Goal: Task Accomplishment & Management: Complete application form

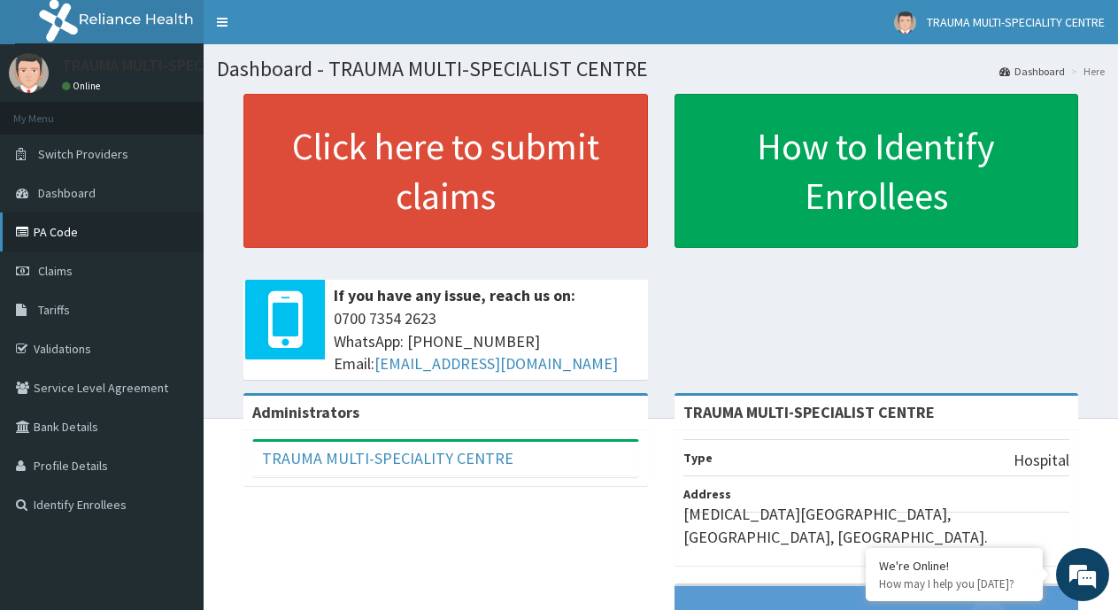
click at [61, 236] on link "PA Code" at bounding box center [102, 231] width 204 height 39
click at [52, 274] on span "Claims" at bounding box center [55, 271] width 35 height 16
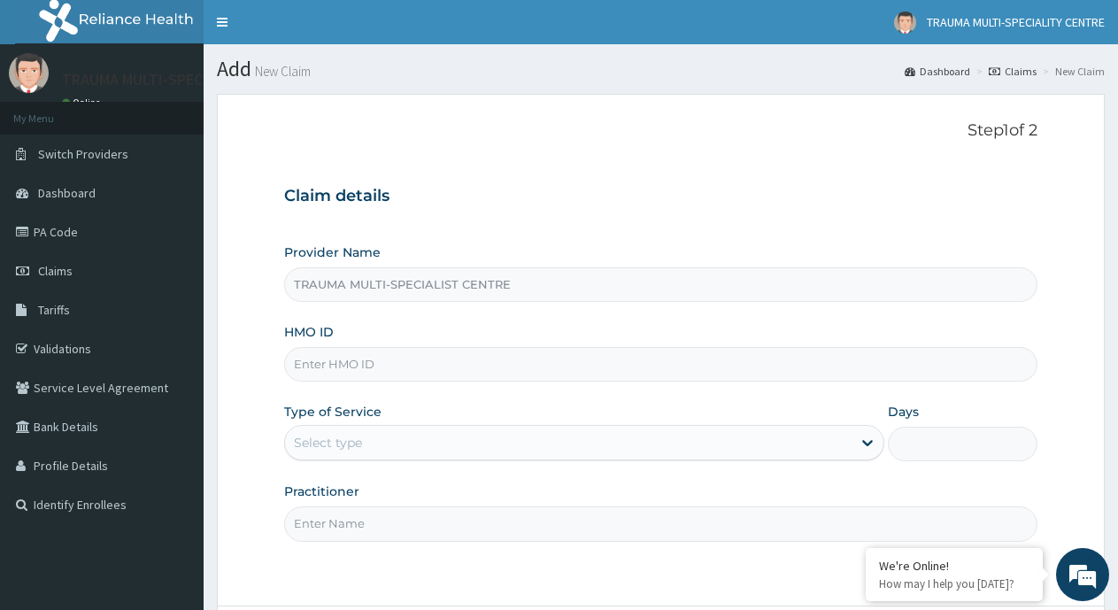
click at [498, 359] on input "HMO ID" at bounding box center [660, 364] width 753 height 35
type input "LGL/10039/B"
click at [452, 443] on div "Select type" at bounding box center [568, 443] width 566 height 28
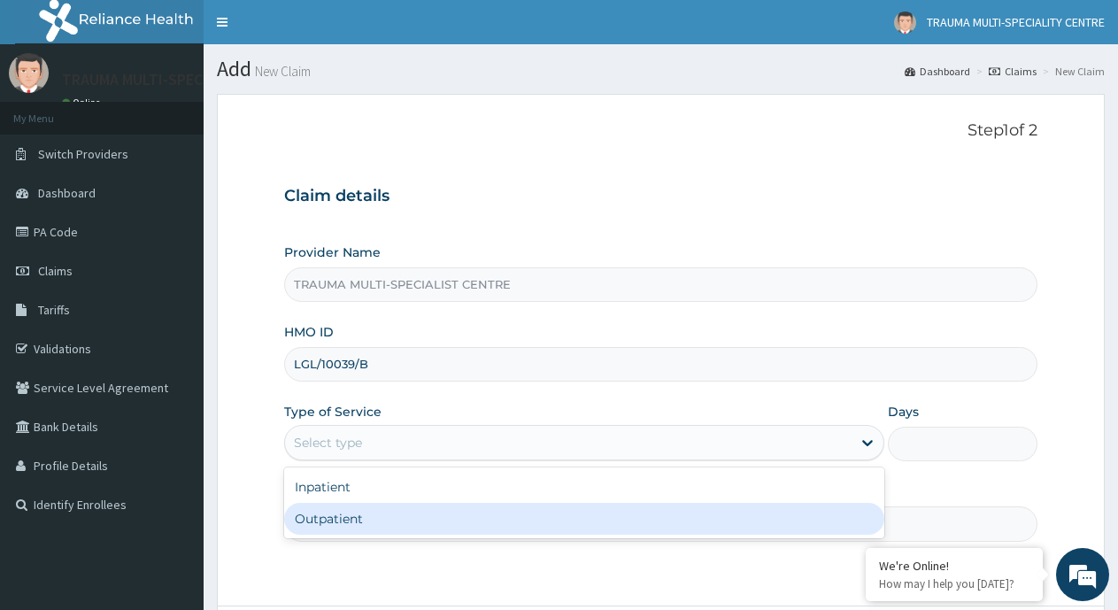
click at [393, 522] on div "Outpatient" at bounding box center [583, 519] width 599 height 32
type input "1"
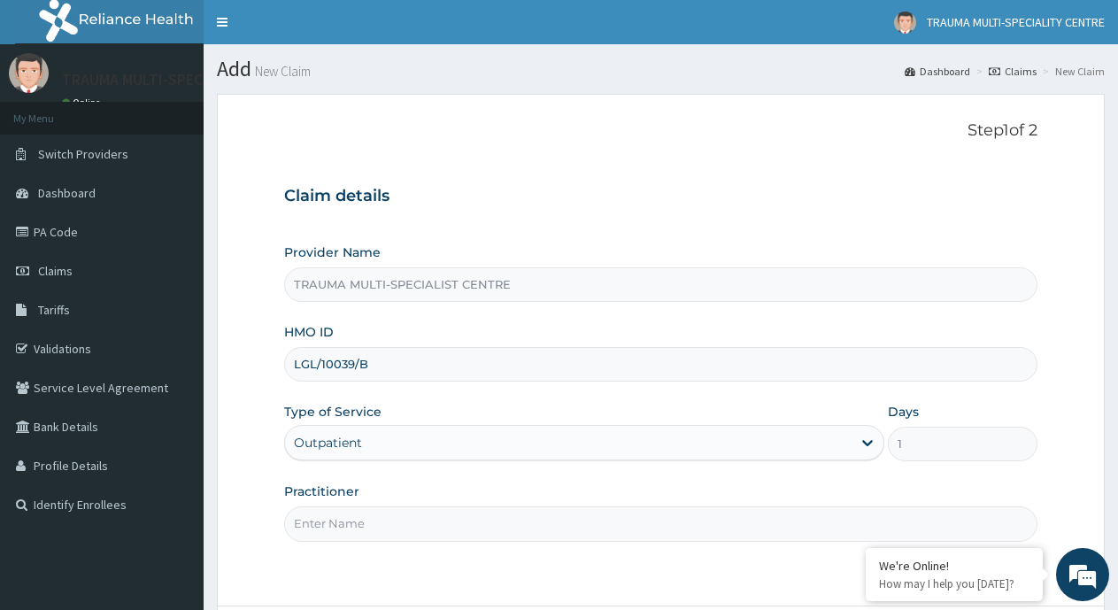
click at [375, 523] on input "Practitioner" at bounding box center [660, 523] width 753 height 35
click at [301, 525] on input "dr philipa" at bounding box center [660, 523] width 753 height 35
click at [321, 524] on input "Dr philipa" at bounding box center [660, 523] width 753 height 35
type input "Dr Philipa"
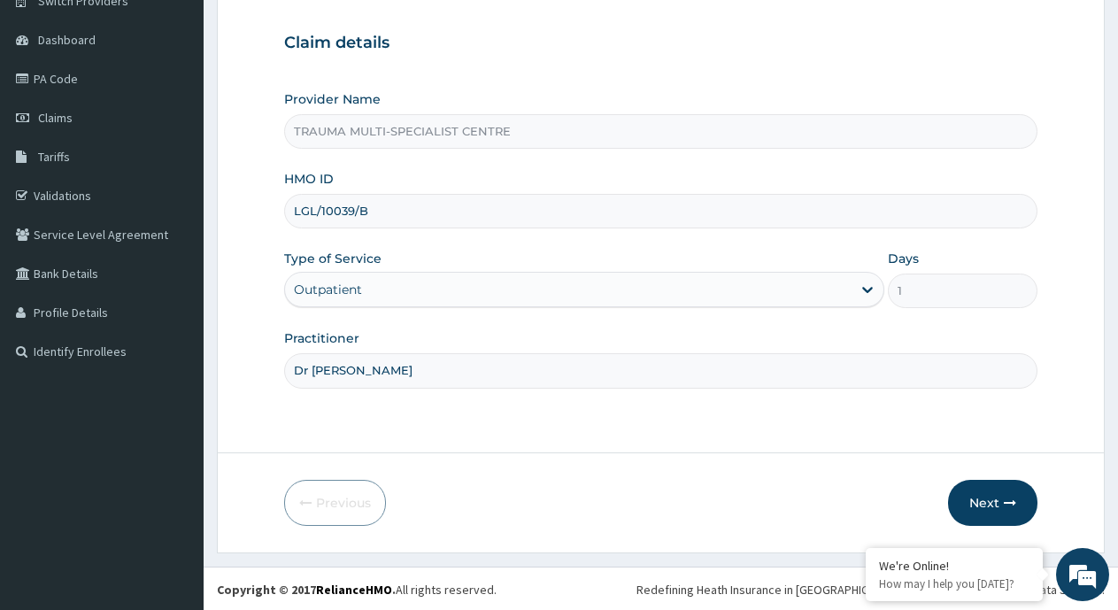
scroll to position [155, 0]
click at [981, 497] on button "Next" at bounding box center [992, 501] width 89 height 46
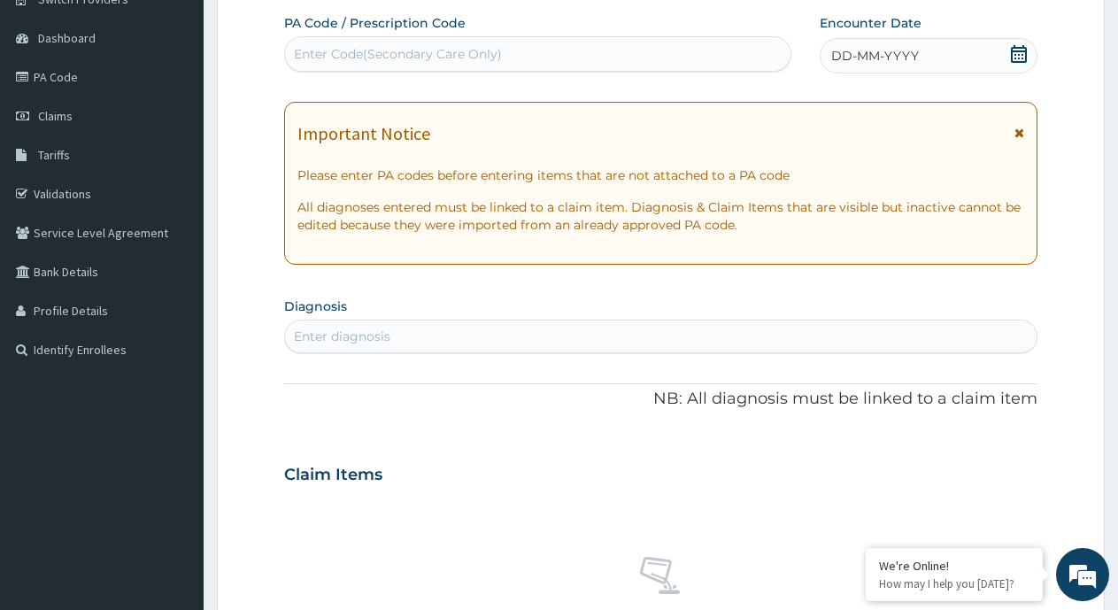
click at [1017, 57] on icon at bounding box center [1019, 54] width 18 height 18
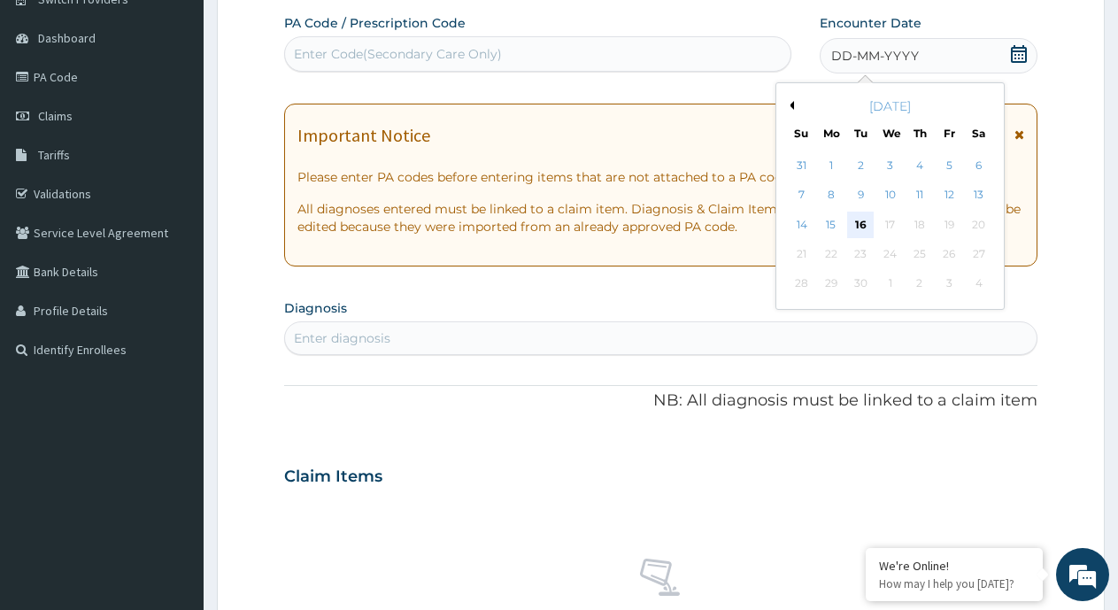
click at [861, 217] on div "16" at bounding box center [861, 225] width 27 height 27
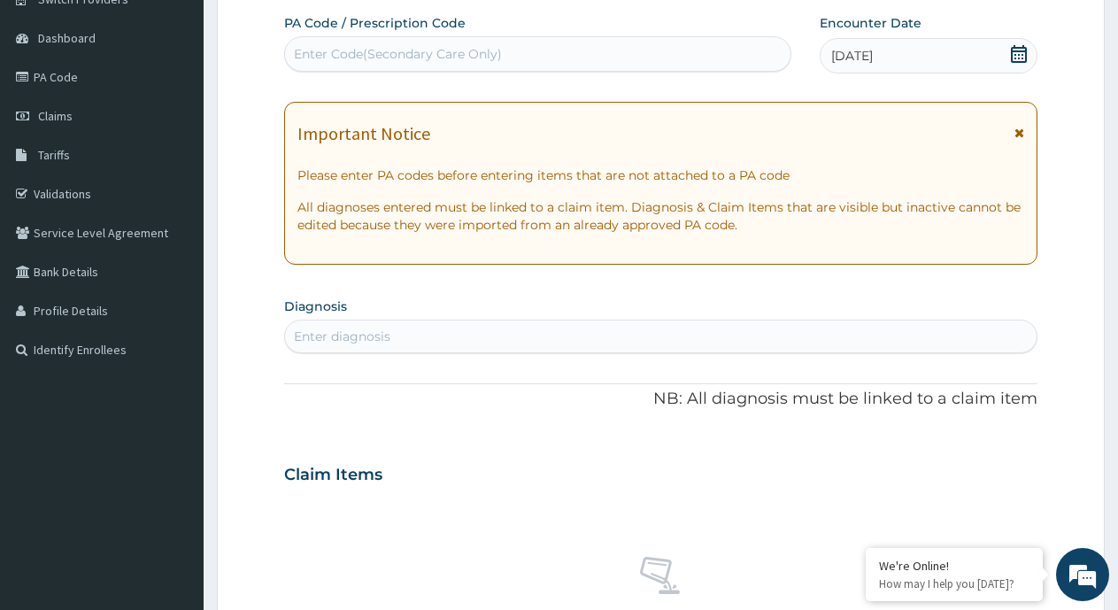
click at [399, 328] on div "Enter diagnosis" at bounding box center [661, 336] width 752 height 28
type input "anemia"
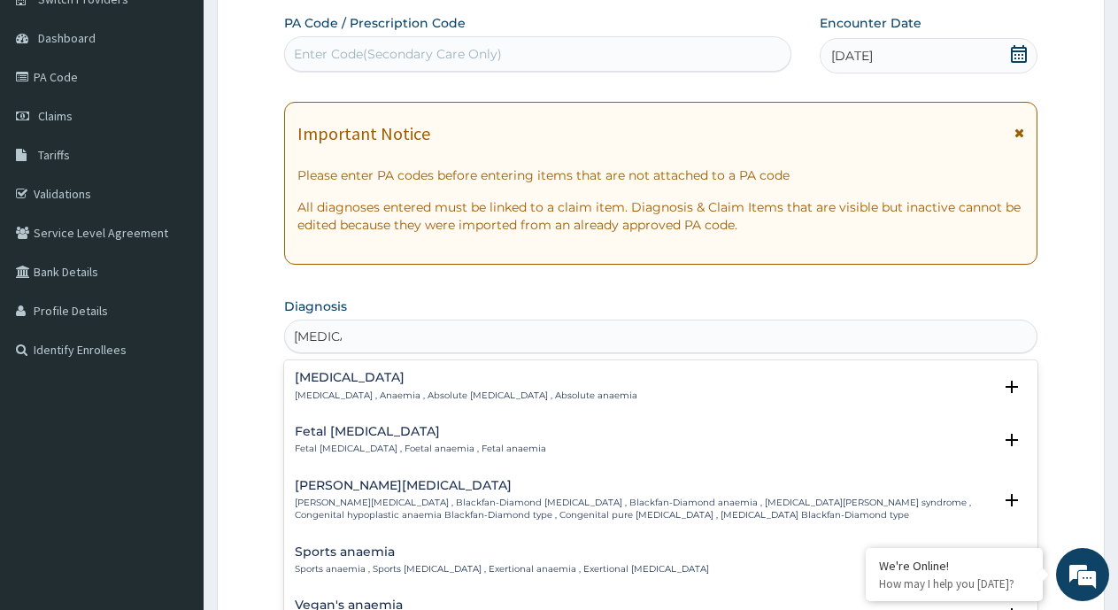
click at [381, 384] on h4 "Anemia" at bounding box center [466, 377] width 343 height 13
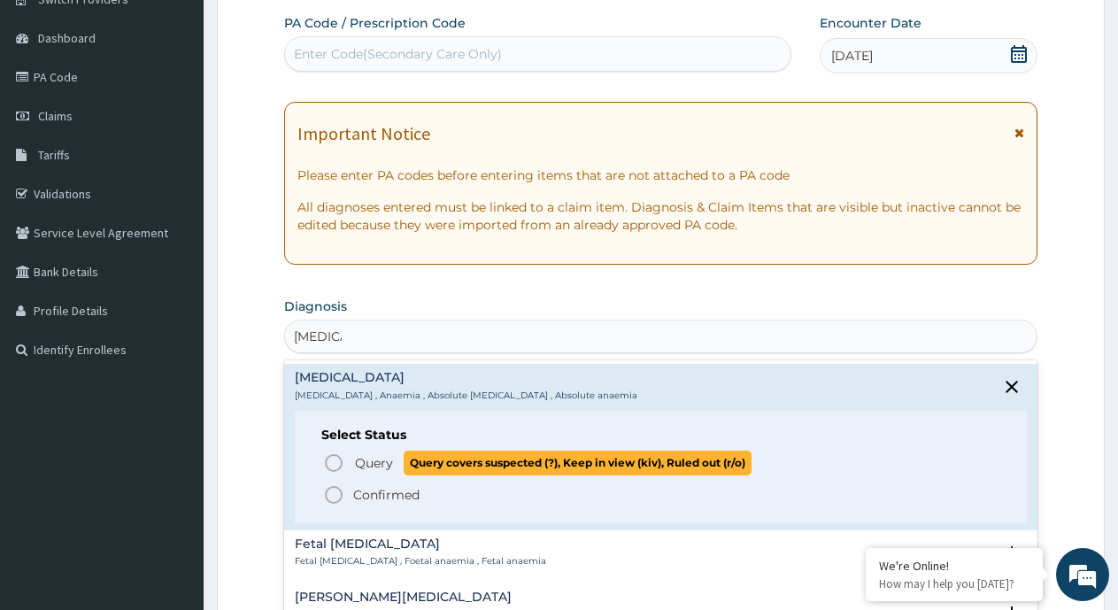
click at [368, 462] on span "Query" at bounding box center [374, 463] width 38 height 18
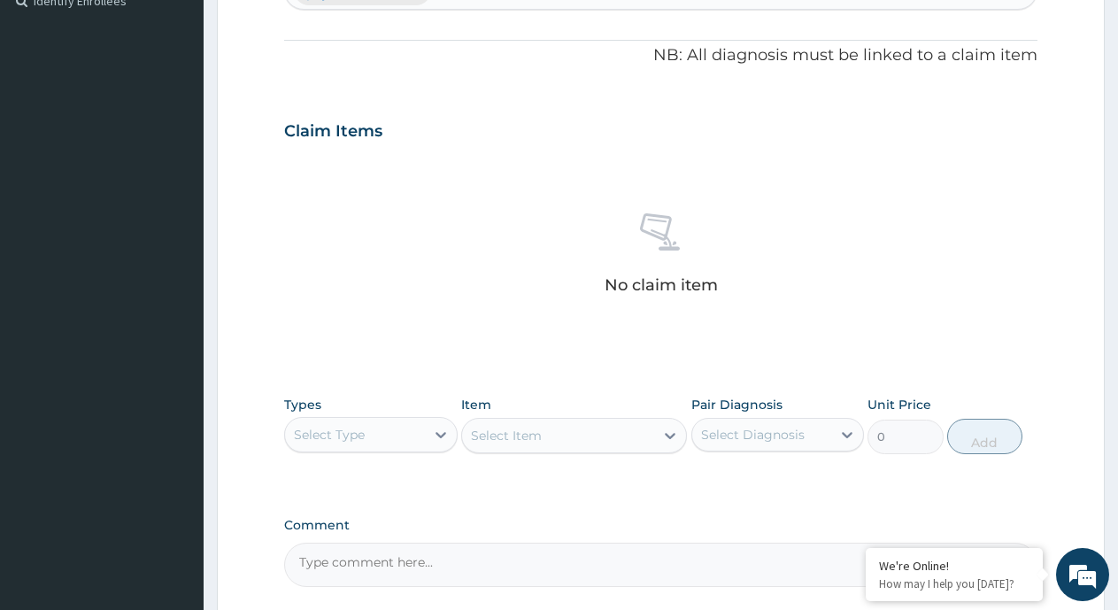
scroll to position [509, 0]
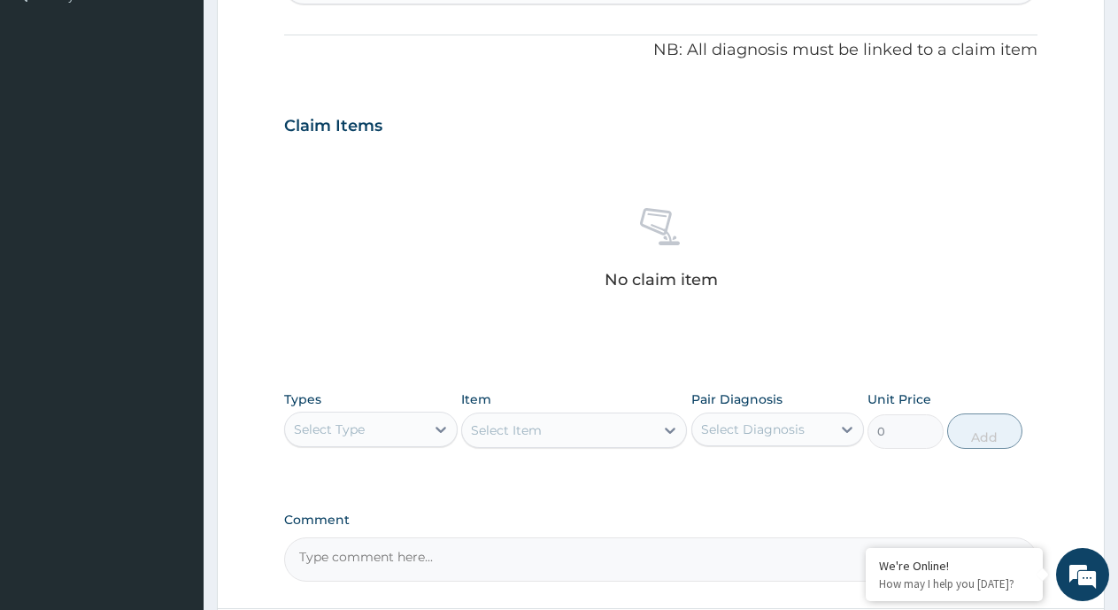
click at [393, 432] on div "Select Type" at bounding box center [355, 429] width 140 height 28
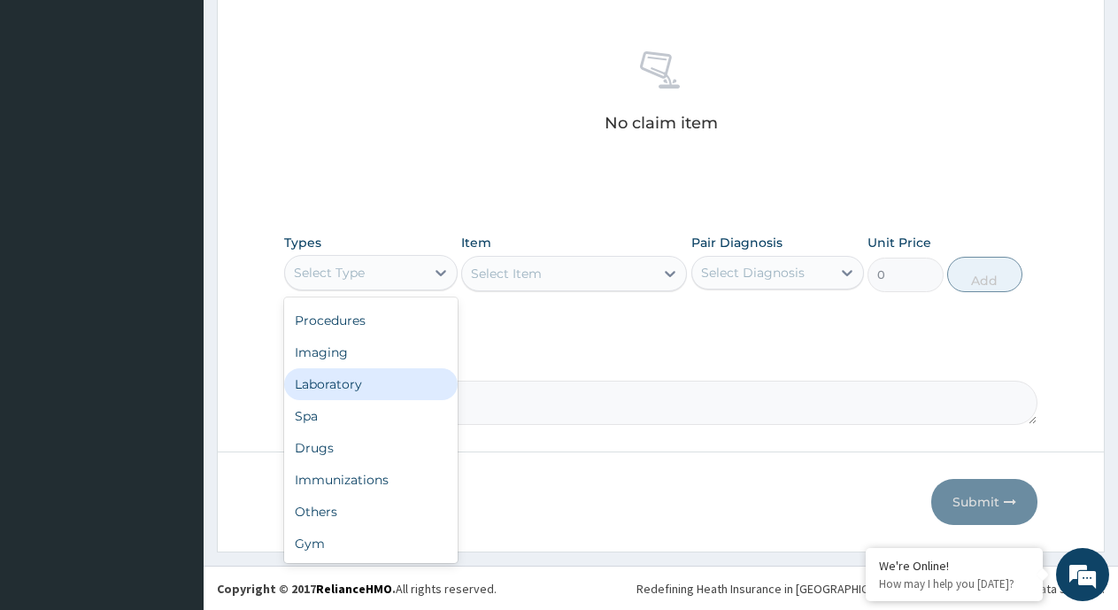
scroll to position [667, 0]
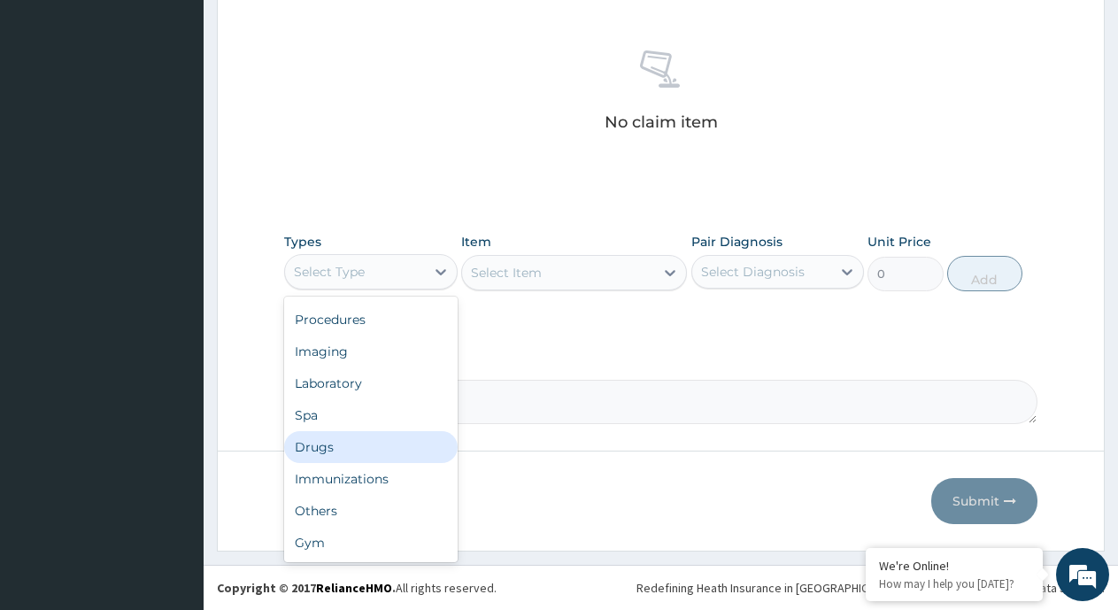
click at [372, 450] on div "Drugs" at bounding box center [371, 447] width 174 height 32
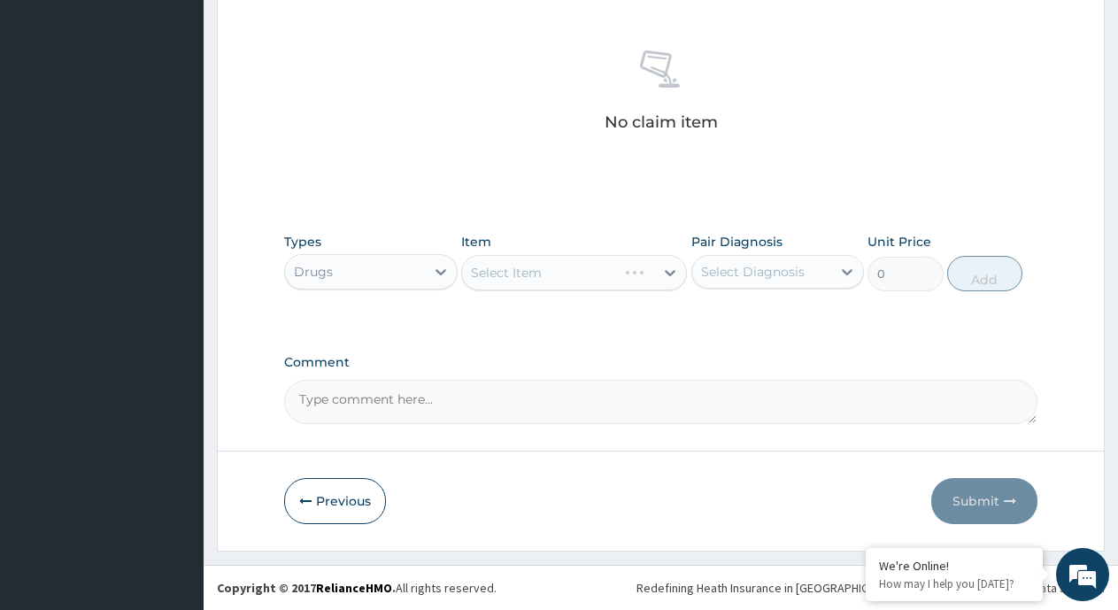
click at [776, 267] on div "Select Diagnosis" at bounding box center [753, 272] width 104 height 18
click at [753, 317] on label "Anemia" at bounding box center [776, 315] width 110 height 18
checkbox input "true"
click at [673, 272] on div "Select Item" at bounding box center [574, 272] width 226 height 35
click at [665, 271] on icon at bounding box center [670, 273] width 18 height 18
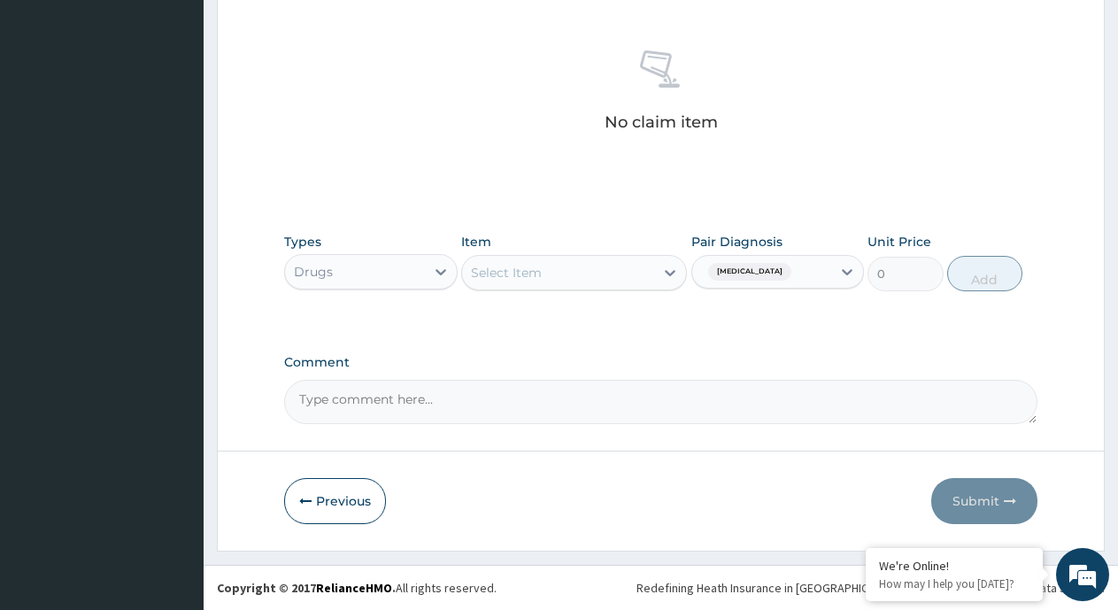
click at [542, 271] on div "Select Item" at bounding box center [558, 273] width 192 height 28
click at [605, 279] on div "Select Item" at bounding box center [558, 273] width 192 height 28
click at [669, 273] on icon at bounding box center [670, 273] width 11 height 6
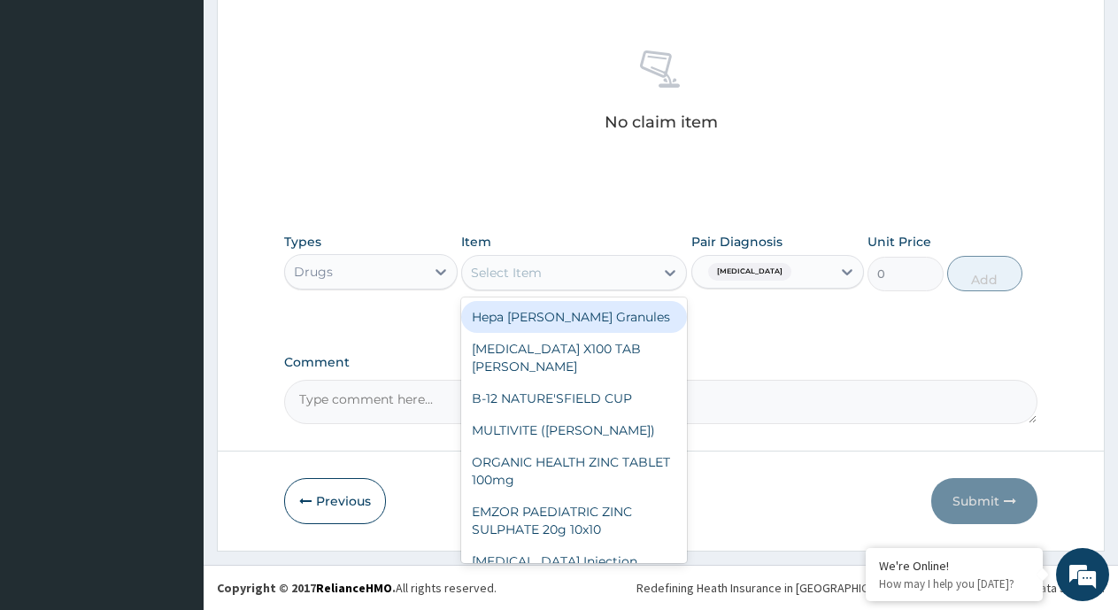
click at [542, 274] on div "Select Item" at bounding box center [558, 273] width 192 height 28
type input "fes"
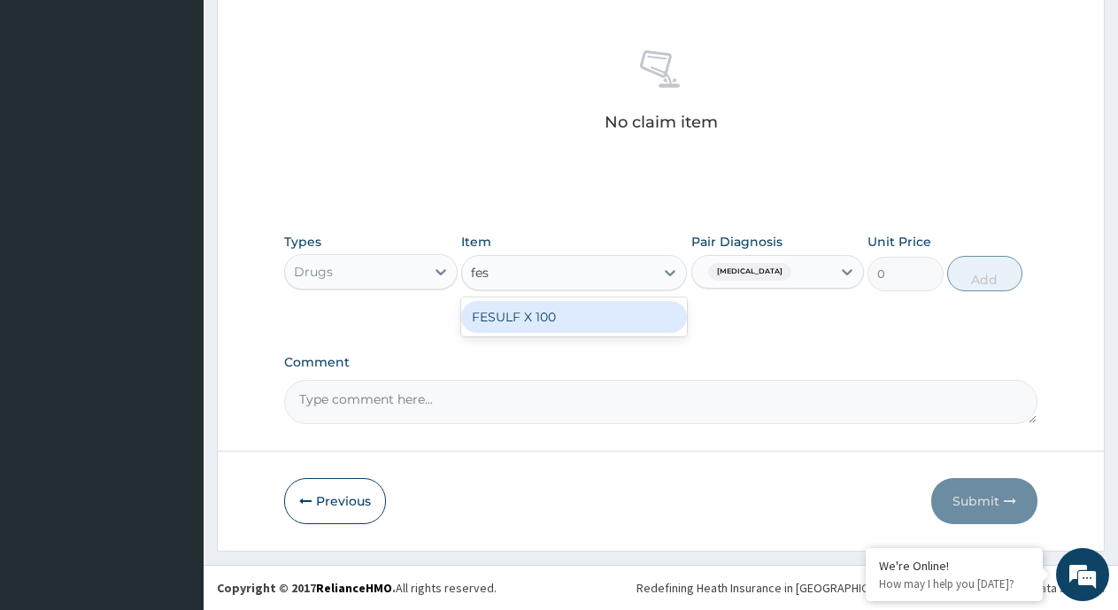
click at [534, 315] on div "FESULF X 100" at bounding box center [574, 317] width 226 height 32
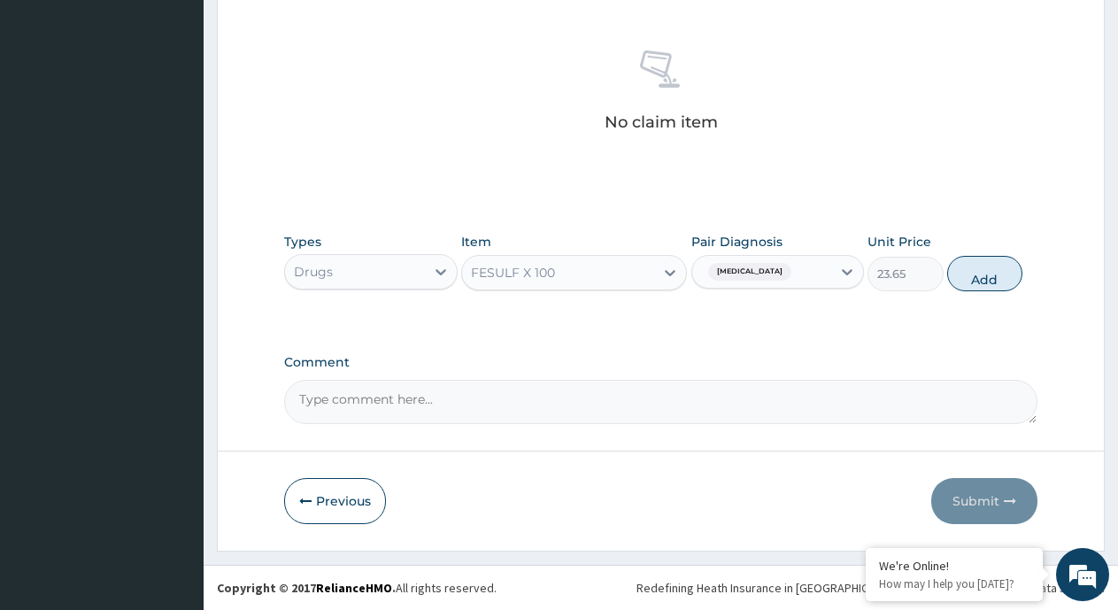
click at [636, 253] on div "Item option FESULF X 100, selected. Select is focused ,type to refine list, pre…" at bounding box center [574, 262] width 226 height 58
click at [638, 271] on div "FESULF X 100" at bounding box center [558, 273] width 192 height 28
click at [672, 271] on icon at bounding box center [670, 273] width 18 height 18
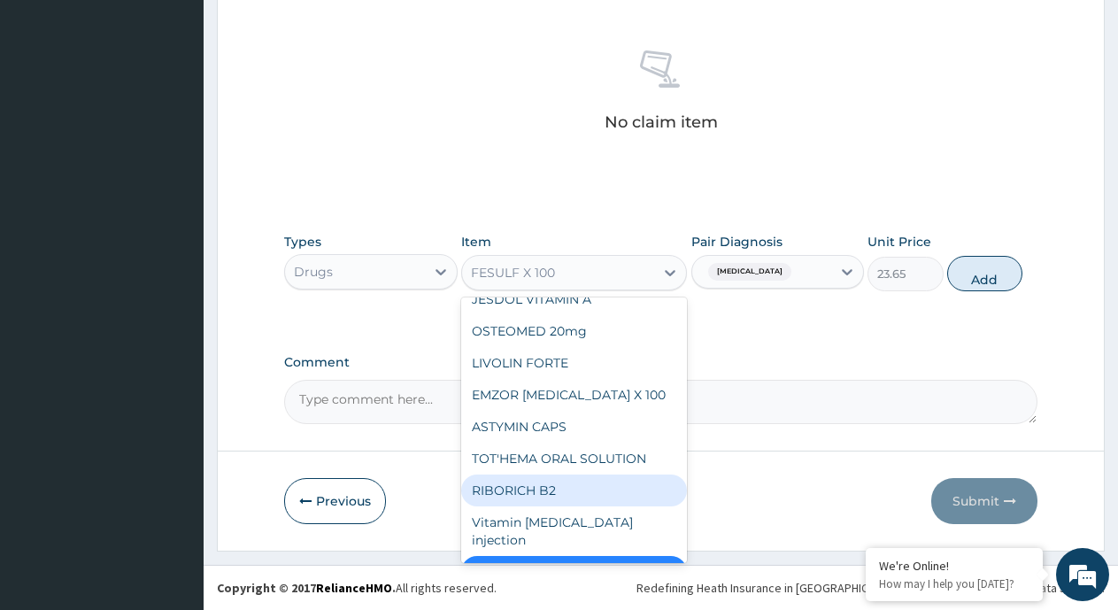
scroll to position [496, 0]
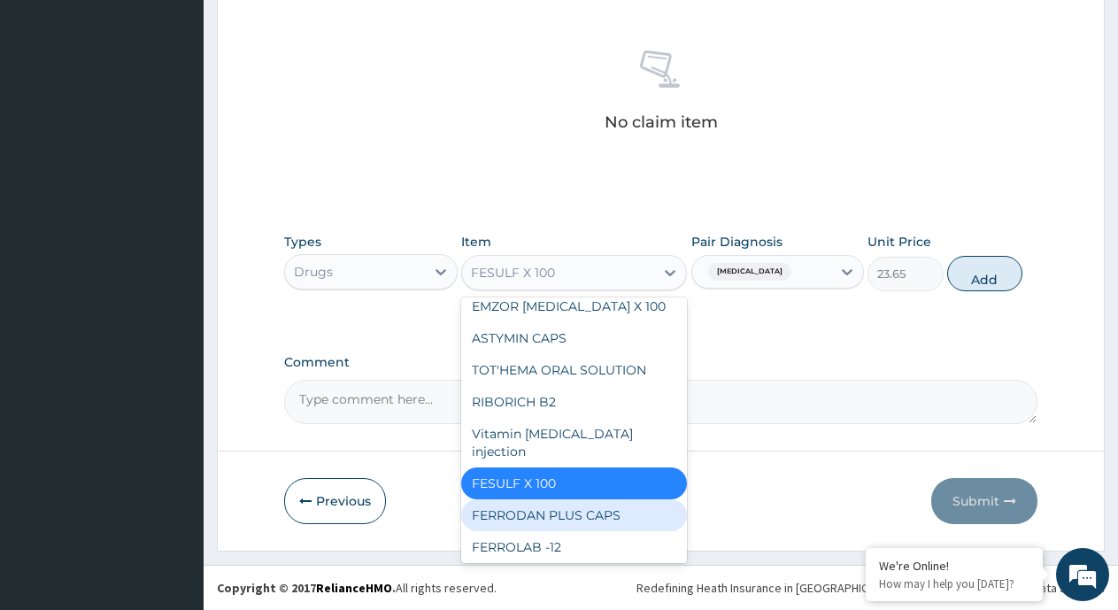
click at [568, 499] on div "FERRODAN PLUS CAPS" at bounding box center [574, 515] width 226 height 32
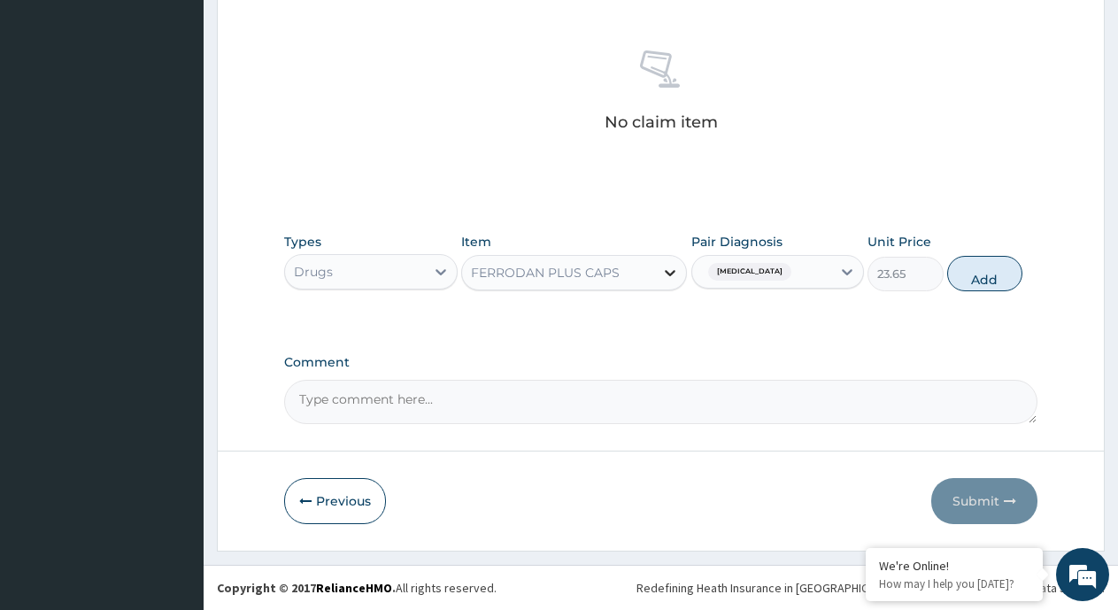
click at [667, 271] on icon at bounding box center [670, 273] width 11 height 6
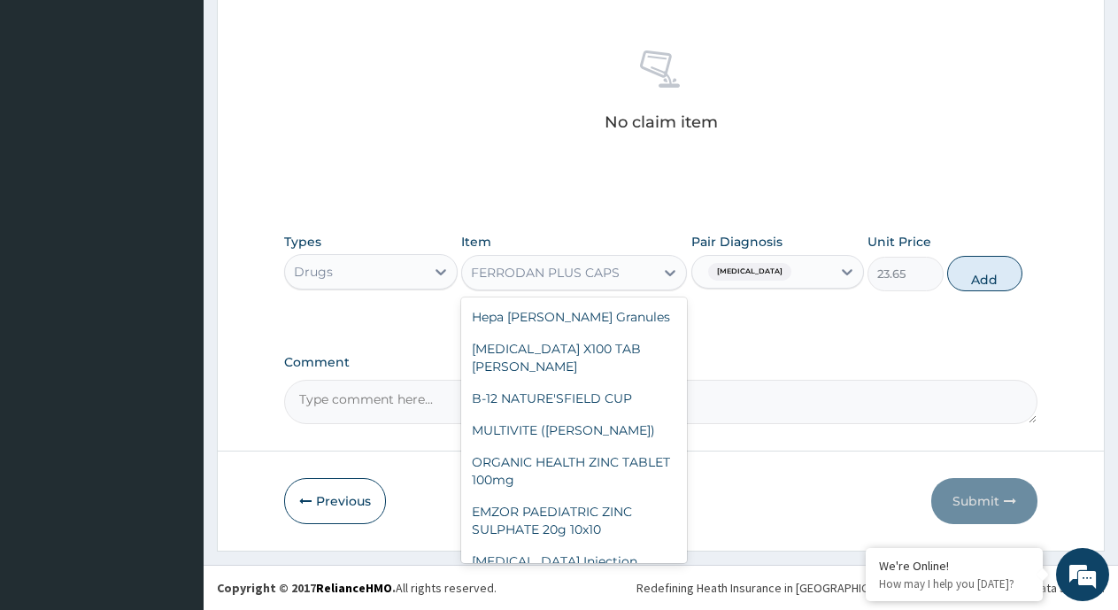
scroll to position [439, 0]
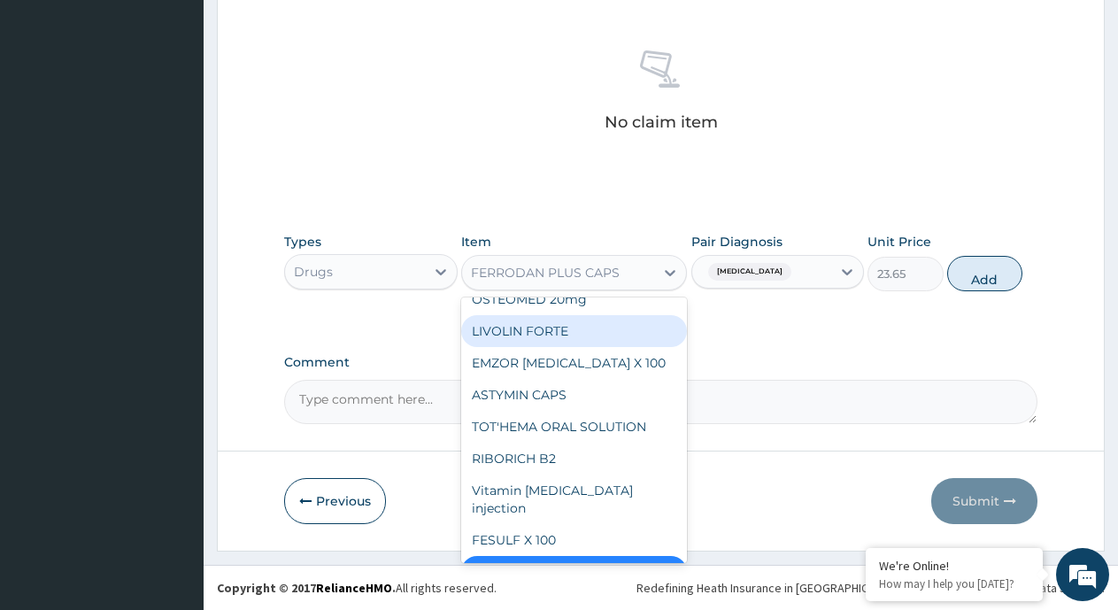
click at [563, 320] on div "LIVOLIN FORTE" at bounding box center [574, 331] width 226 height 32
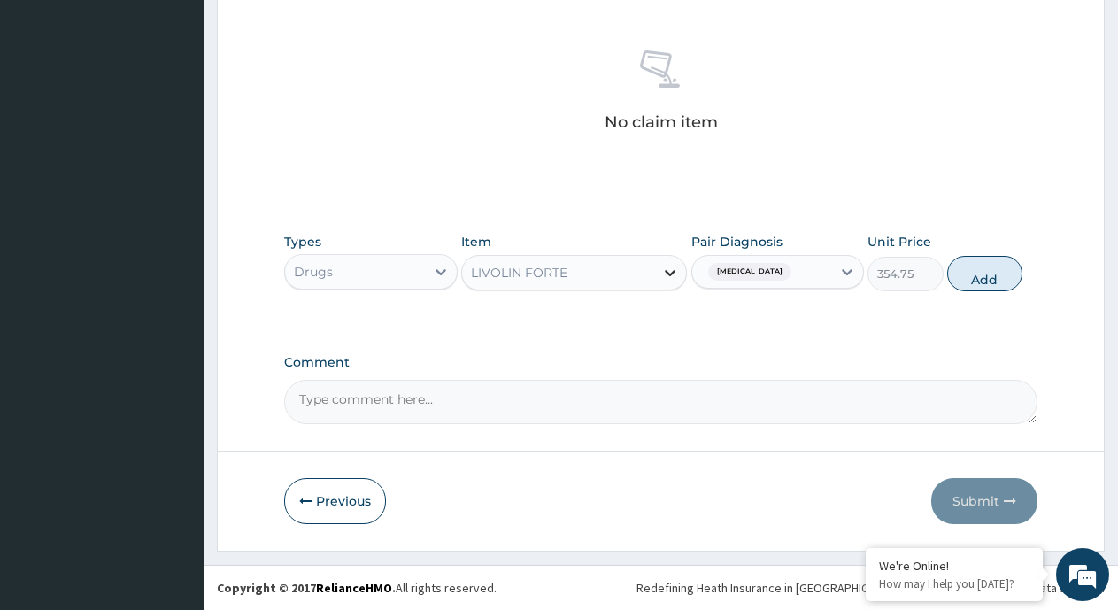
click at [666, 266] on icon at bounding box center [670, 273] width 18 height 18
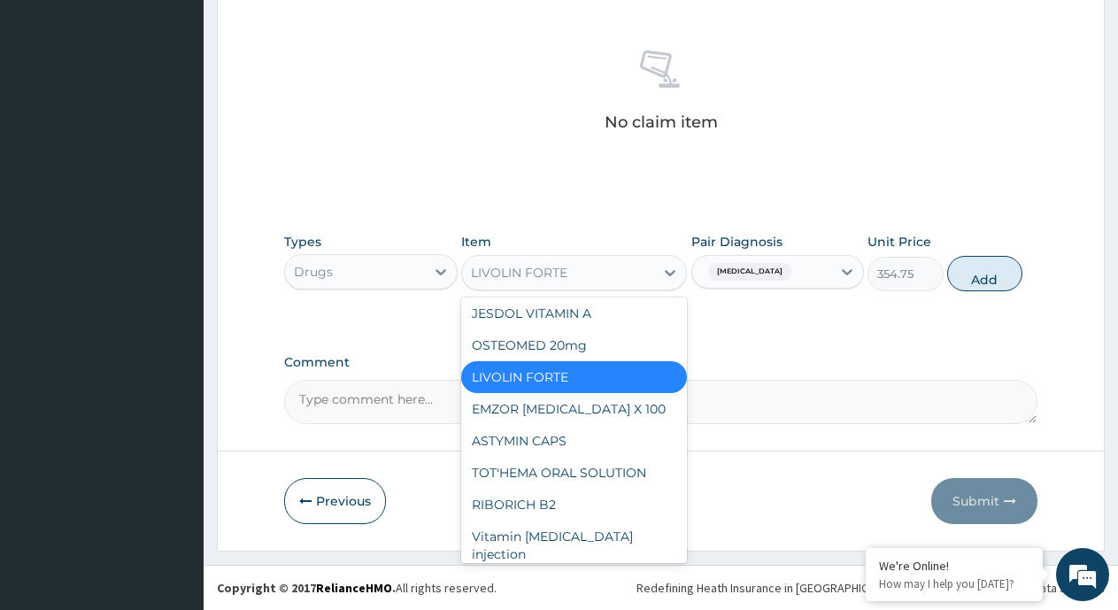
scroll to position [659, 0]
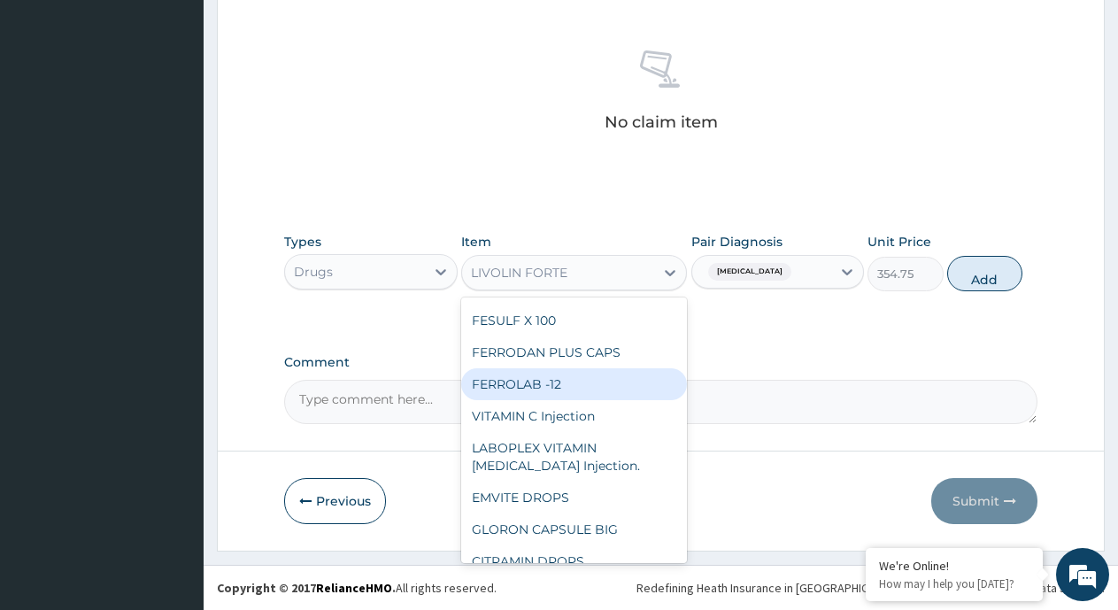
click at [526, 368] on div "FERROLAB -12" at bounding box center [574, 384] width 226 height 32
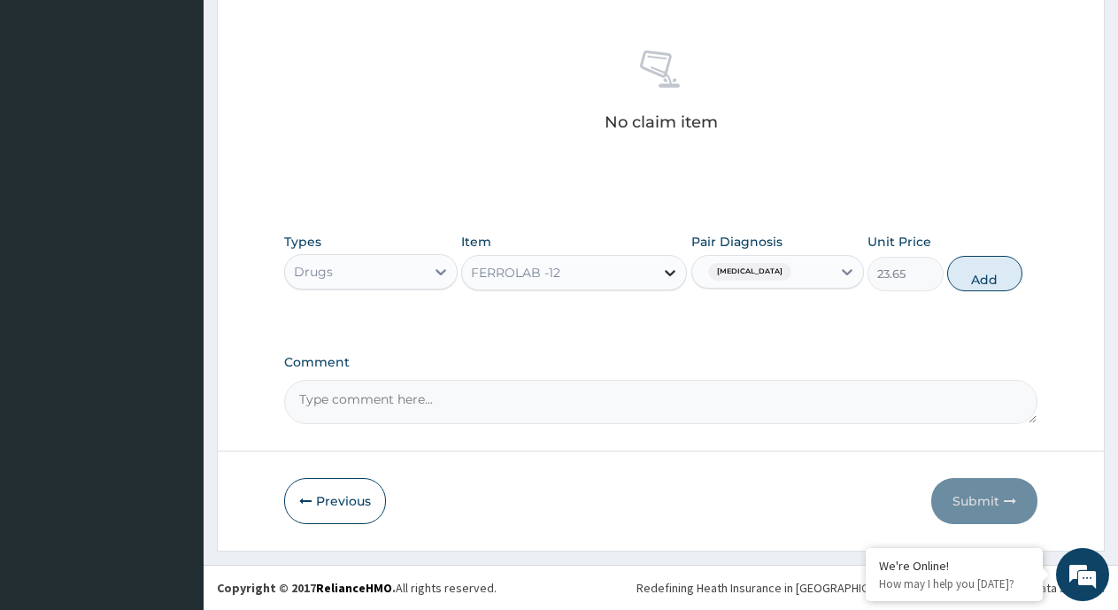
click at [667, 273] on icon at bounding box center [670, 273] width 11 height 6
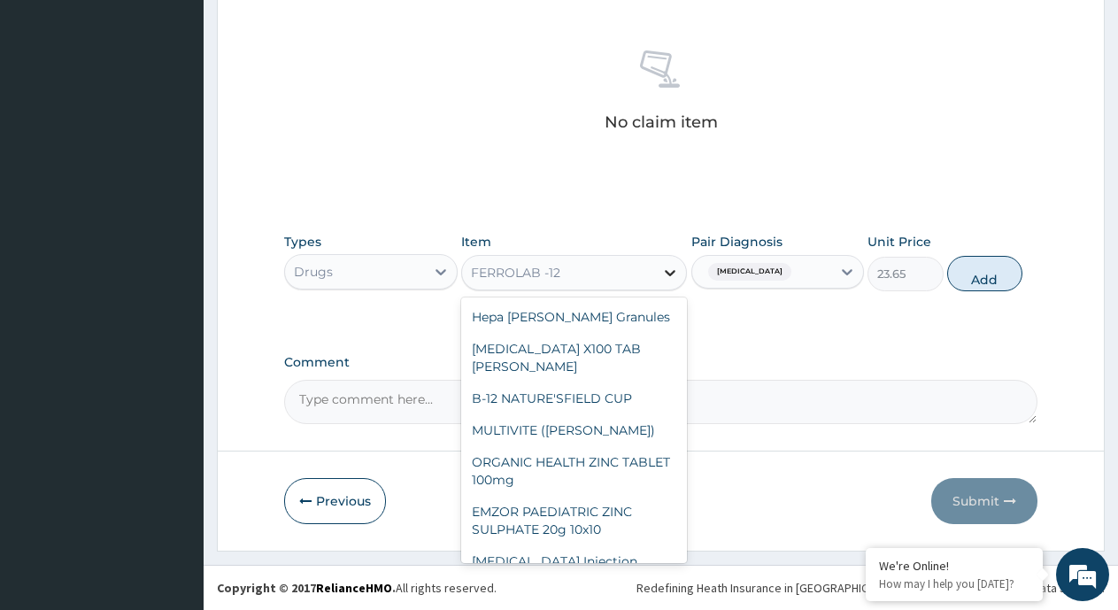
scroll to position [471, 0]
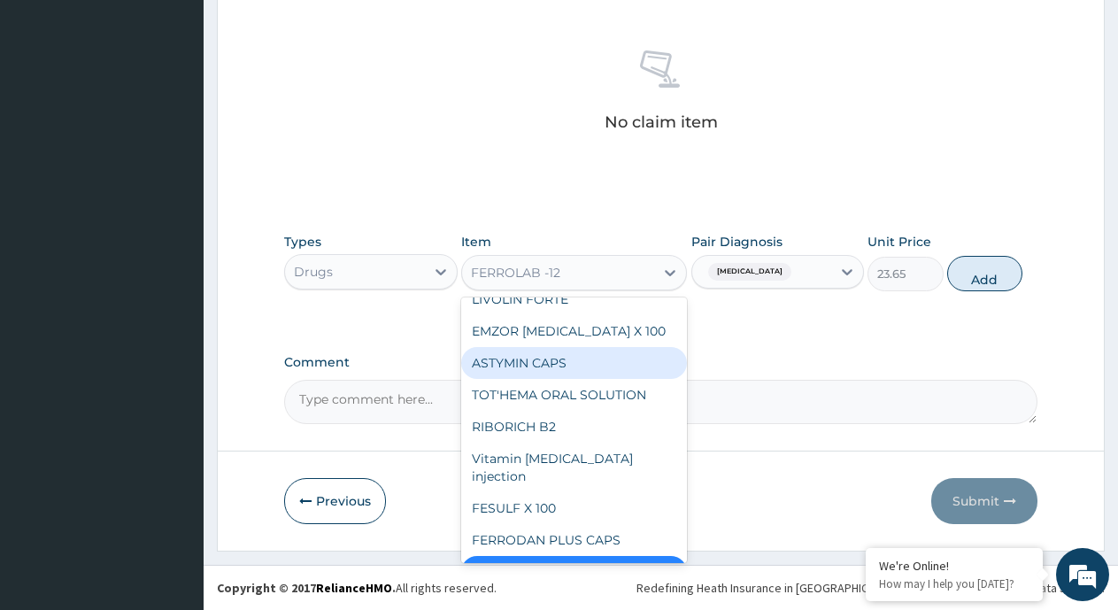
click at [552, 347] on div "ASTYMIN CAPS" at bounding box center [574, 363] width 226 height 32
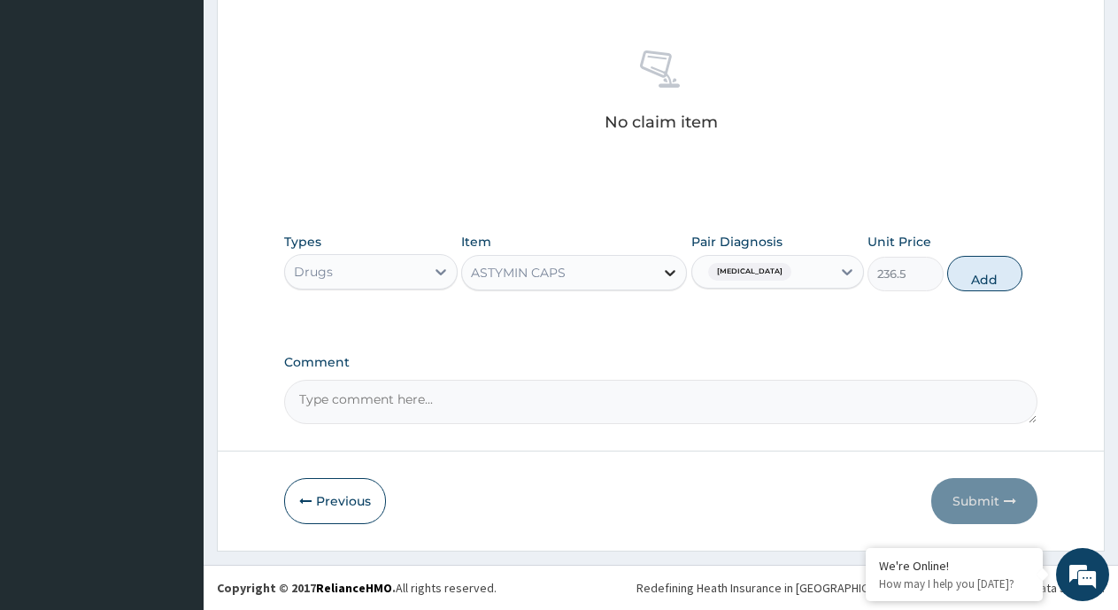
click at [668, 274] on icon at bounding box center [670, 273] width 18 height 18
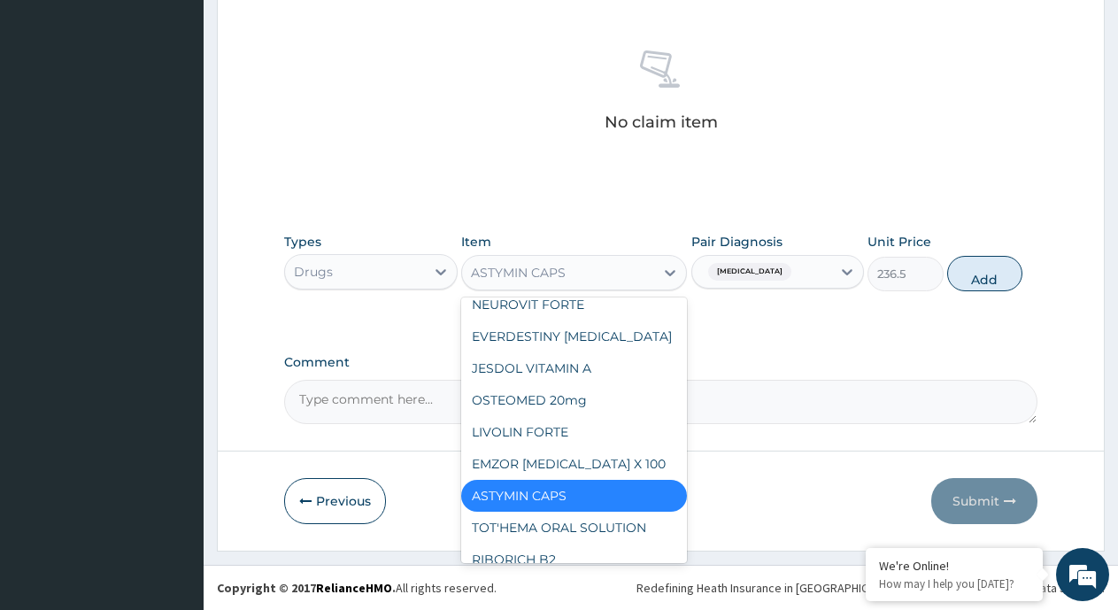
scroll to position [368, 0]
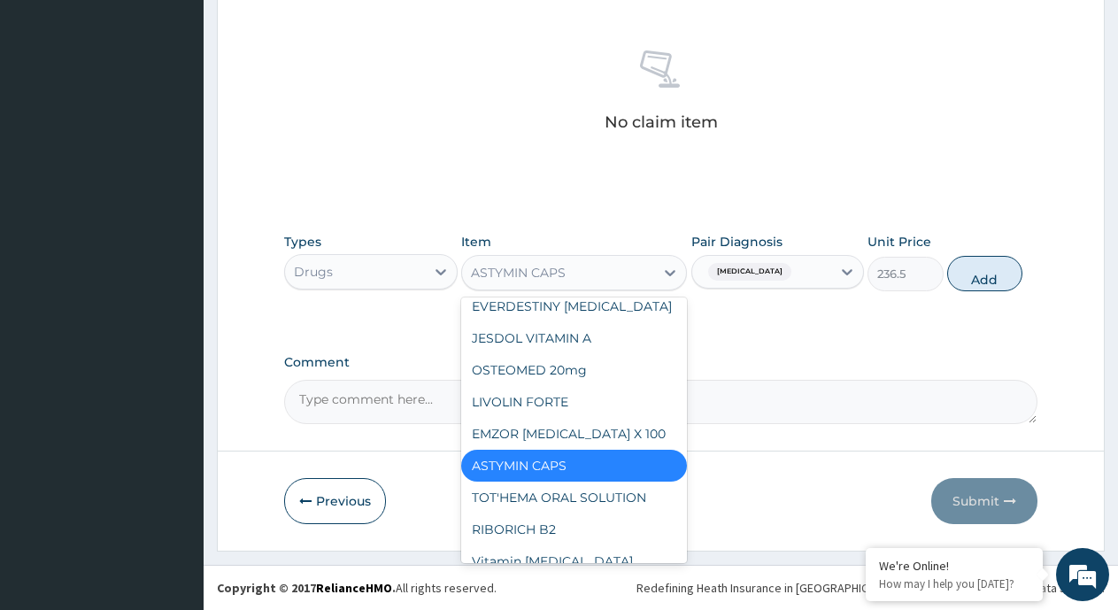
click at [598, 418] on div "EMZOR FOLIC ACID X 100" at bounding box center [574, 434] width 226 height 32
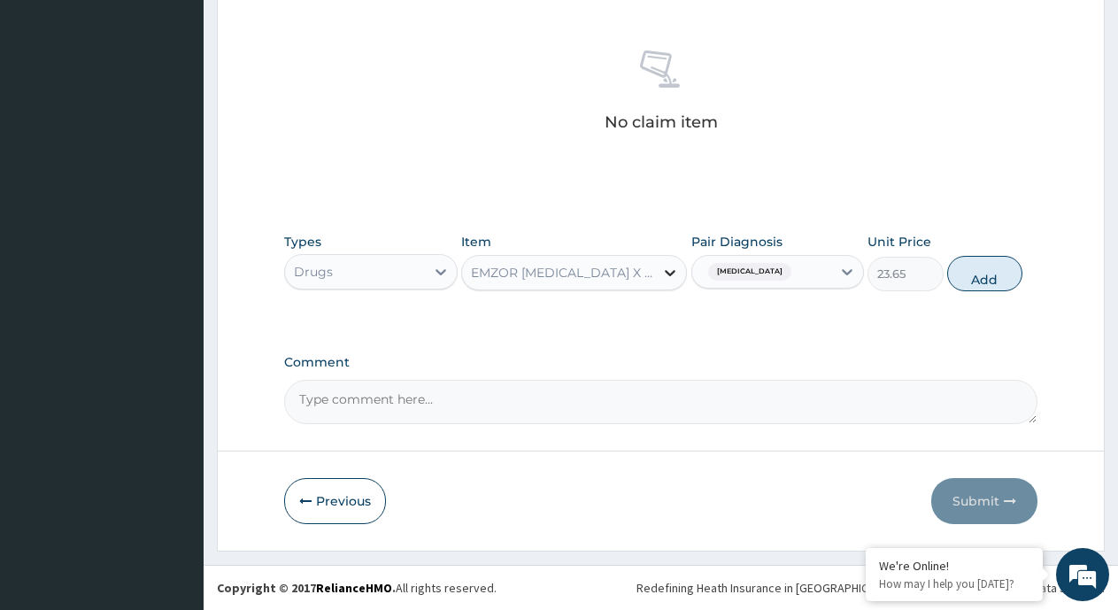
click at [667, 274] on icon at bounding box center [670, 273] width 18 height 18
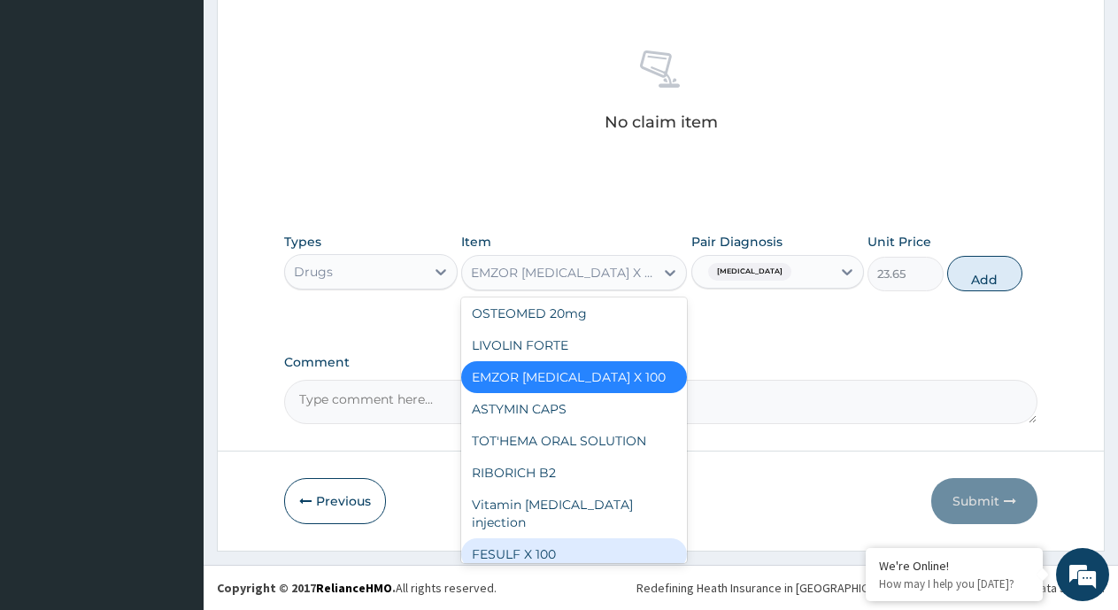
scroll to position [514, 0]
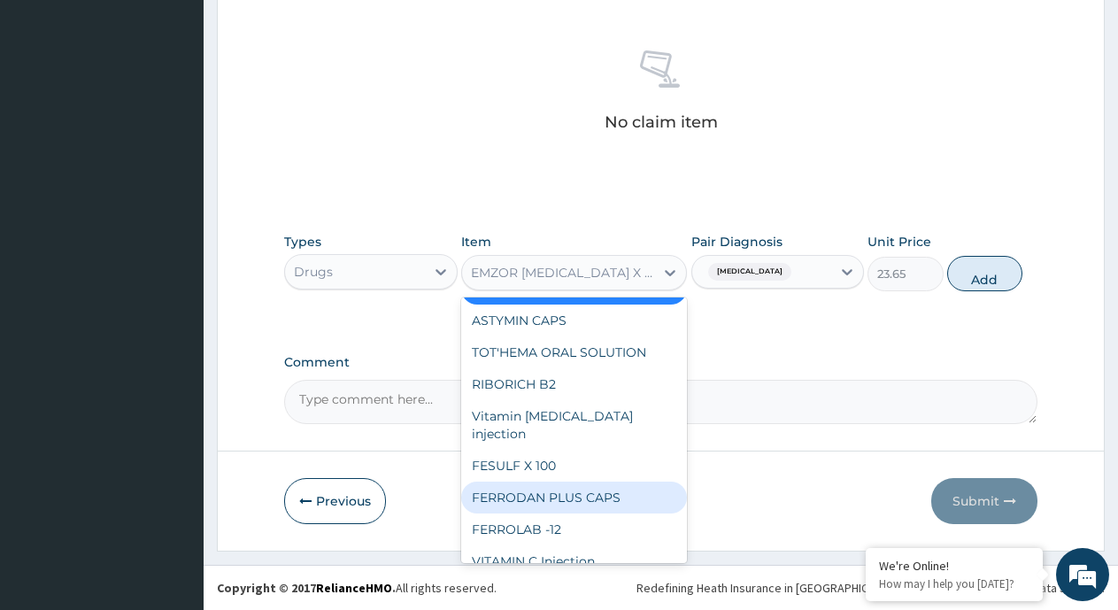
click at [572, 482] on div "FERRODAN PLUS CAPS" at bounding box center [574, 498] width 226 height 32
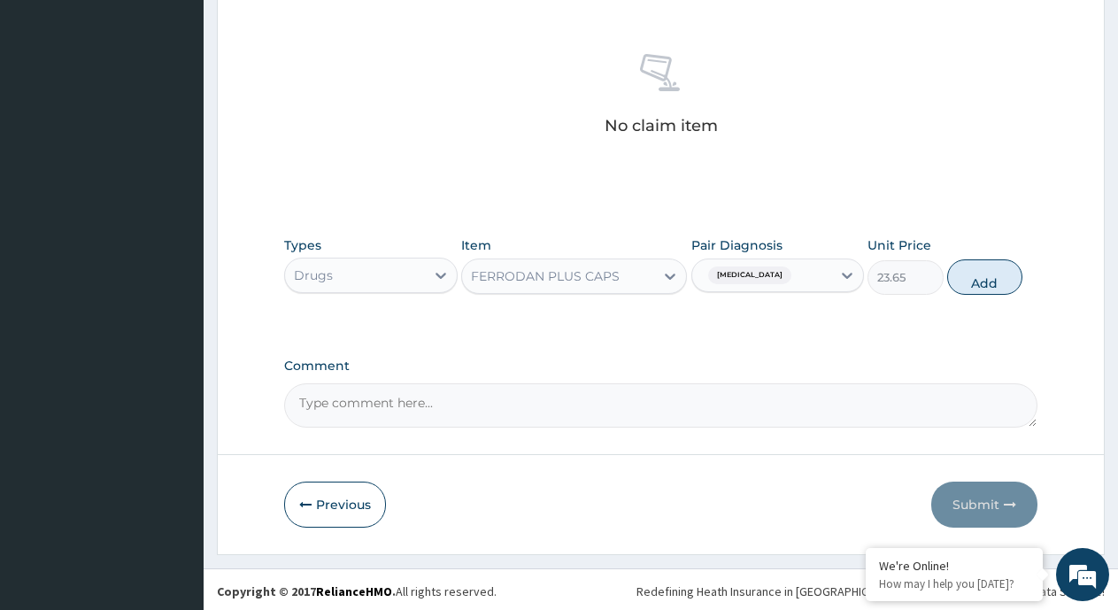
scroll to position [667, 0]
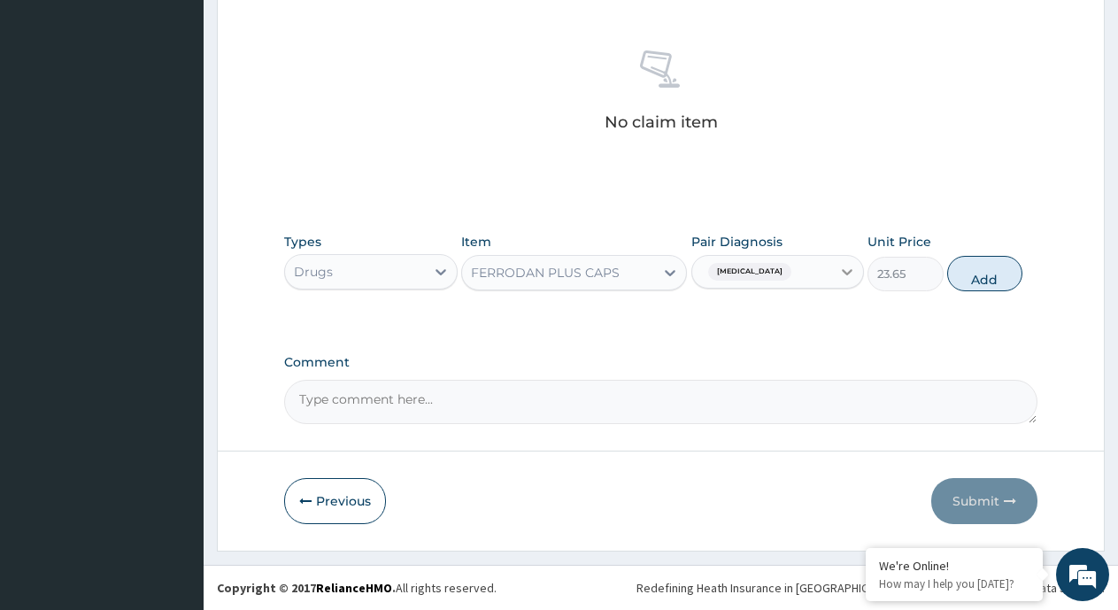
click at [843, 268] on icon at bounding box center [847, 272] width 18 height 18
click at [982, 281] on button "Add" at bounding box center [984, 273] width 75 height 35
type input "0"
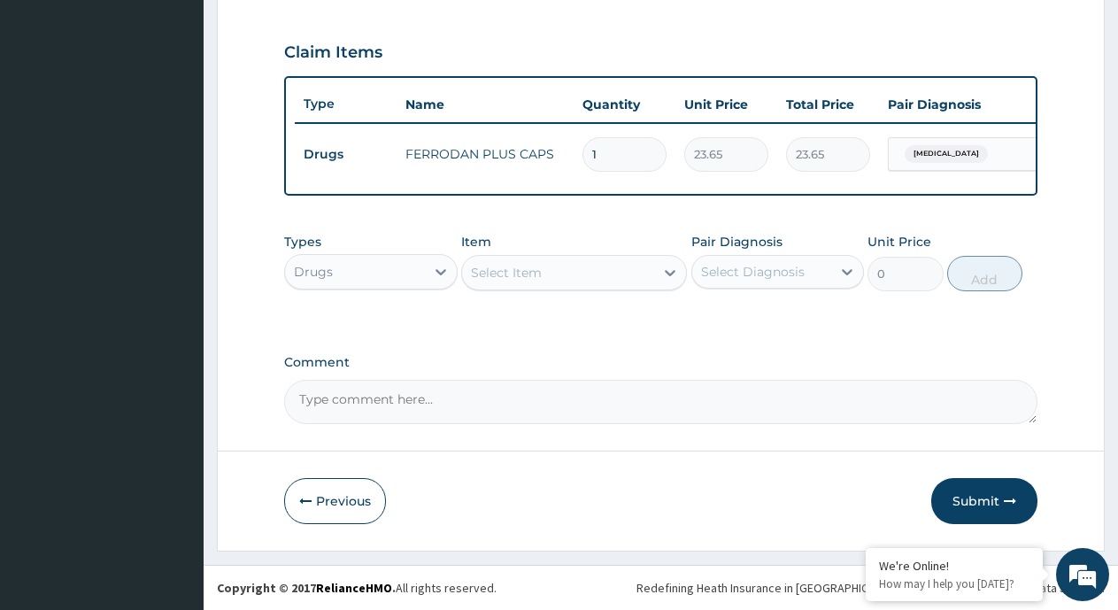
scroll to position [598, 0]
type input "2"
type input "47.30"
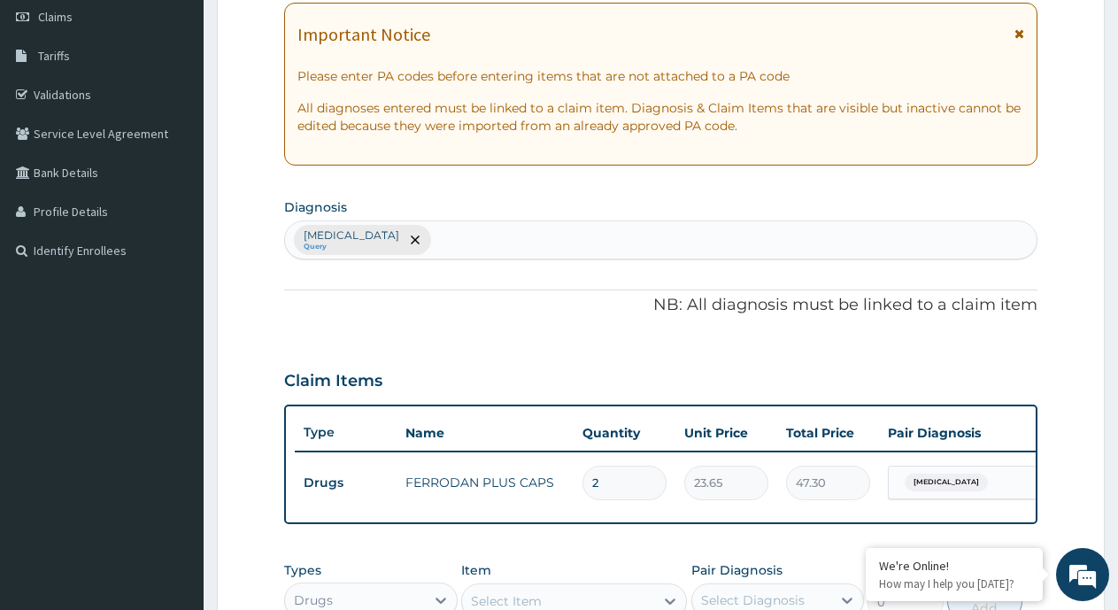
scroll to position [266, 0]
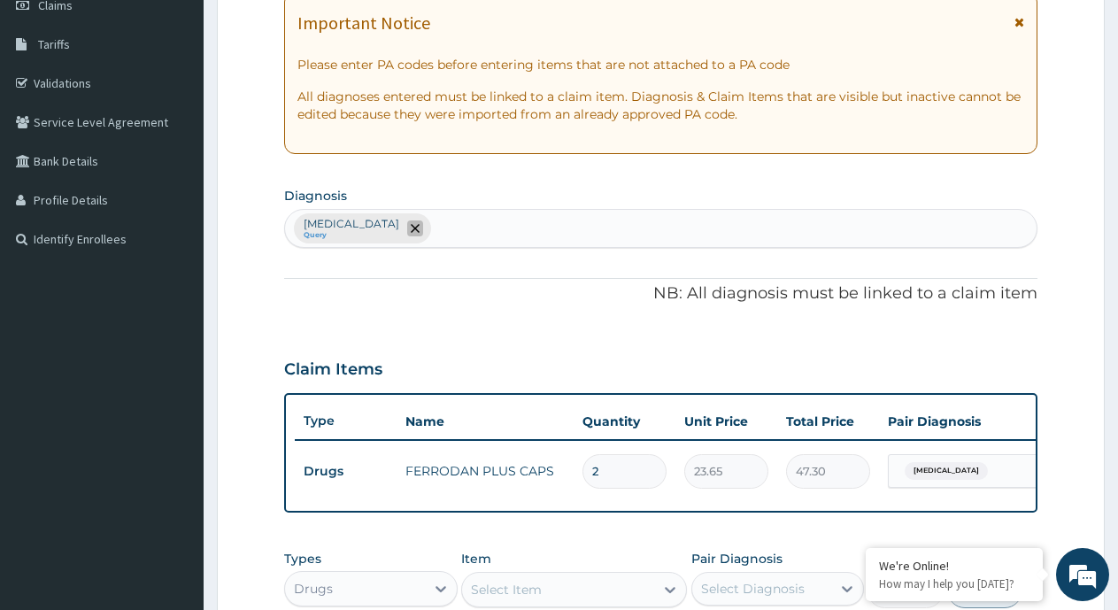
click at [411, 227] on icon "remove selection option" at bounding box center [415, 228] width 9 height 9
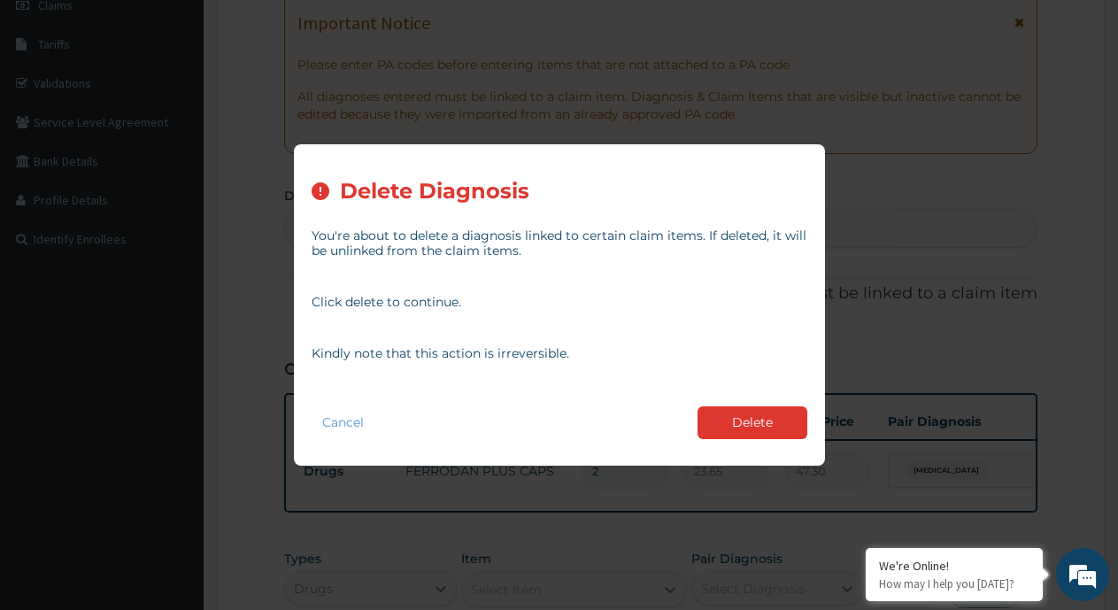
type input "2"
click at [755, 421] on button "Delete" at bounding box center [753, 422] width 110 height 33
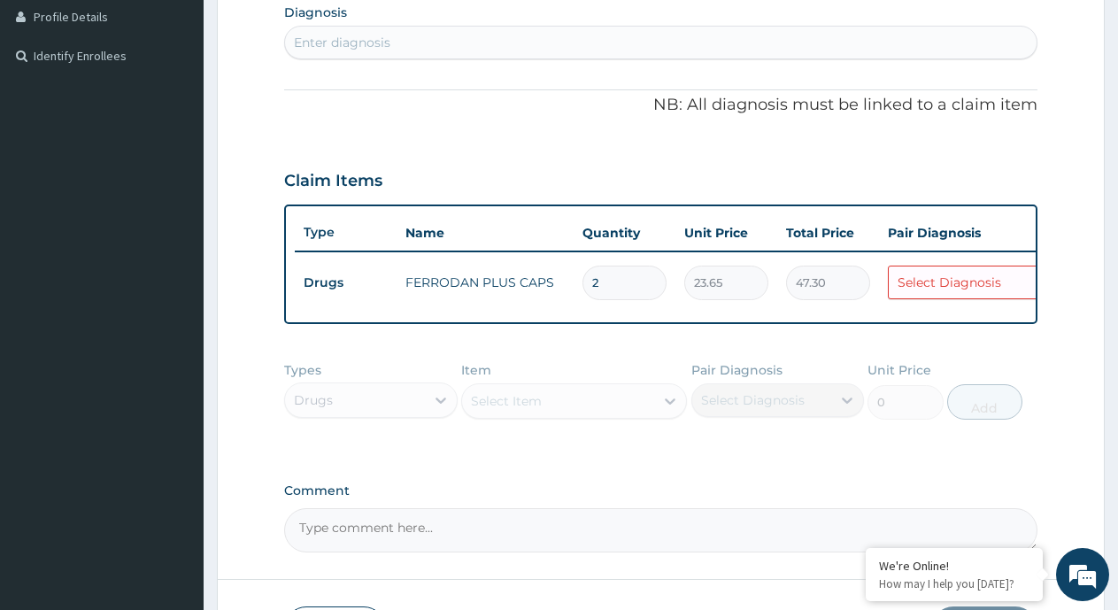
scroll to position [592, 0]
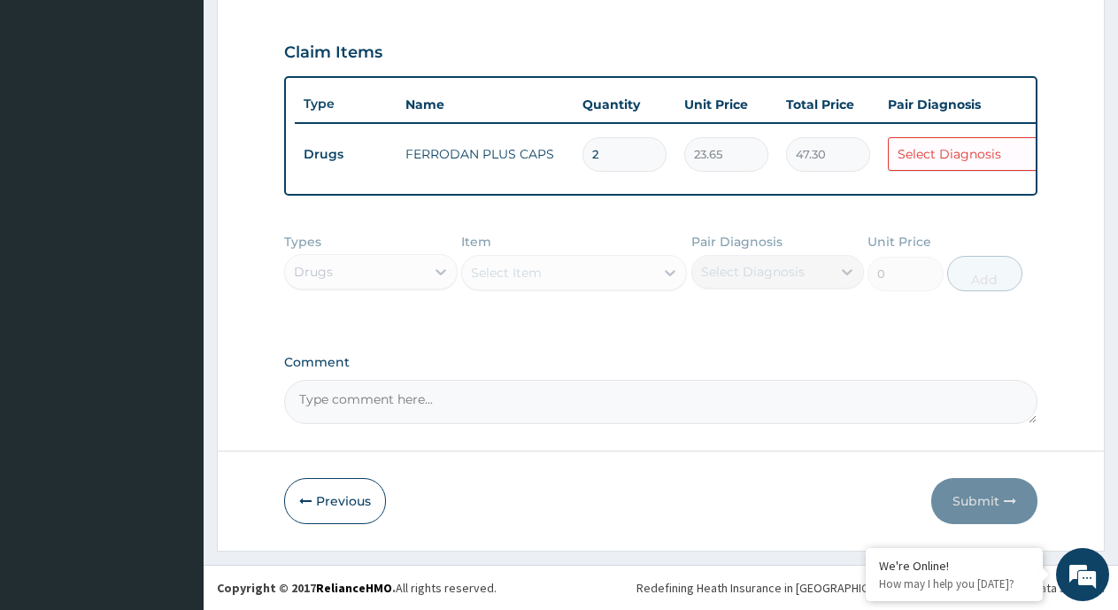
drag, startPoint x: 320, startPoint y: 490, endPoint x: 368, endPoint y: 417, distance: 87.4
click at [321, 490] on button "Previous" at bounding box center [335, 501] width 102 height 46
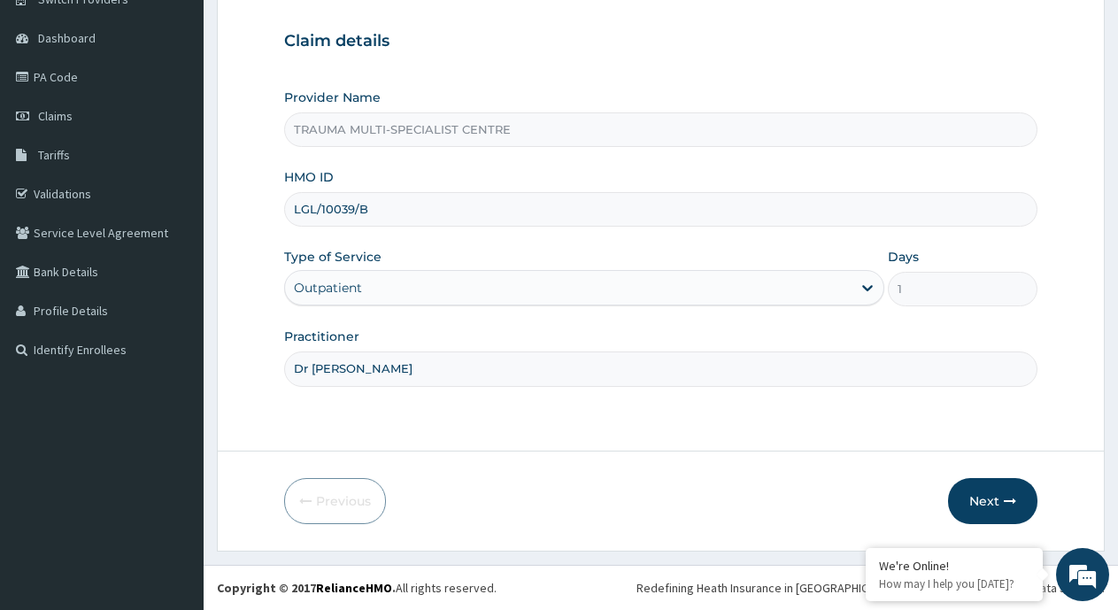
scroll to position [155, 0]
click at [373, 205] on input "LGL/10039/B" at bounding box center [660, 209] width 753 height 35
type input "LGL/10039/E"
click at [989, 500] on button "Next" at bounding box center [992, 501] width 89 height 46
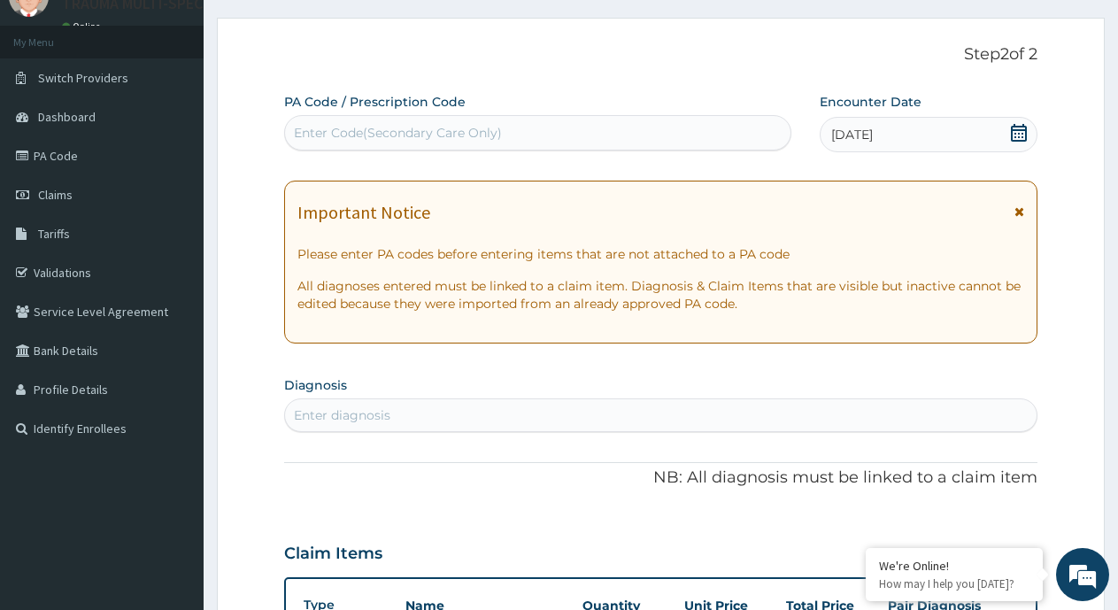
scroll to position [66, 0]
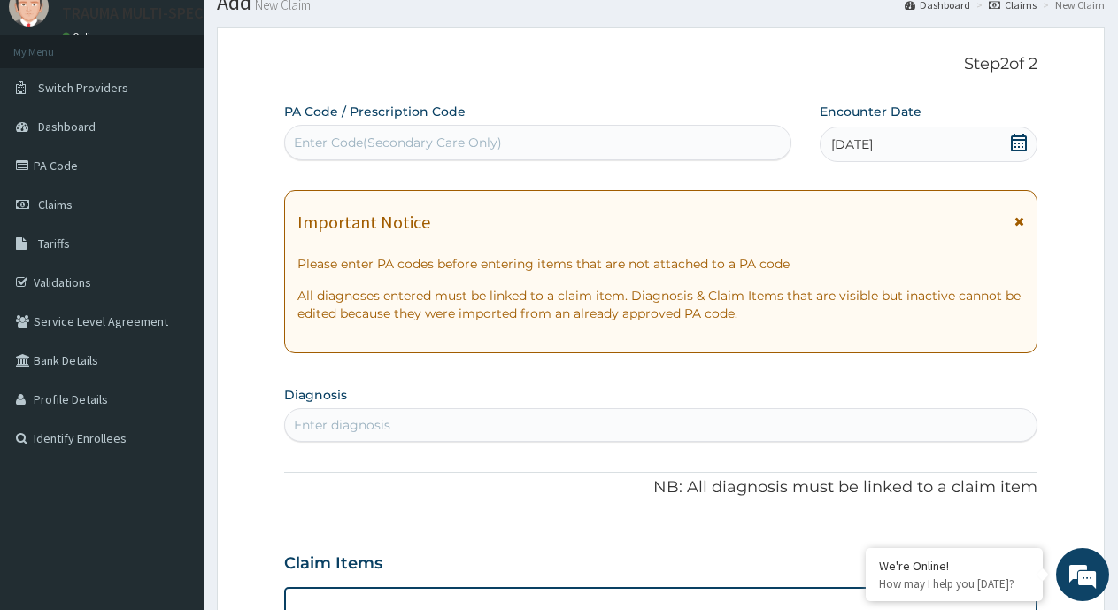
click at [361, 421] on div "Enter diagnosis" at bounding box center [342, 425] width 97 height 18
type input "malaria"
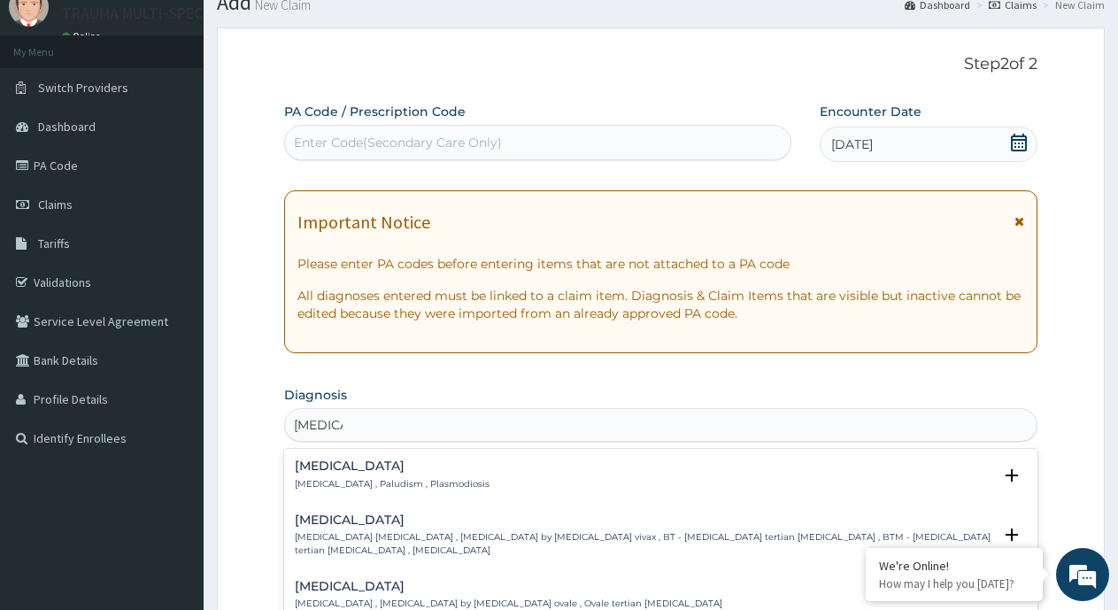
click at [378, 468] on h4 "[MEDICAL_DATA]" at bounding box center [392, 466] width 195 height 13
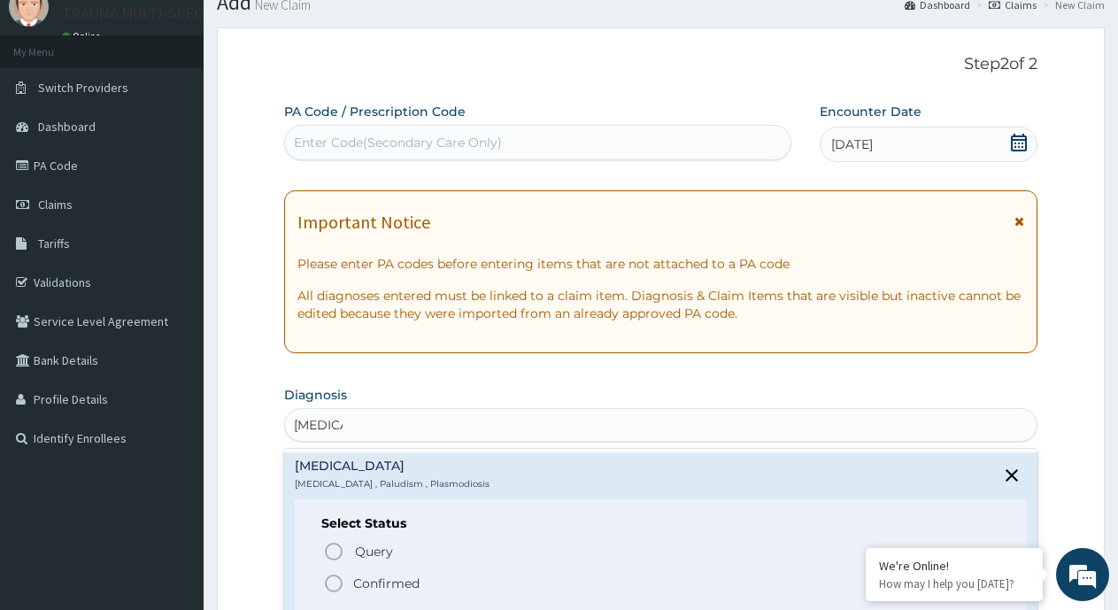
click at [336, 581] on icon "status option filled" at bounding box center [333, 583] width 21 height 21
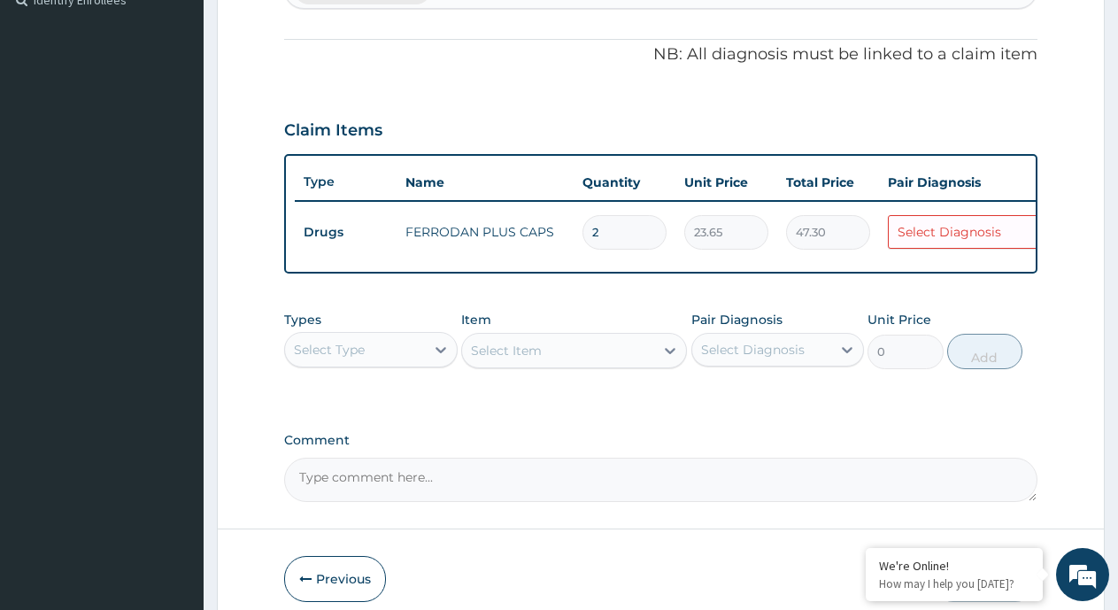
scroll to position [509, 0]
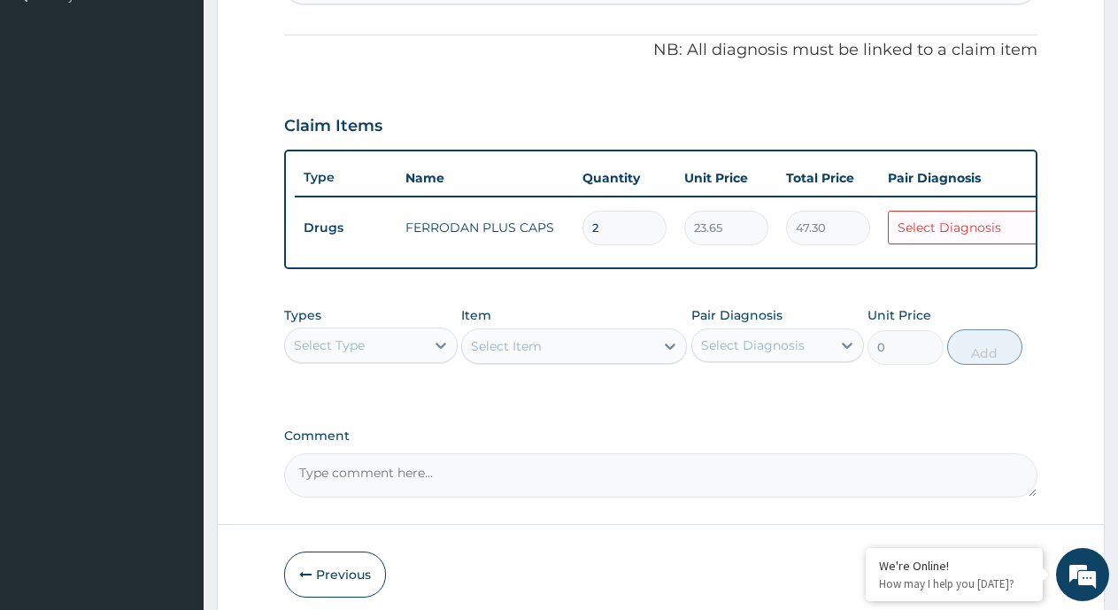
click at [953, 226] on div "Select Diagnosis" at bounding box center [950, 228] width 104 height 18
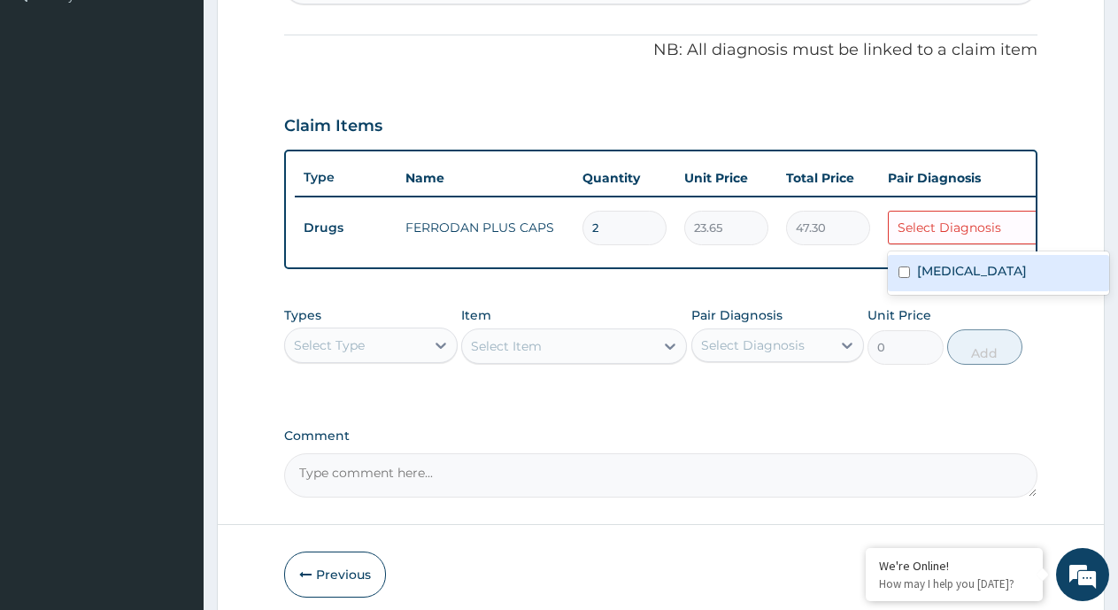
click at [426, 244] on td "FERRODAN PLUS CAPS" at bounding box center [485, 227] width 177 height 35
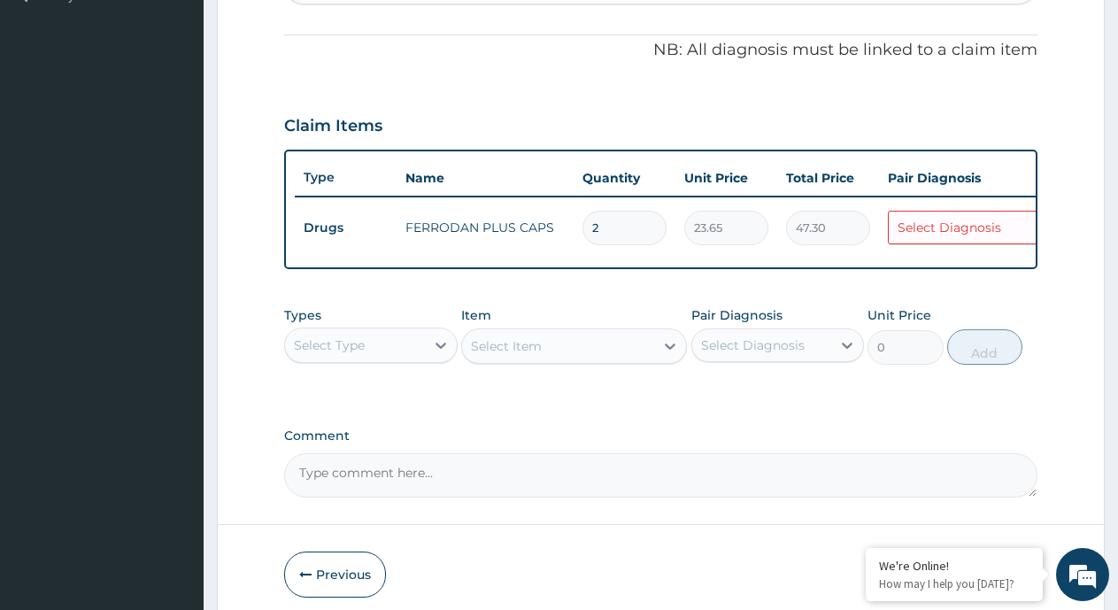
scroll to position [598, 0]
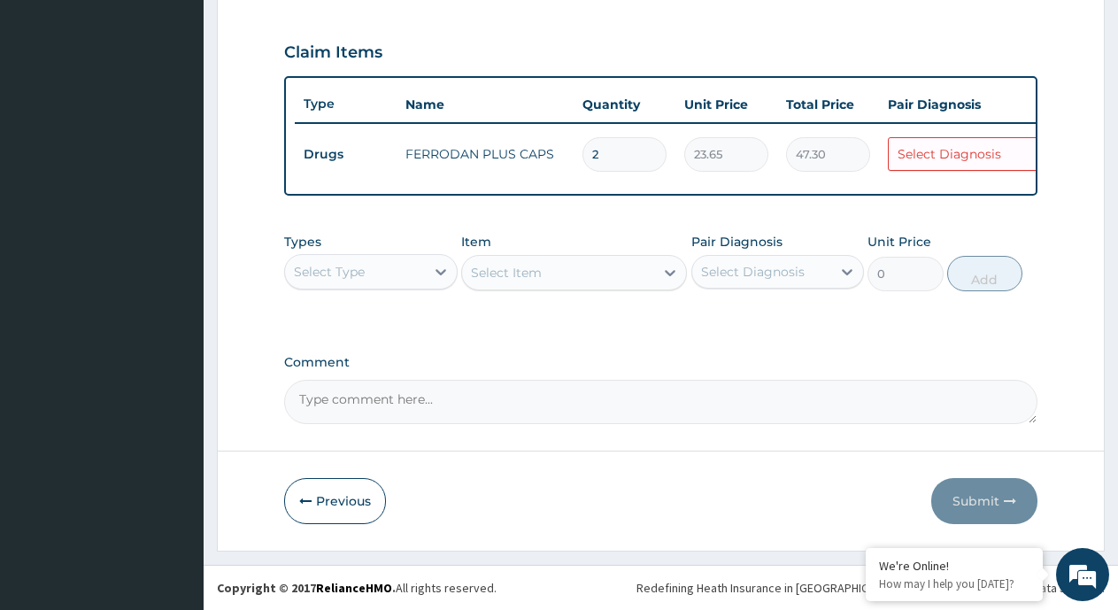
click at [406, 265] on div "Select Type" at bounding box center [355, 272] width 140 height 28
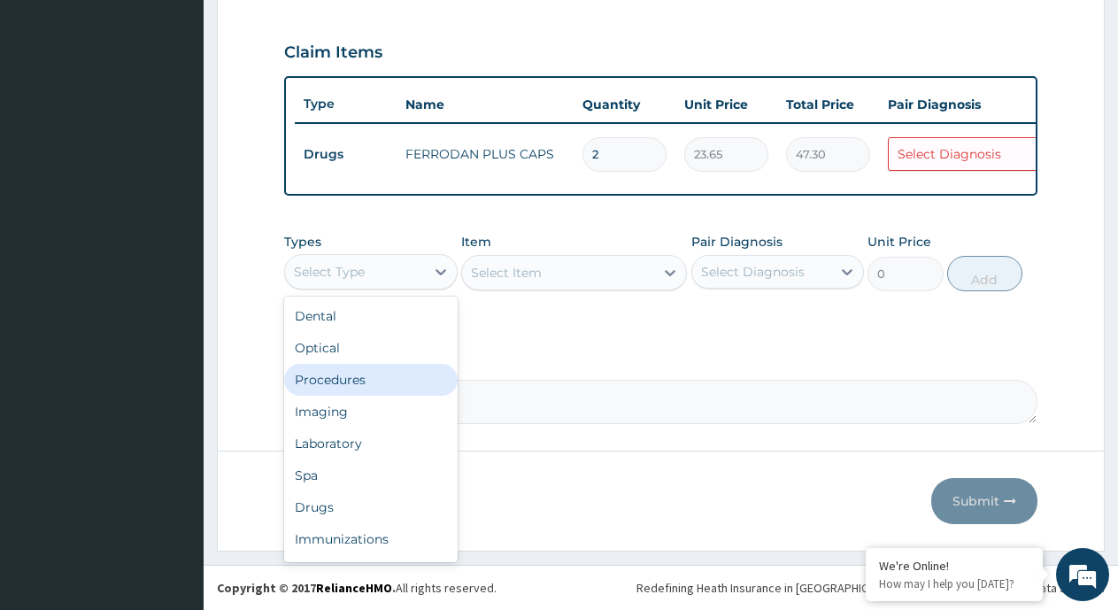
click at [356, 377] on div "Procedures" at bounding box center [371, 380] width 174 height 32
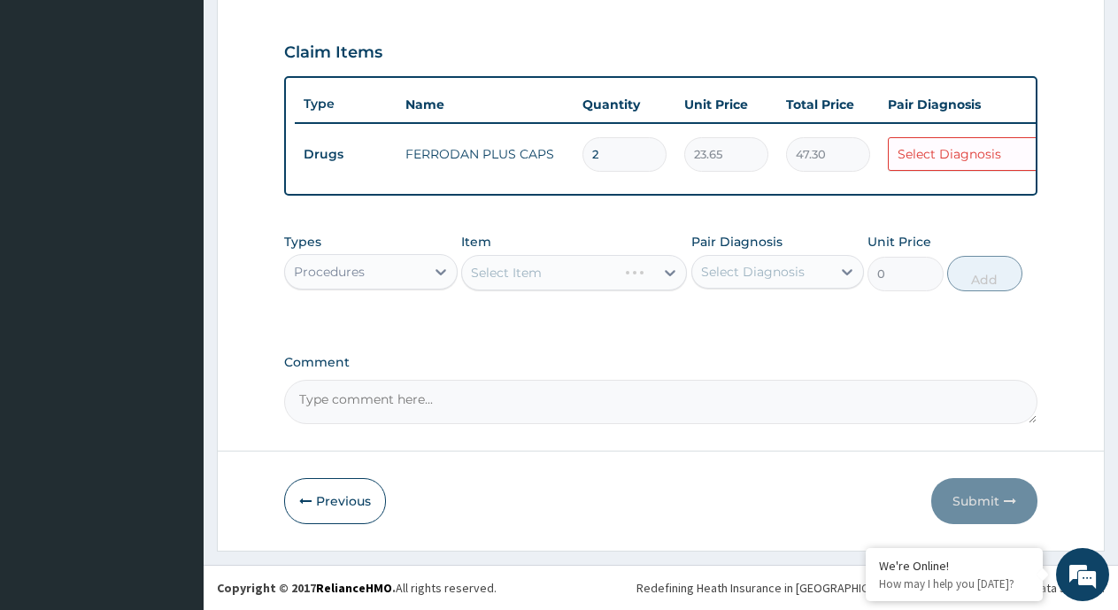
scroll to position [0, 135]
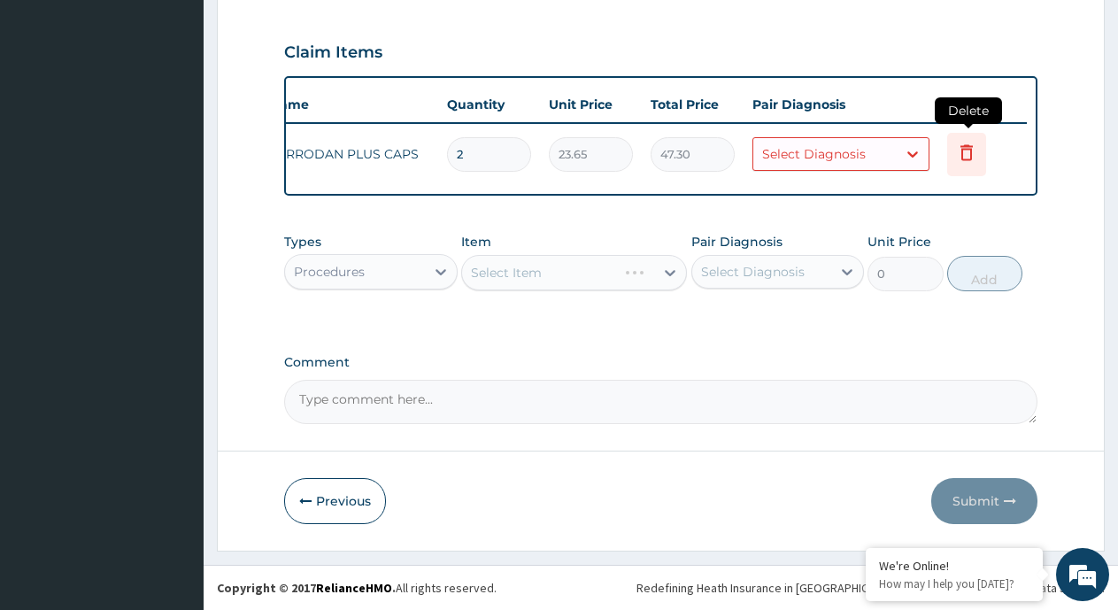
click at [970, 144] on icon at bounding box center [967, 152] width 12 height 16
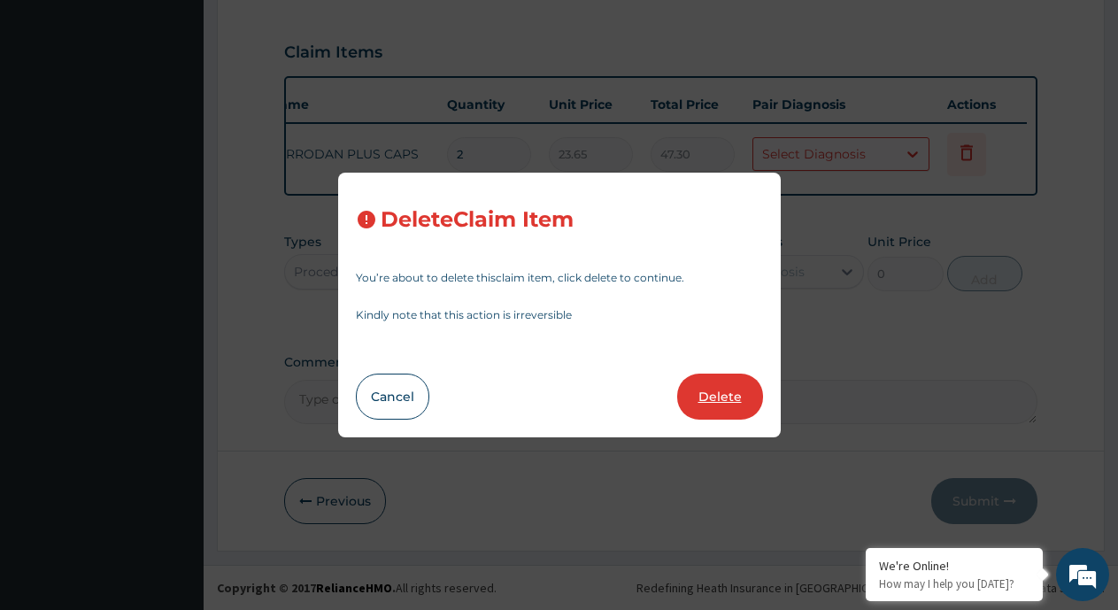
click at [711, 403] on button "Delete" at bounding box center [720, 397] width 86 height 46
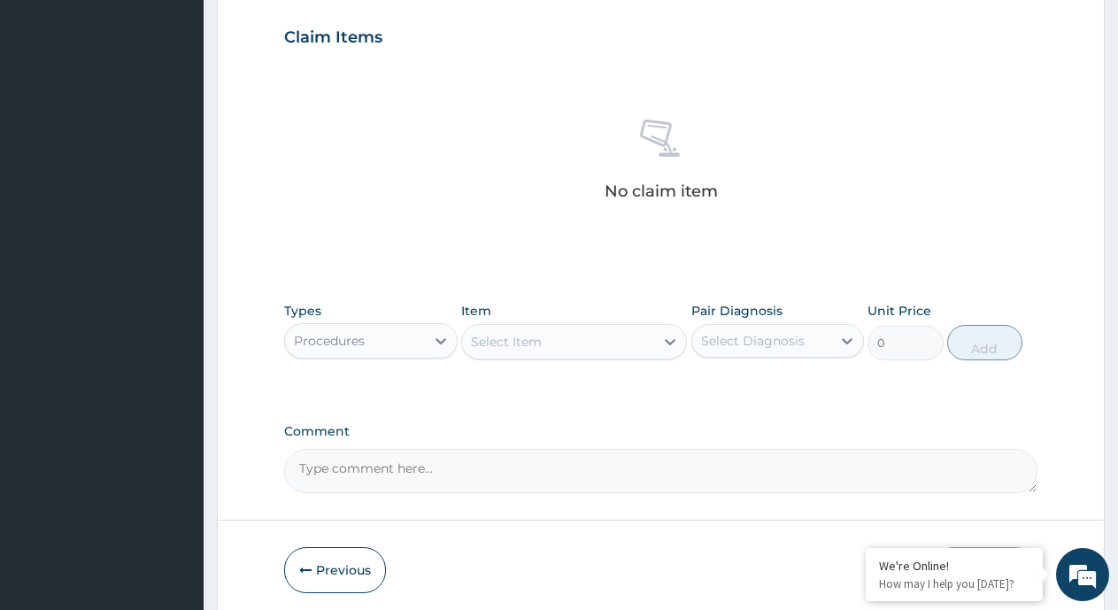
click at [771, 346] on div "Select Diagnosis" at bounding box center [753, 341] width 104 height 18
click at [738, 390] on label "[MEDICAL_DATA]" at bounding box center [776, 384] width 110 height 18
click at [654, 340] on div "Select Item" at bounding box center [558, 342] width 192 height 28
click at [708, 381] on input "checkbox" at bounding box center [708, 385] width 12 height 12
click at [707, 378] on div "[MEDICAL_DATA]" at bounding box center [778, 386] width 174 height 36
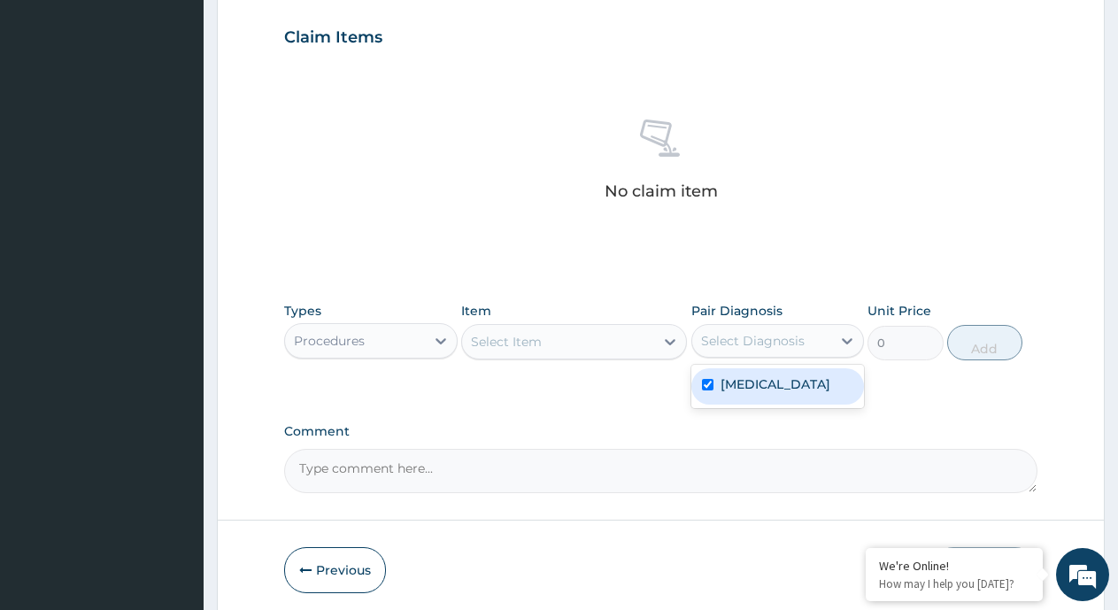
checkbox input "true"
click at [664, 344] on icon at bounding box center [670, 342] width 18 height 18
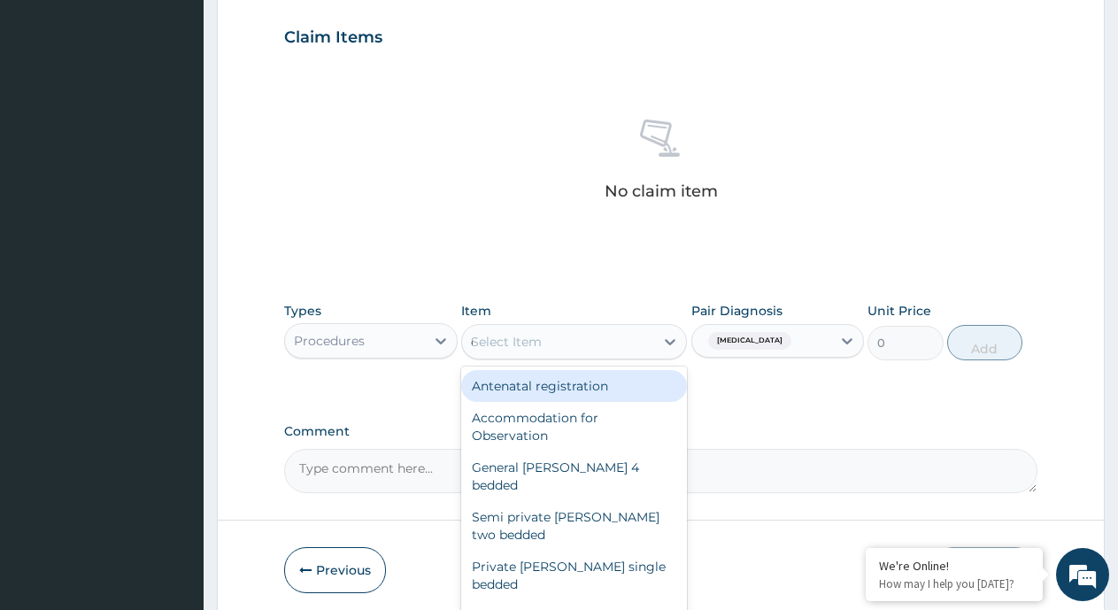
type input "consu"
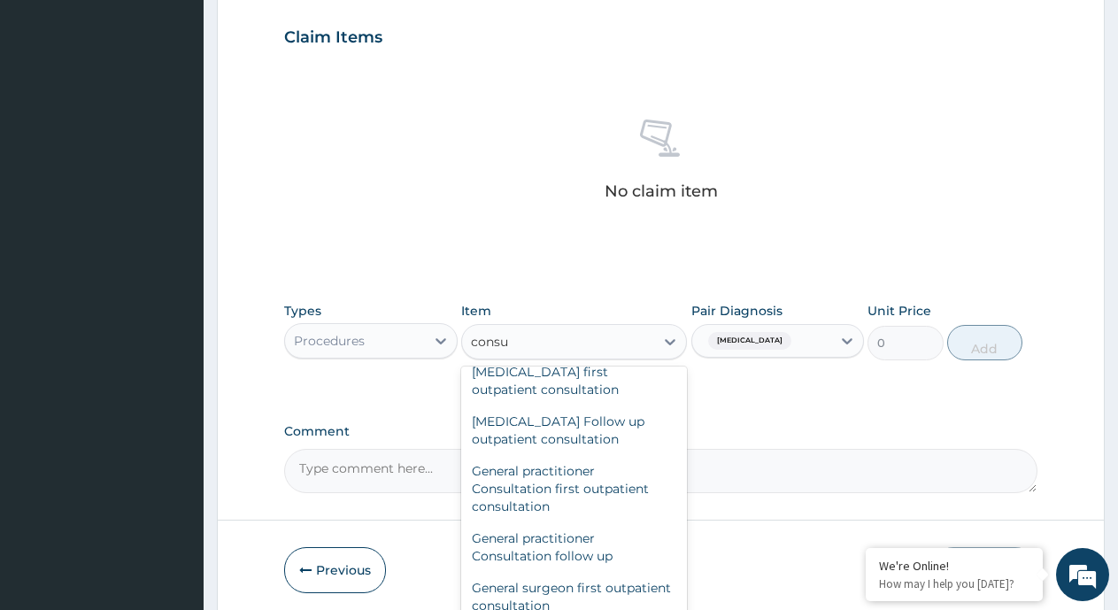
scroll to position [885, 0]
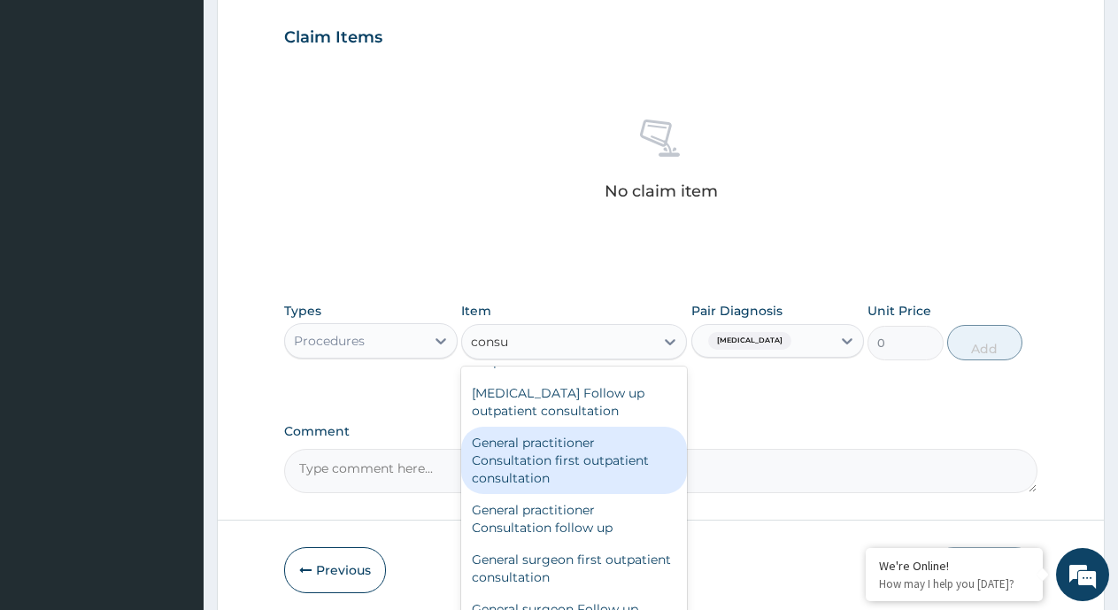
click at [561, 472] on div "General practitioner Consultation first outpatient consultation" at bounding box center [574, 460] width 226 height 67
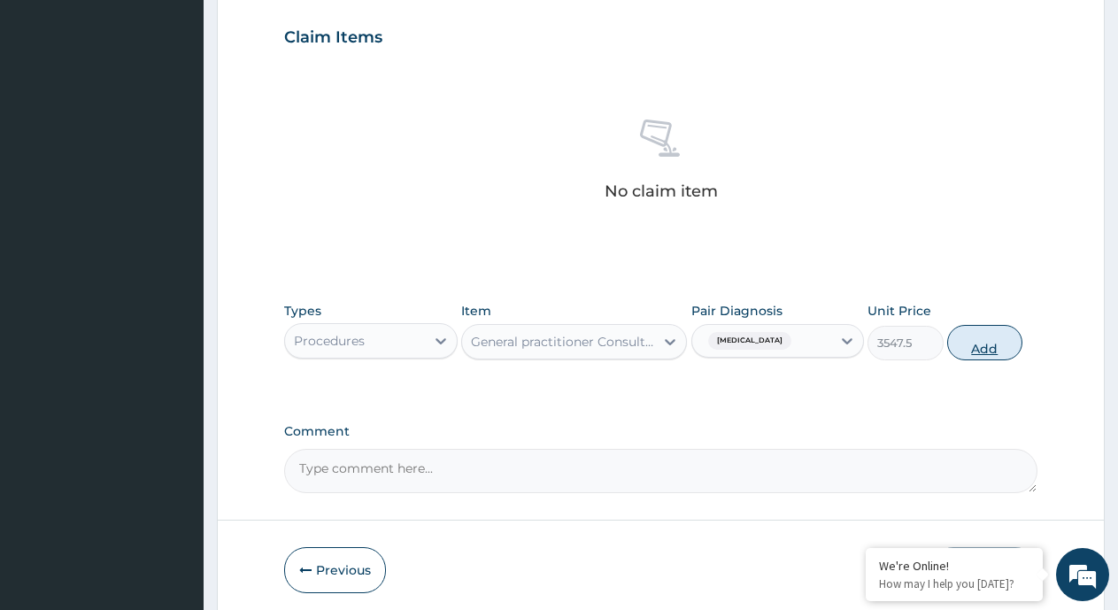
click at [985, 348] on button "Add" at bounding box center [984, 342] width 75 height 35
type input "0"
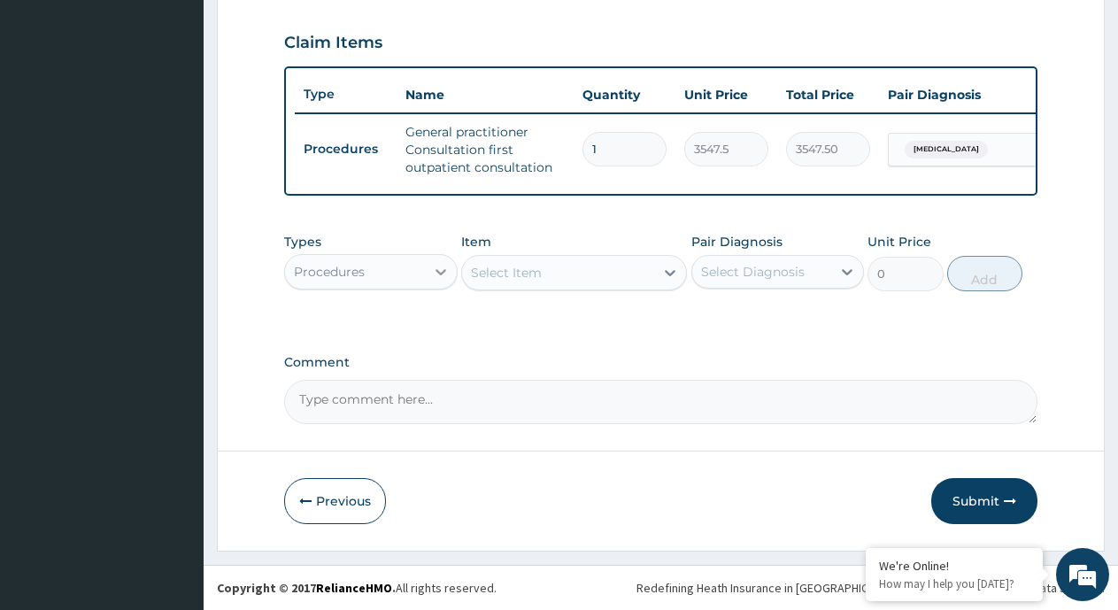
click at [429, 284] on div at bounding box center [441, 272] width 32 height 32
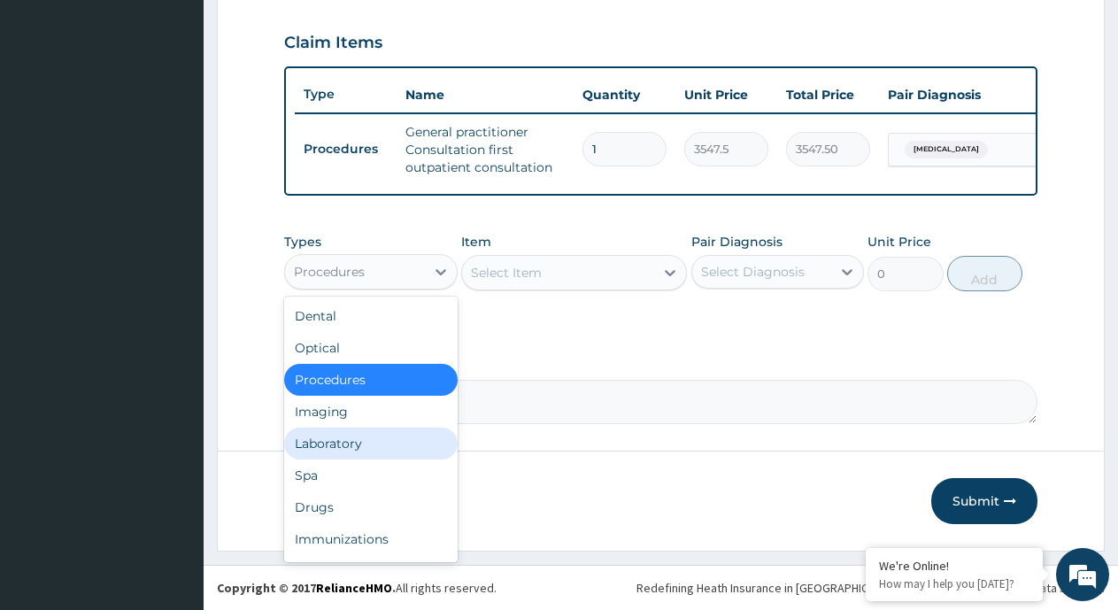
click at [361, 458] on div "Laboratory" at bounding box center [371, 444] width 174 height 32
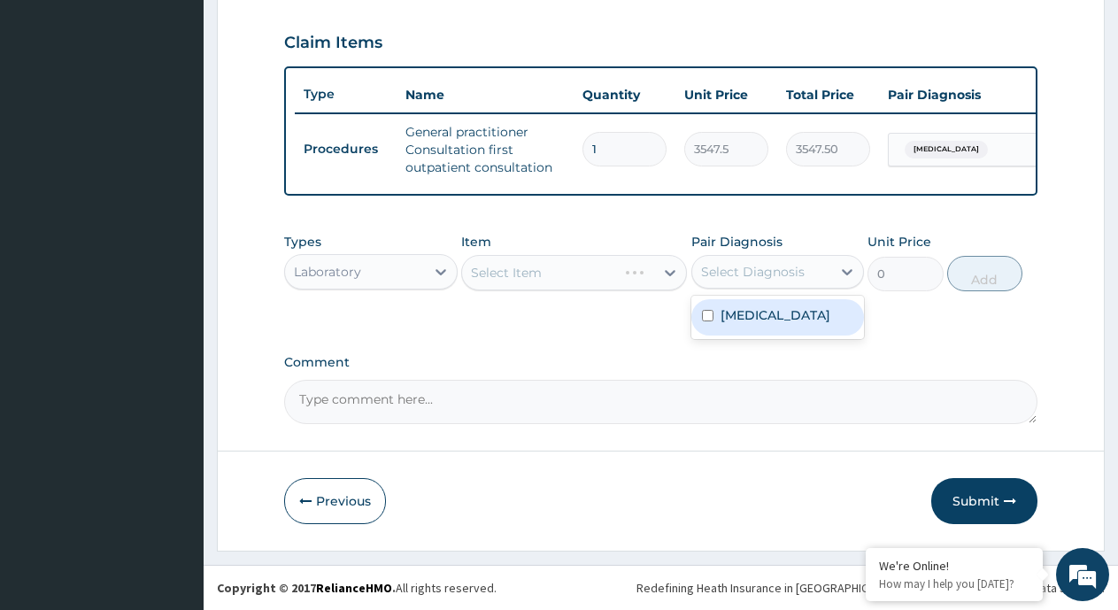
click at [746, 281] on div "Select Diagnosis" at bounding box center [753, 272] width 104 height 18
click at [734, 334] on div "[MEDICAL_DATA]" at bounding box center [778, 317] width 174 height 36
checkbox input "true"
click at [653, 284] on div "Select Item" at bounding box center [574, 272] width 226 height 35
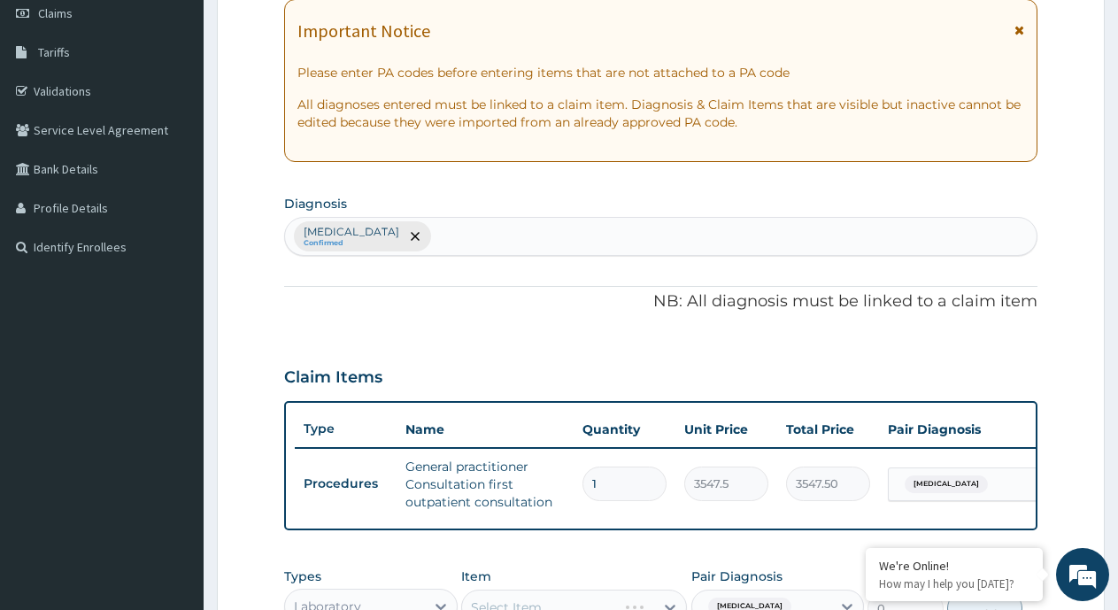
scroll to position [607, 0]
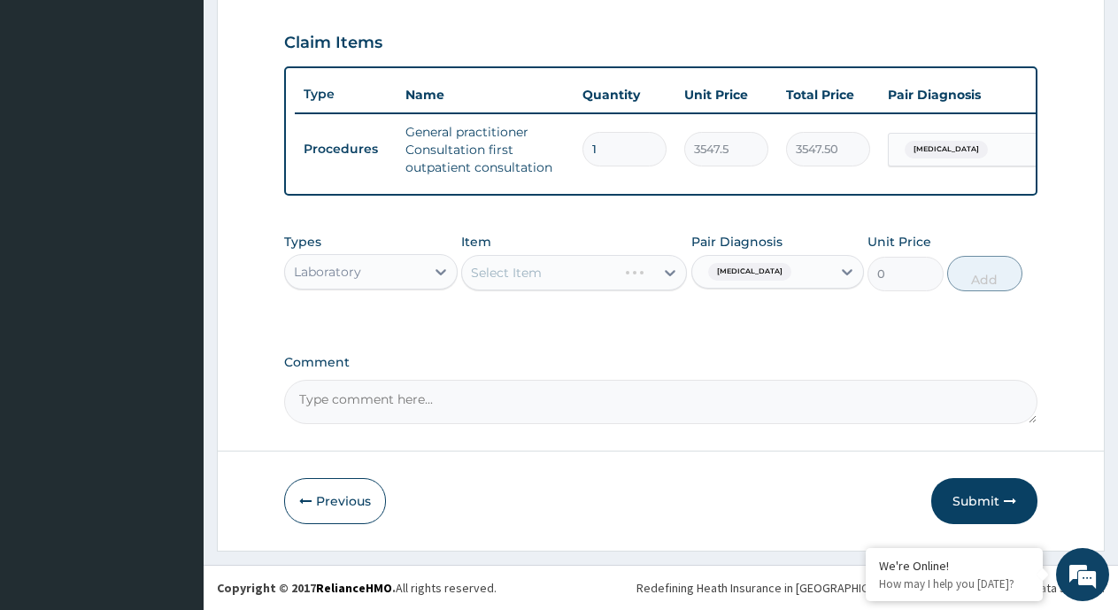
click at [668, 273] on div "Select Item" at bounding box center [574, 272] width 226 height 35
click at [599, 274] on div "Select Item" at bounding box center [558, 273] width 192 height 28
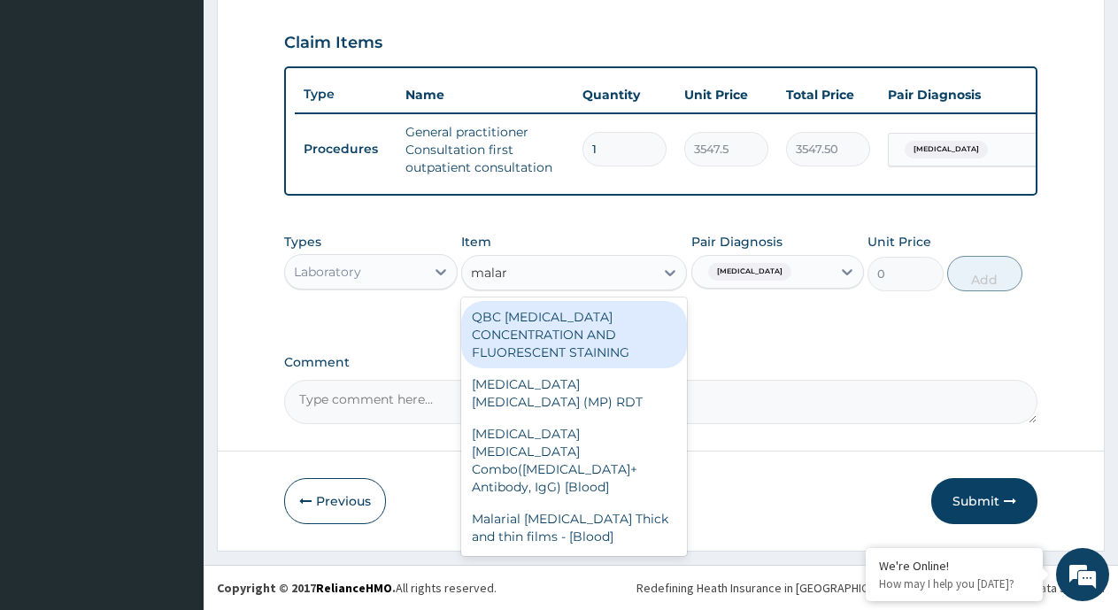
type input "malari"
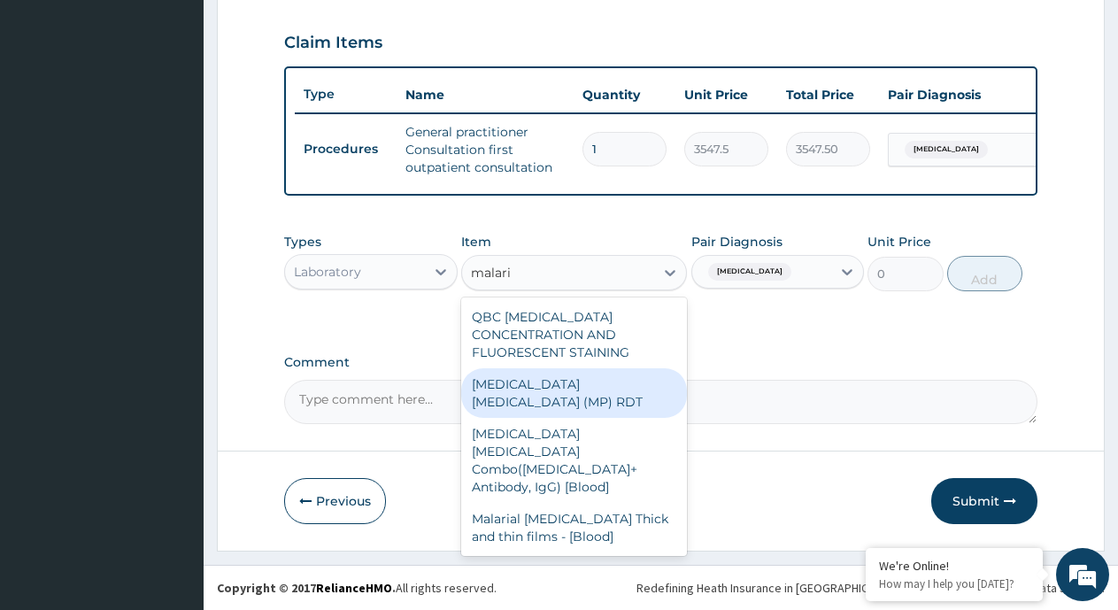
click at [581, 368] on div "[MEDICAL_DATA] [MEDICAL_DATA] (MP) RDT" at bounding box center [574, 393] width 226 height 50
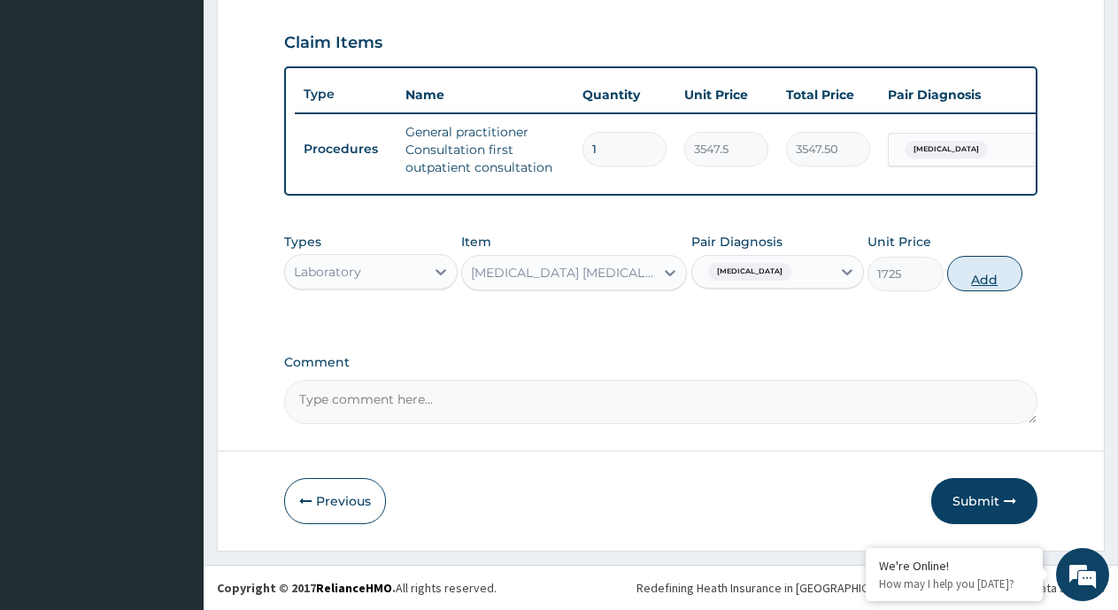
click at [985, 279] on button "Add" at bounding box center [984, 273] width 75 height 35
type input "0"
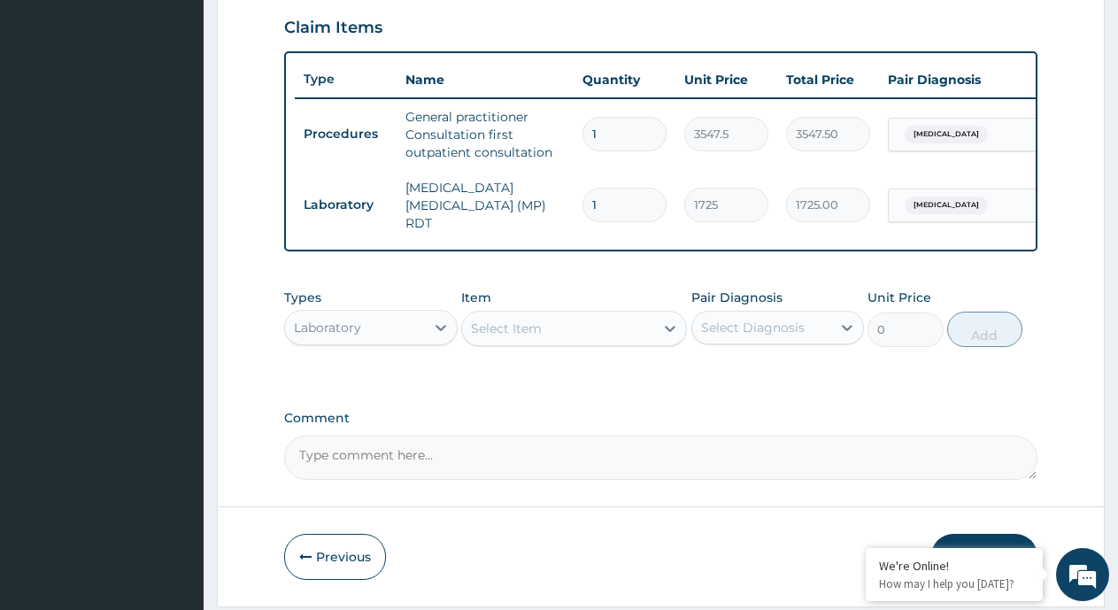
click at [573, 343] on div "Select Item" at bounding box center [558, 328] width 192 height 28
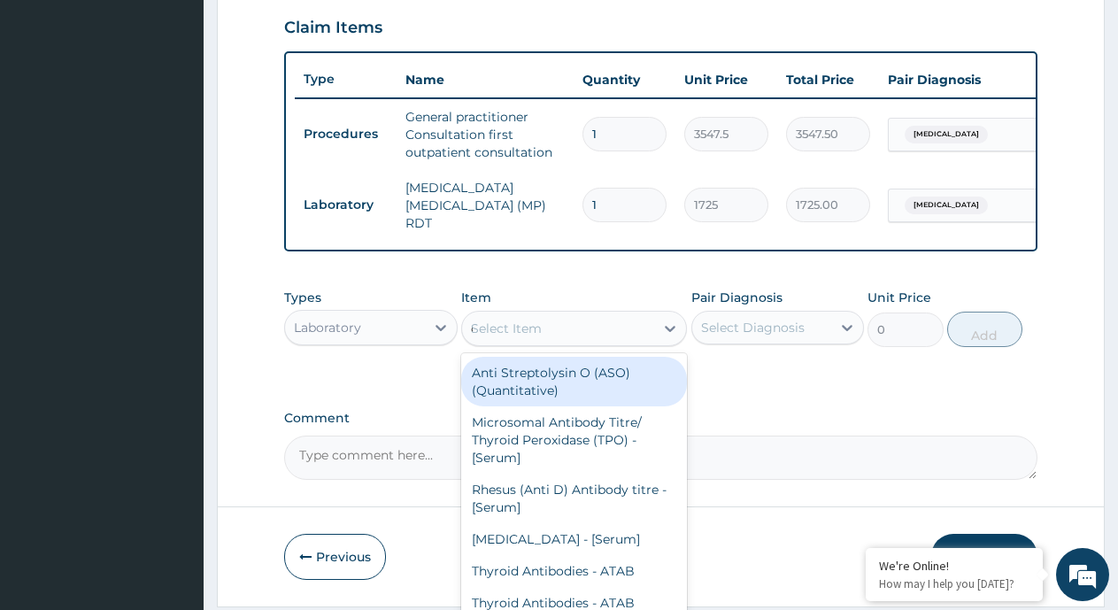
type input "cbc"
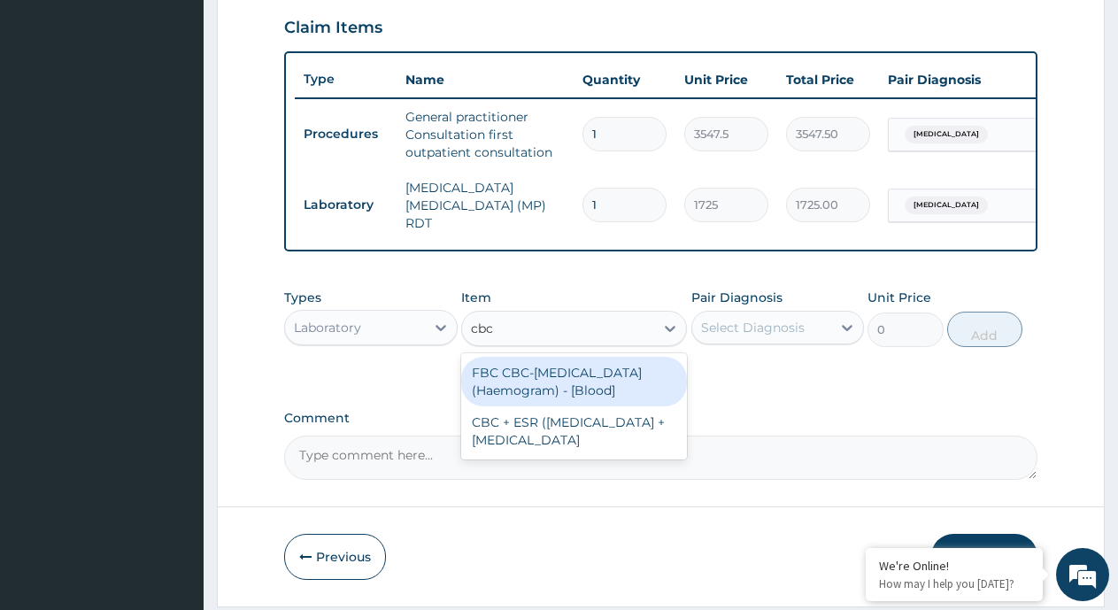
click at [598, 394] on div "FBC CBC-[MEDICAL_DATA] (Haemogram) - [Blood]" at bounding box center [574, 382] width 226 height 50
type input "4600"
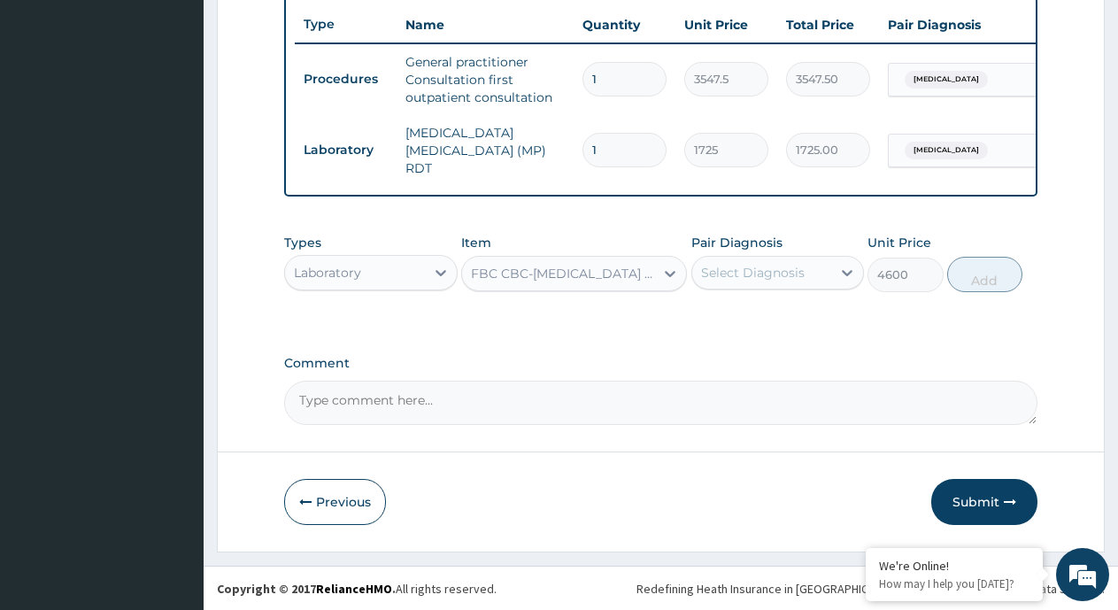
scroll to position [668, 0]
click at [832, 276] on div at bounding box center [847, 272] width 32 height 32
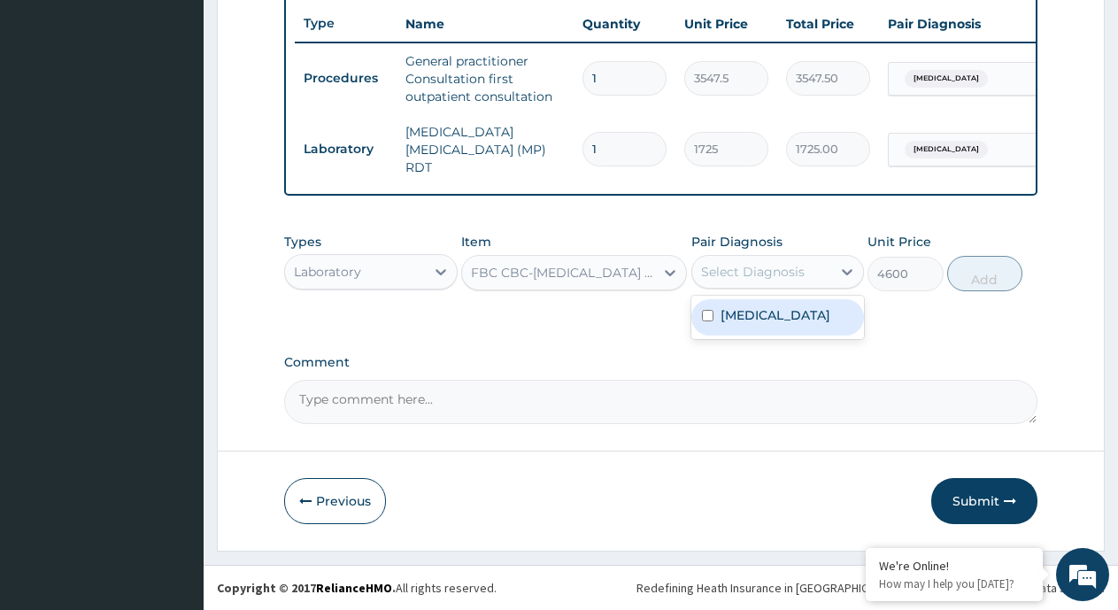
click at [802, 317] on div "[MEDICAL_DATA]" at bounding box center [778, 317] width 174 height 36
checkbox input "true"
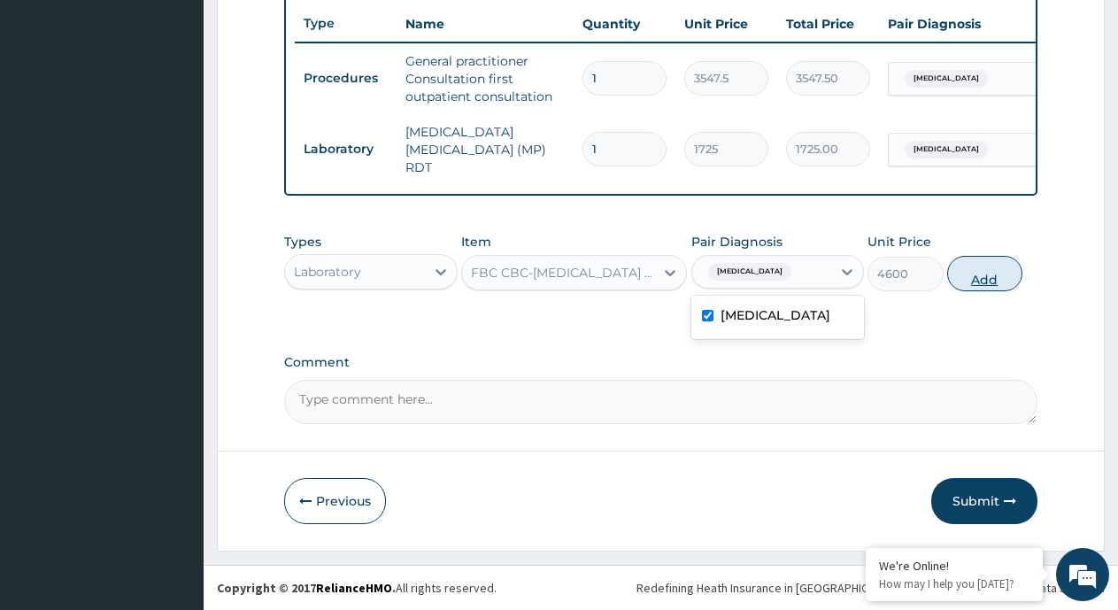
click at [990, 278] on button "Add" at bounding box center [984, 273] width 75 height 35
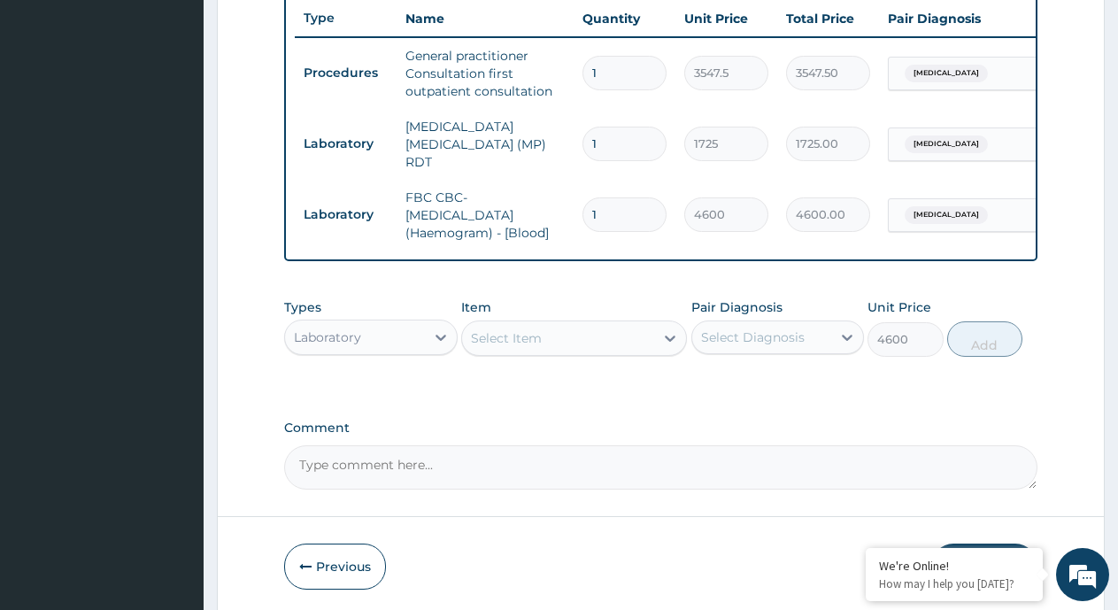
type input "0"
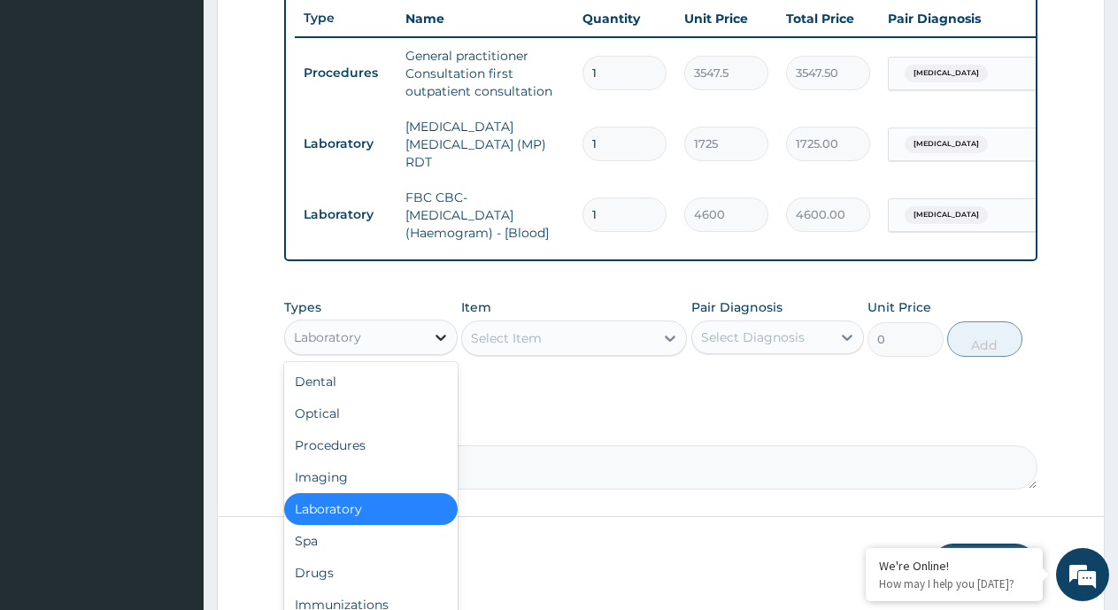
click at [438, 339] on icon at bounding box center [441, 337] width 18 height 18
click at [346, 577] on div "Drugs" at bounding box center [371, 573] width 174 height 32
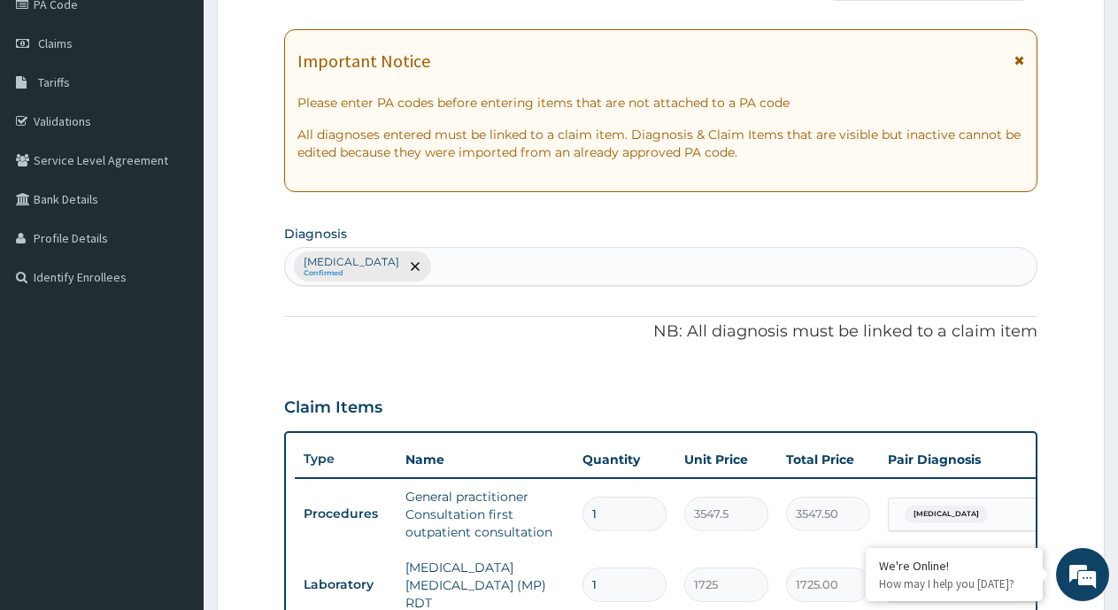
scroll to position [226, 0]
click at [437, 267] on div "Malaria Confirmed" at bounding box center [661, 268] width 752 height 37
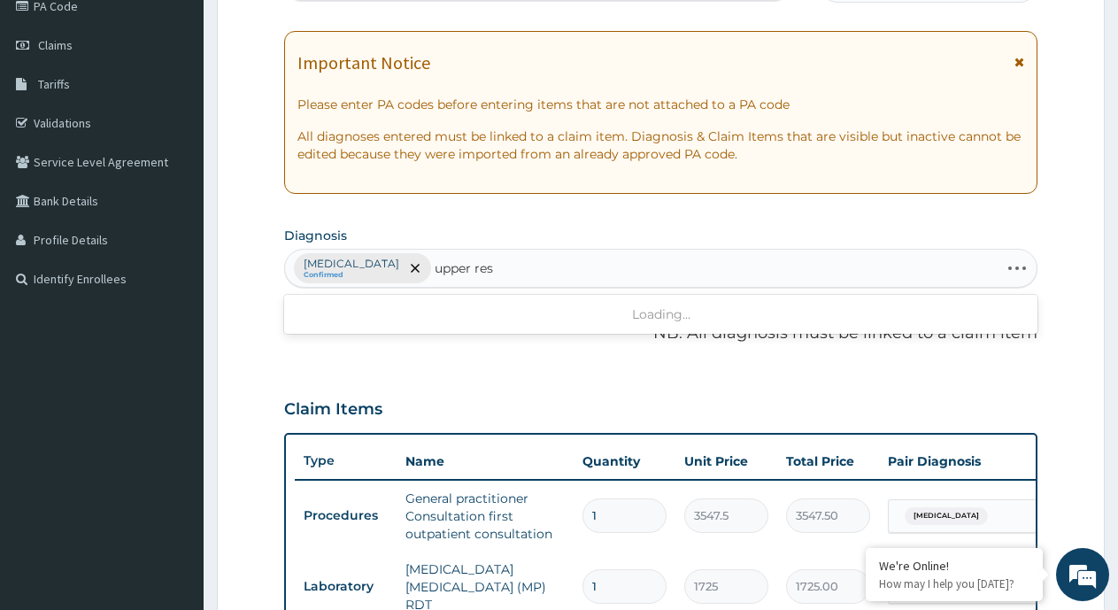
type input "upper resp"
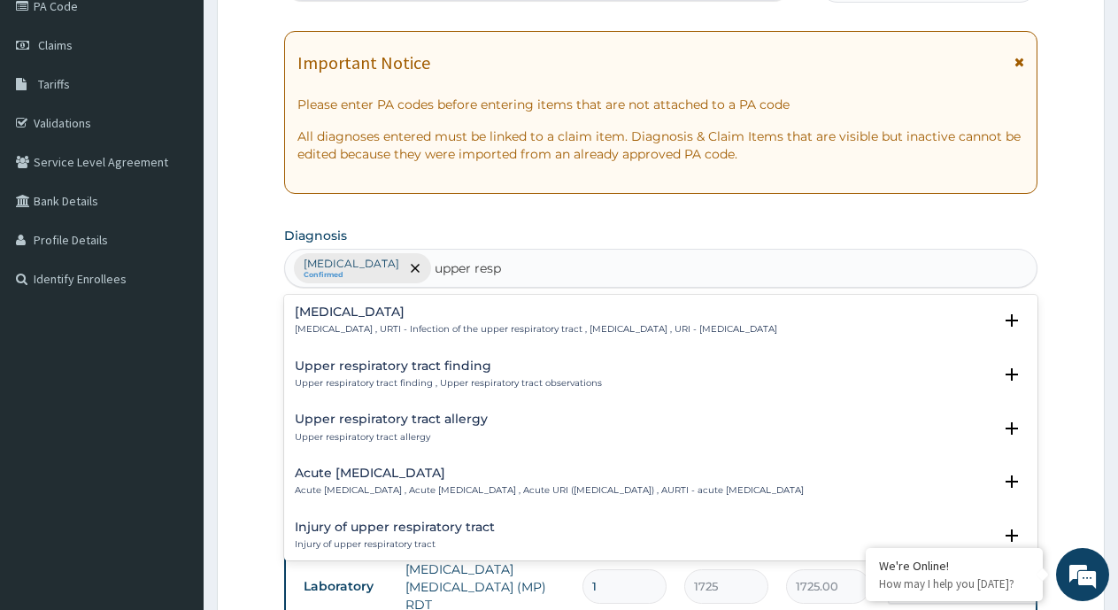
click at [483, 475] on h4 "Acute upper respiratory infection" at bounding box center [549, 473] width 509 height 13
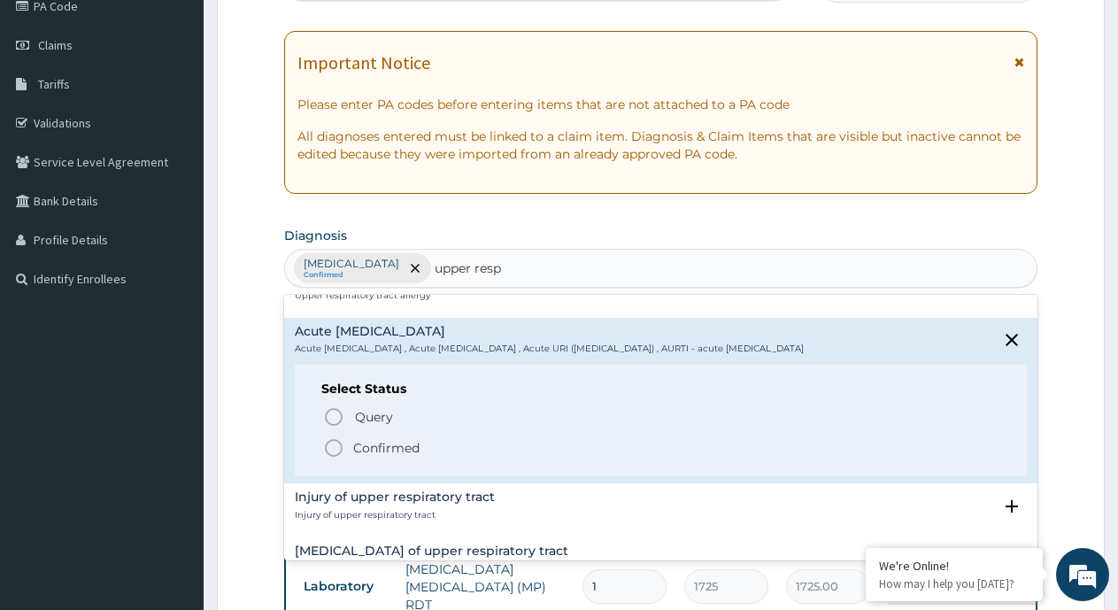
scroll to position [89, 0]
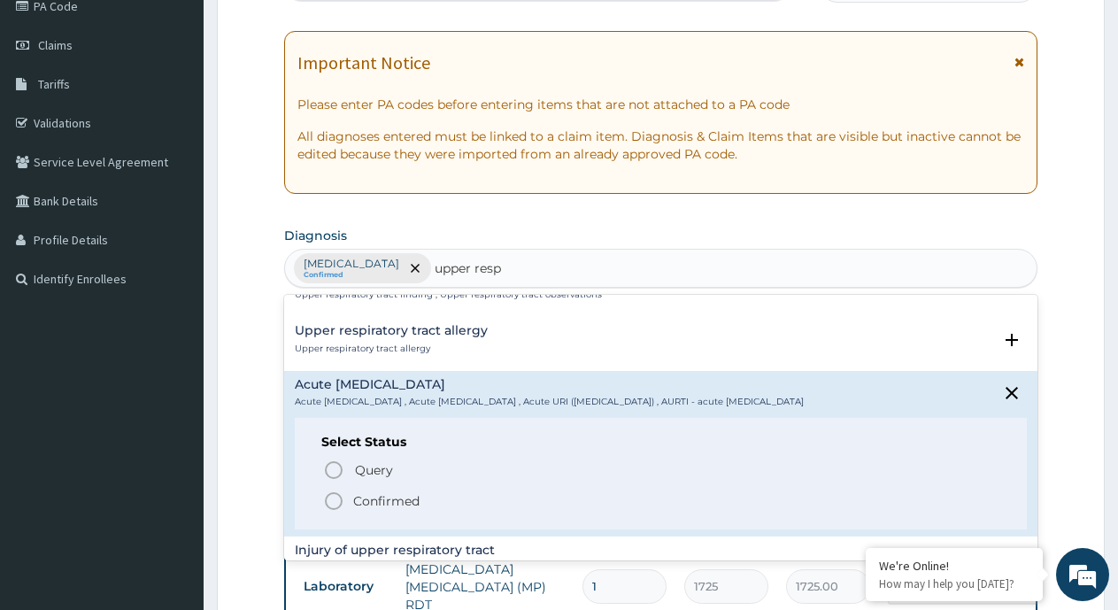
drag, startPoint x: 359, startPoint y: 512, endPoint x: 462, endPoint y: 493, distance: 104.4
click at [360, 510] on p "Confirmed" at bounding box center [386, 501] width 66 height 18
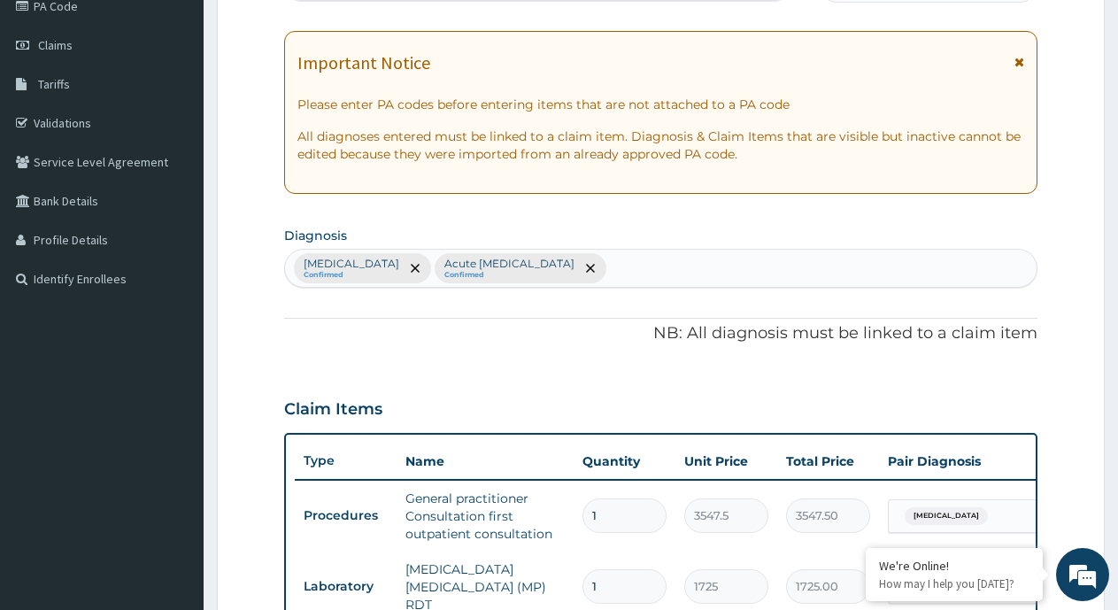
scroll to position [668, 0]
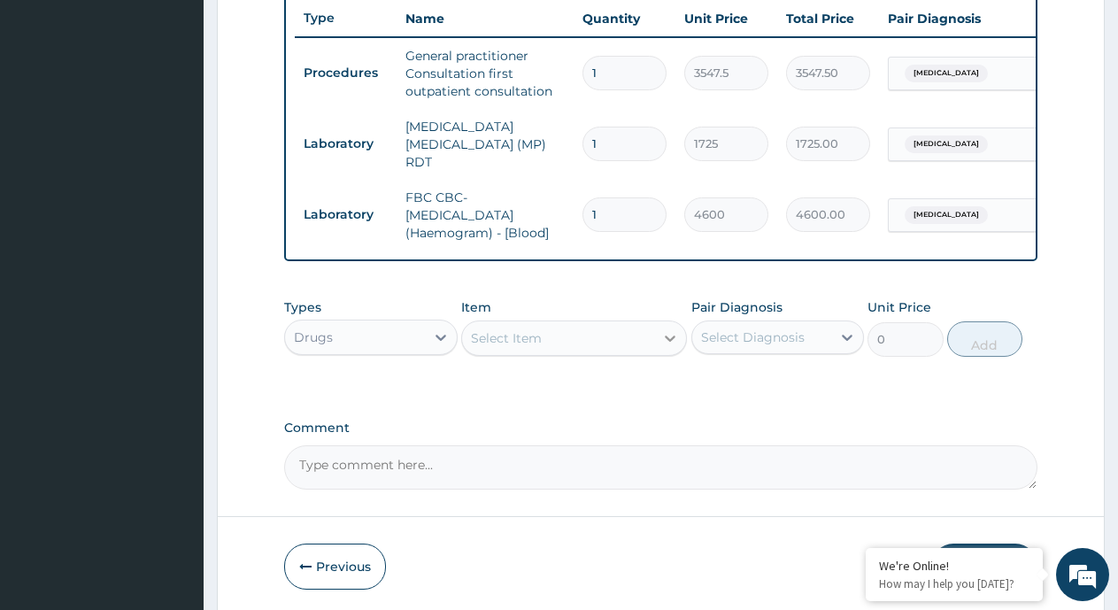
click at [633, 350] on div "Select Item" at bounding box center [558, 338] width 192 height 28
click at [669, 343] on icon at bounding box center [670, 338] width 18 height 18
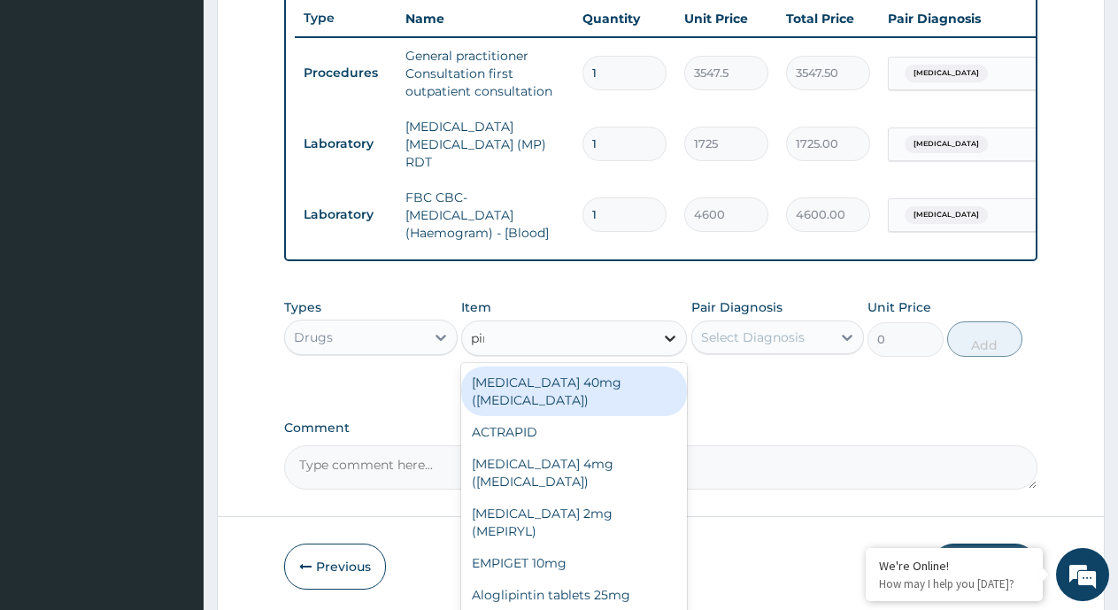
type input "piri"
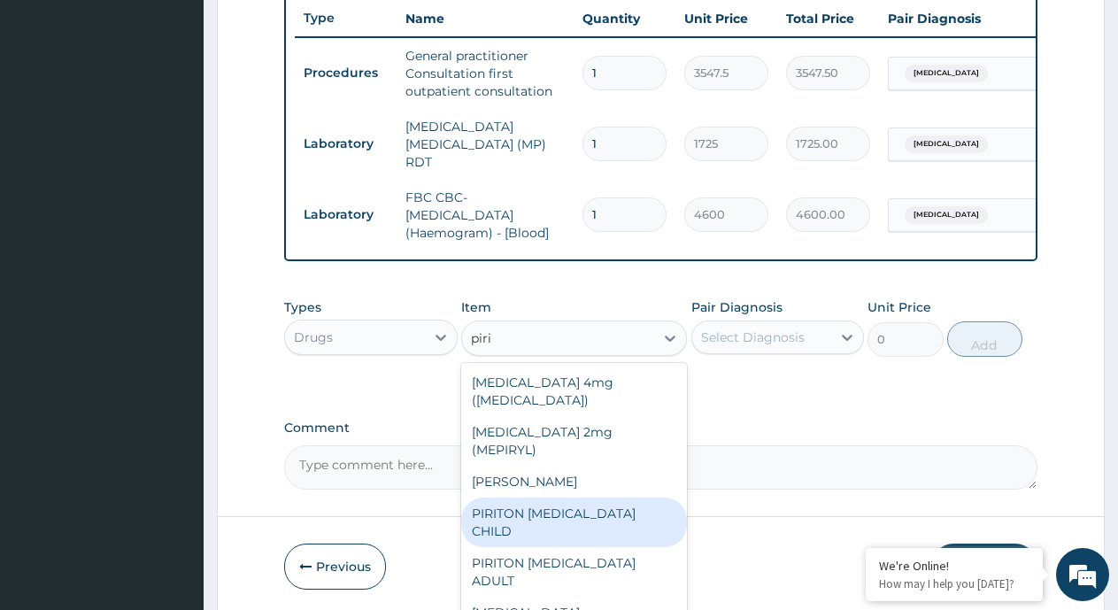
click at [609, 498] on div "PIRITON EXPECTORANT CHILD" at bounding box center [574, 523] width 226 height 50
type input "1182.5"
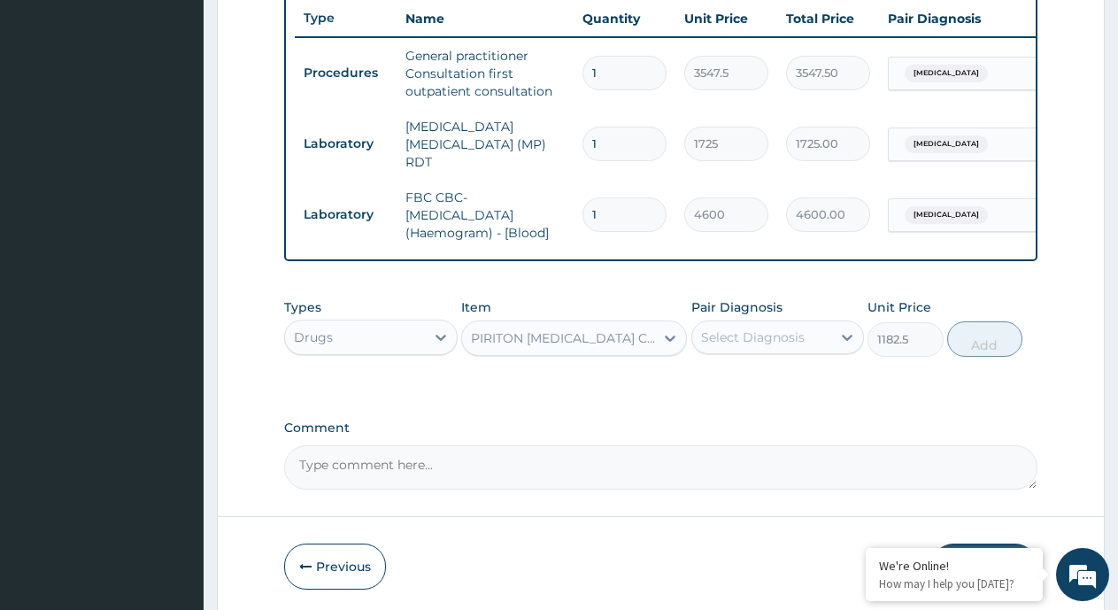
click at [829, 339] on div "Select Diagnosis" at bounding box center [762, 337] width 140 height 28
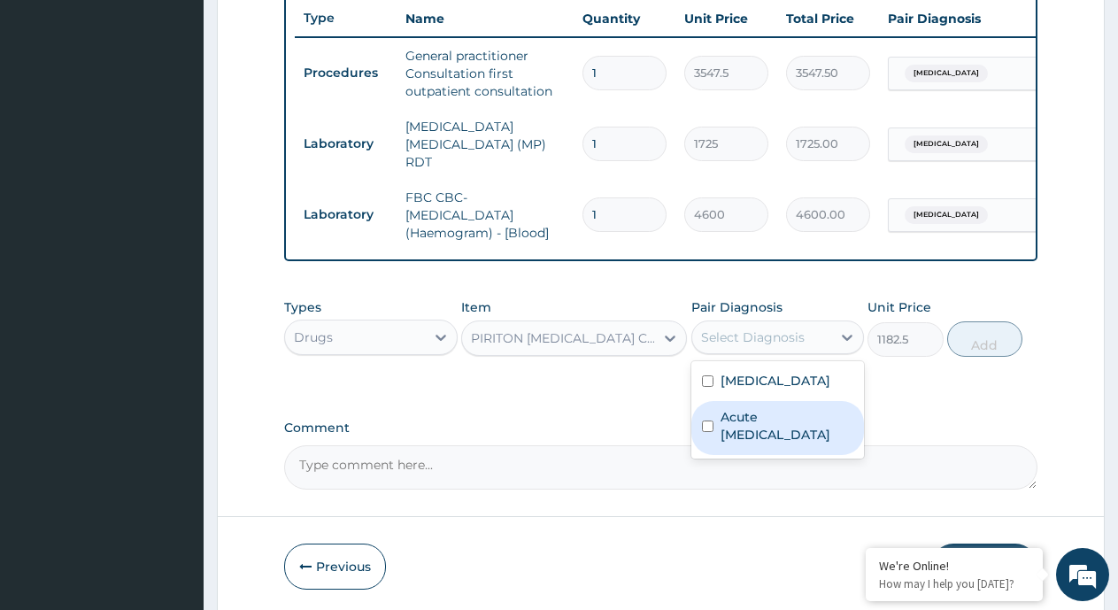
click at [773, 427] on label "Acute upper respiratory infection" at bounding box center [788, 425] width 134 height 35
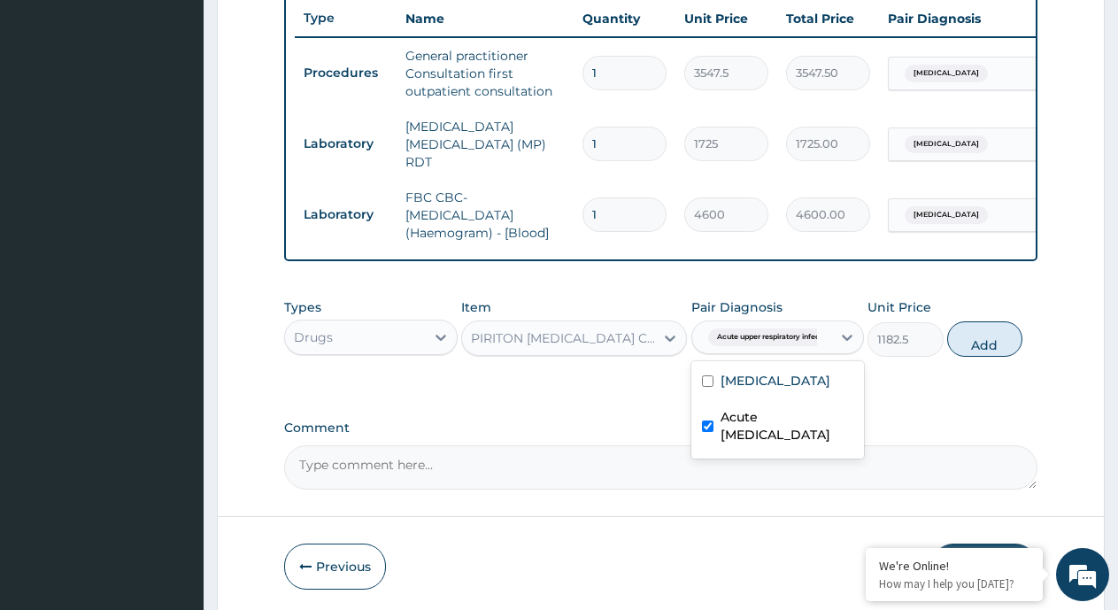
checkbox input "true"
click at [976, 349] on button "Add" at bounding box center [984, 338] width 75 height 35
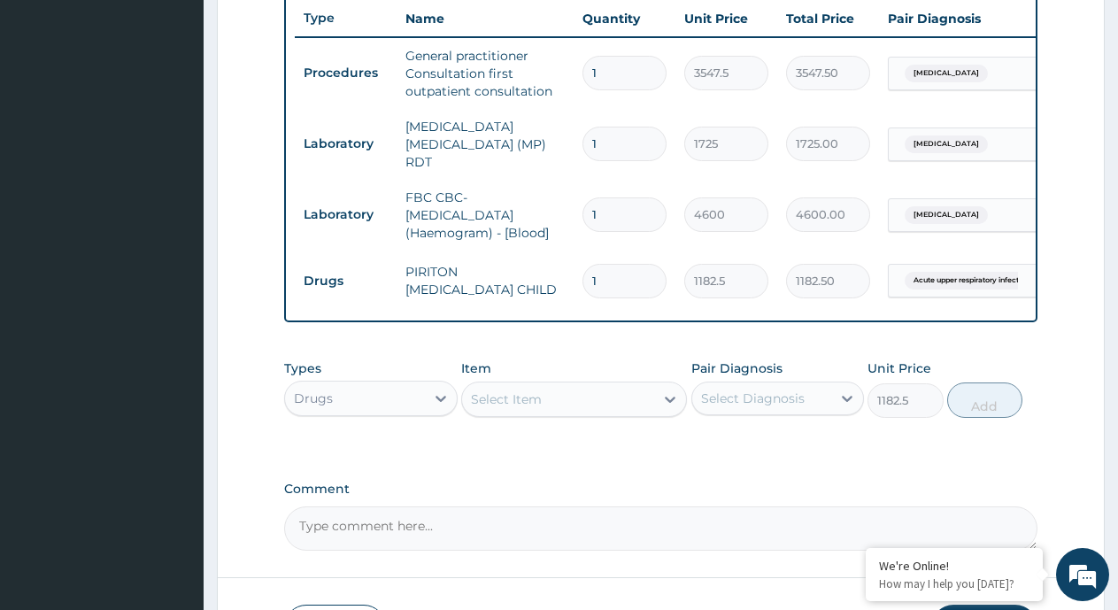
type input "0"
click at [670, 403] on icon at bounding box center [670, 400] width 11 height 6
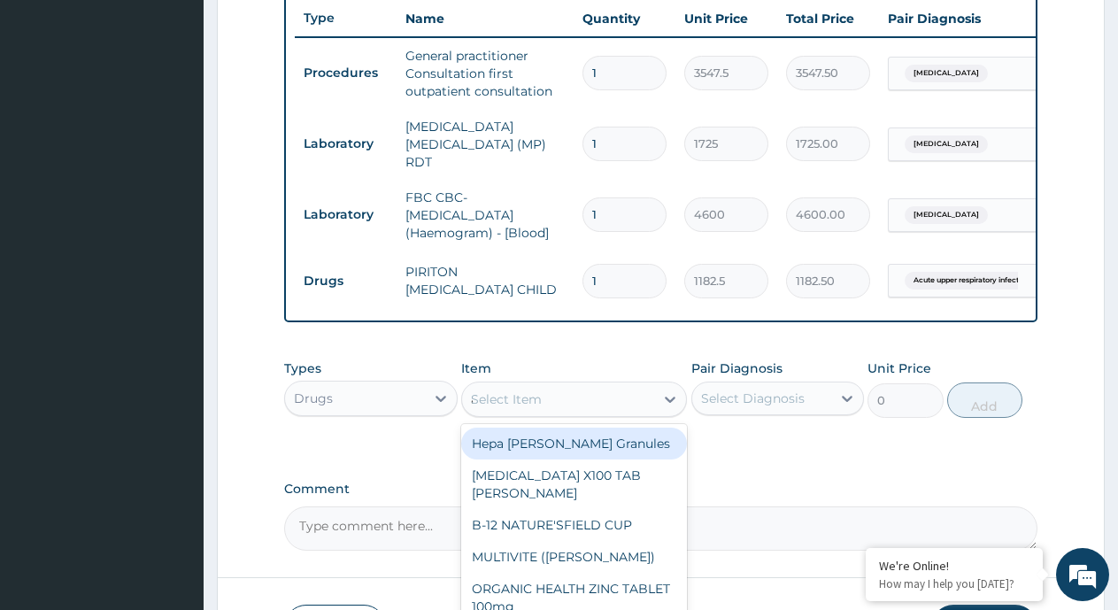
type input "act"
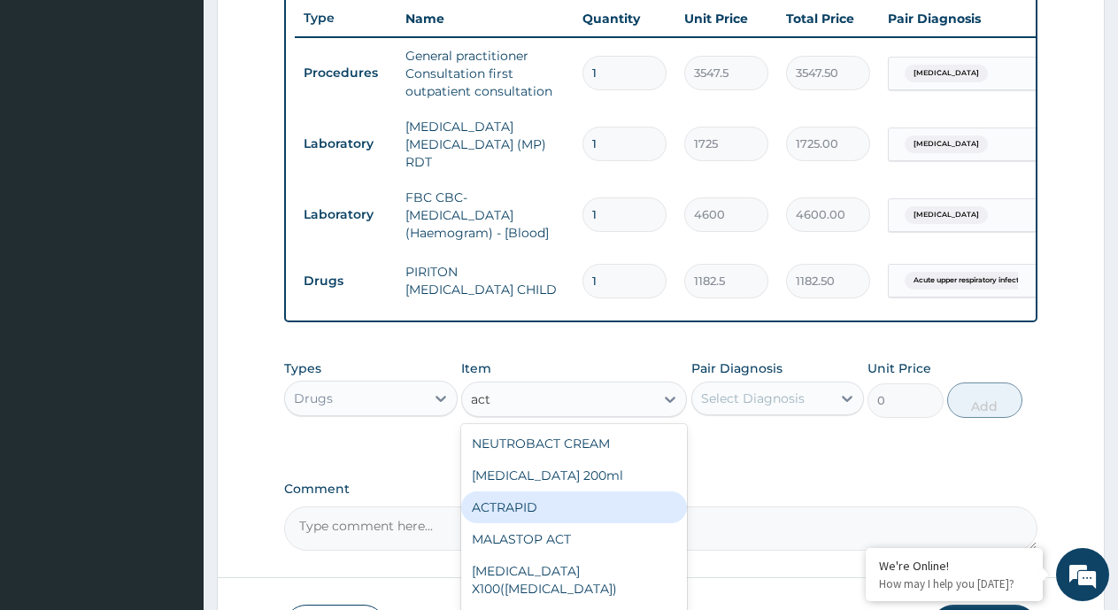
scroll to position [96, 0]
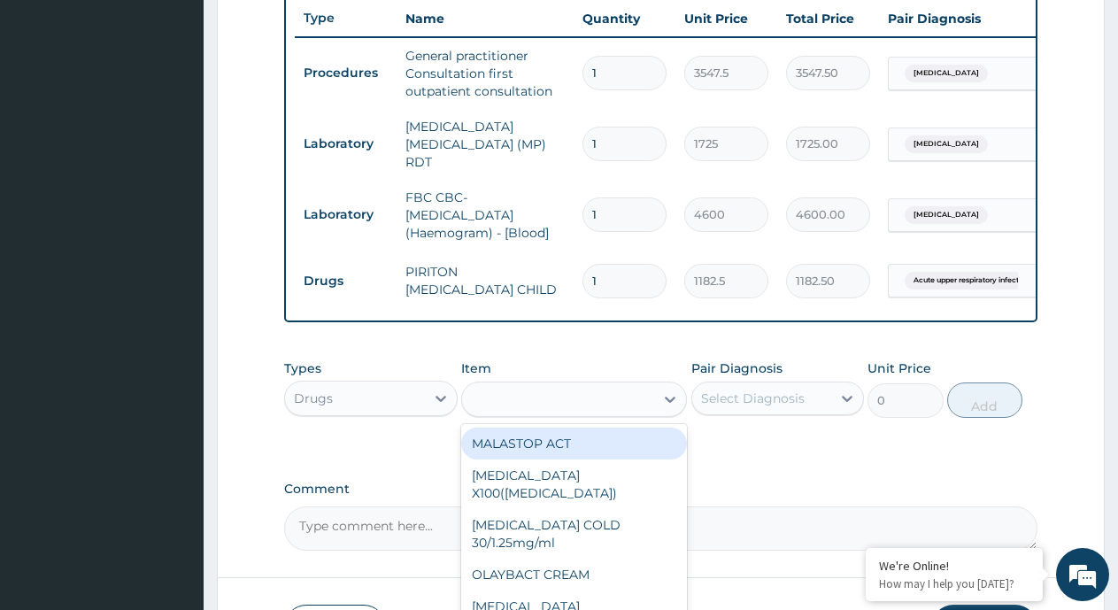
click at [543, 405] on div "act" at bounding box center [558, 399] width 192 height 28
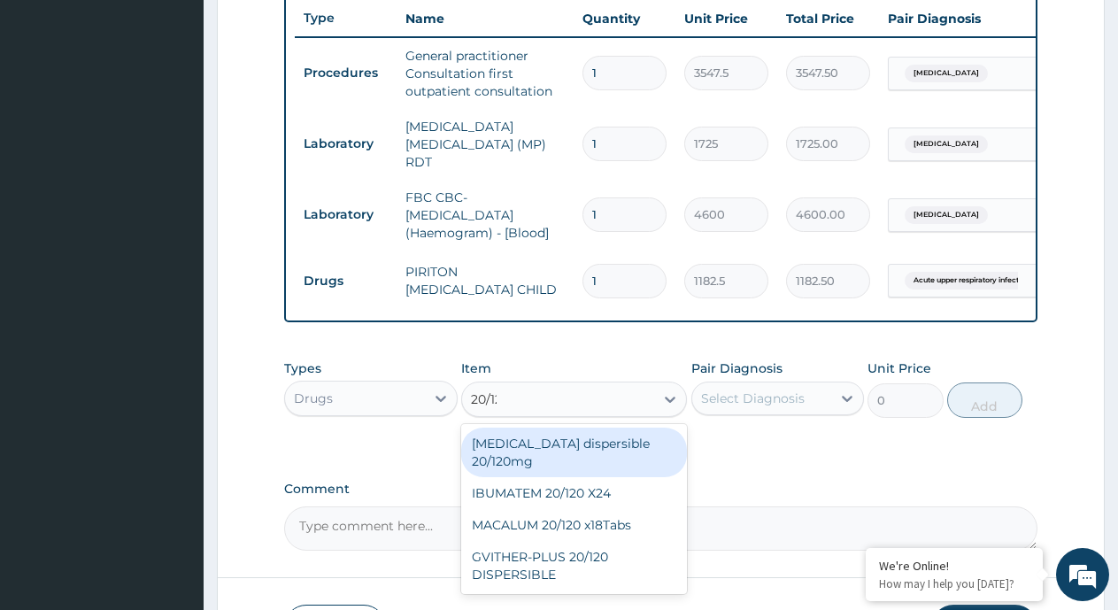
type input "20/120"
click at [543, 451] on div "Coartem dispersible 20/120mg" at bounding box center [574, 453] width 226 height 50
type input "112.3375"
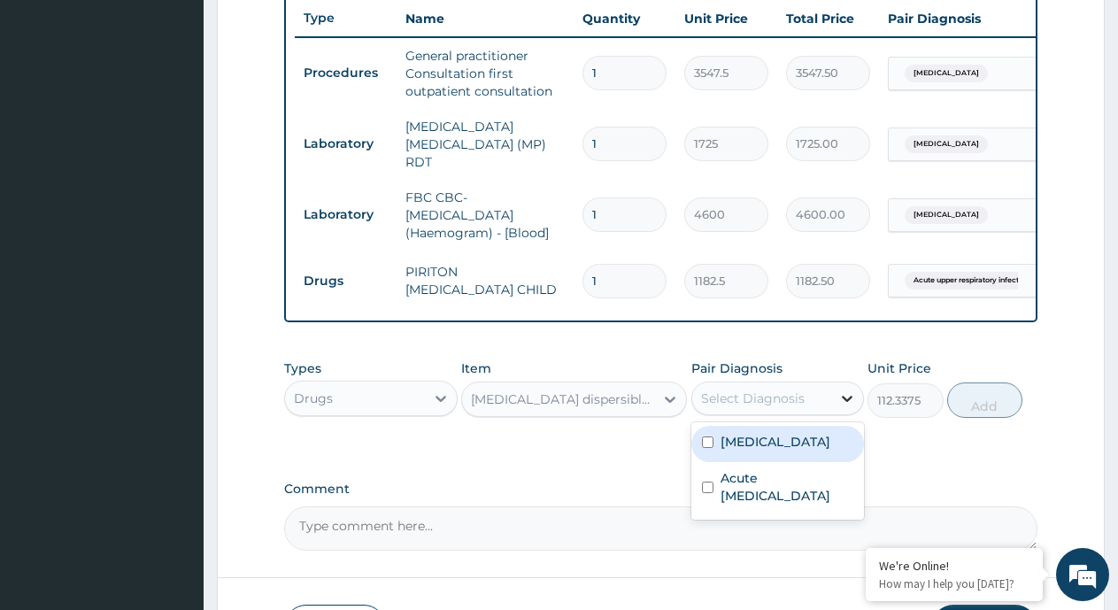
click at [846, 402] on icon at bounding box center [847, 399] width 11 height 6
click at [782, 454] on div "[MEDICAL_DATA]" at bounding box center [778, 444] width 174 height 36
checkbox input "true"
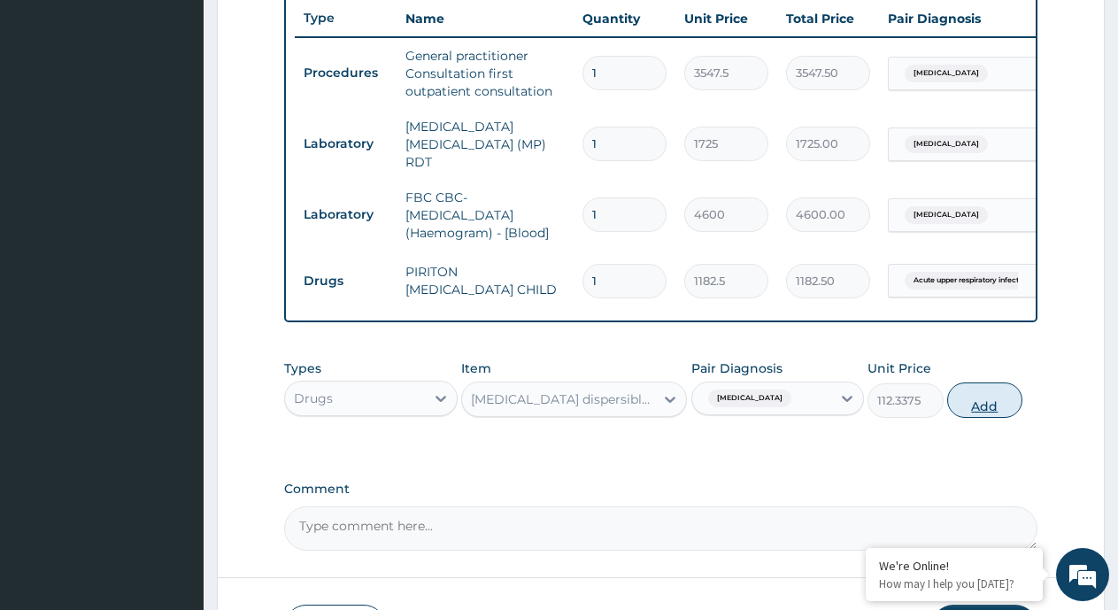
click at [986, 409] on button "Add" at bounding box center [984, 399] width 75 height 35
type input "0"
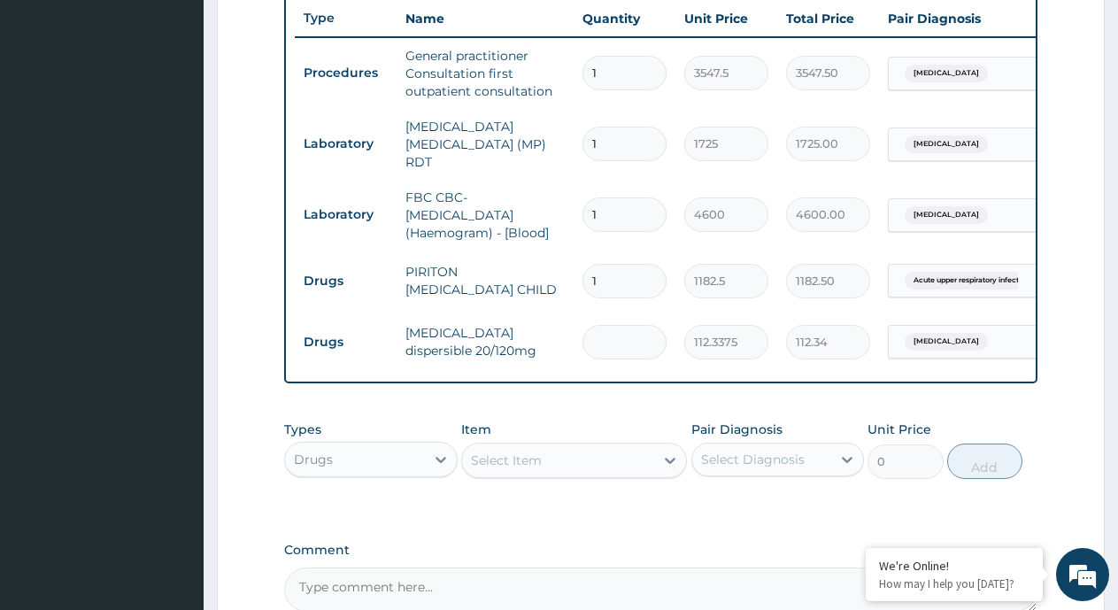
type input "0.00"
type input "6"
type input "674.03"
type input "6"
click at [637, 464] on div "Select Item" at bounding box center [558, 460] width 192 height 28
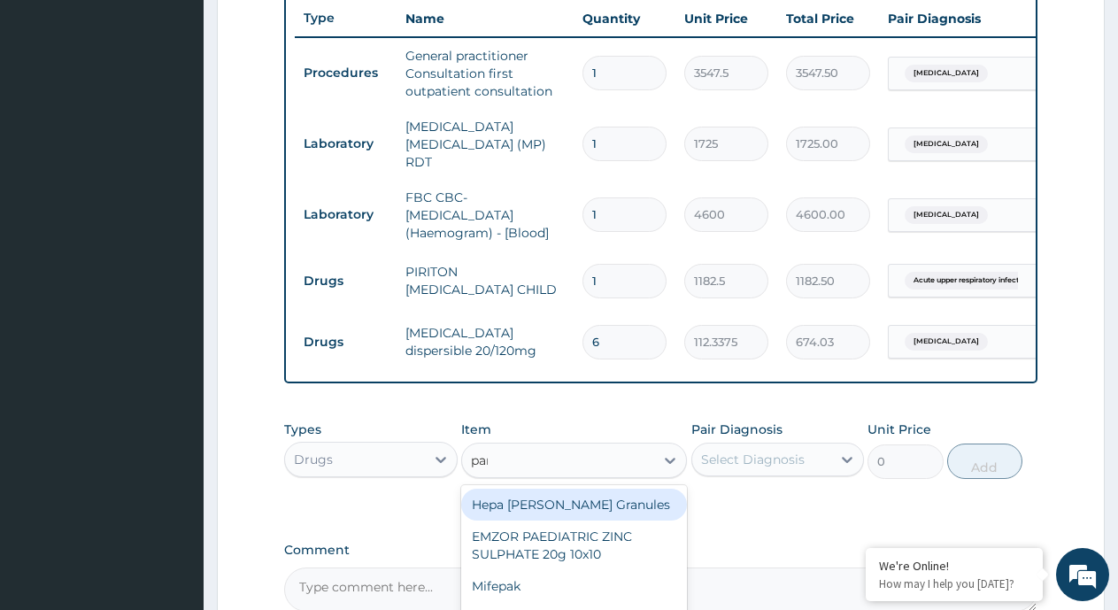
type input "paracet"
click at [592, 513] on div "Paracetamol syrup 100mls" at bounding box center [574, 505] width 226 height 32
type input "709.5"
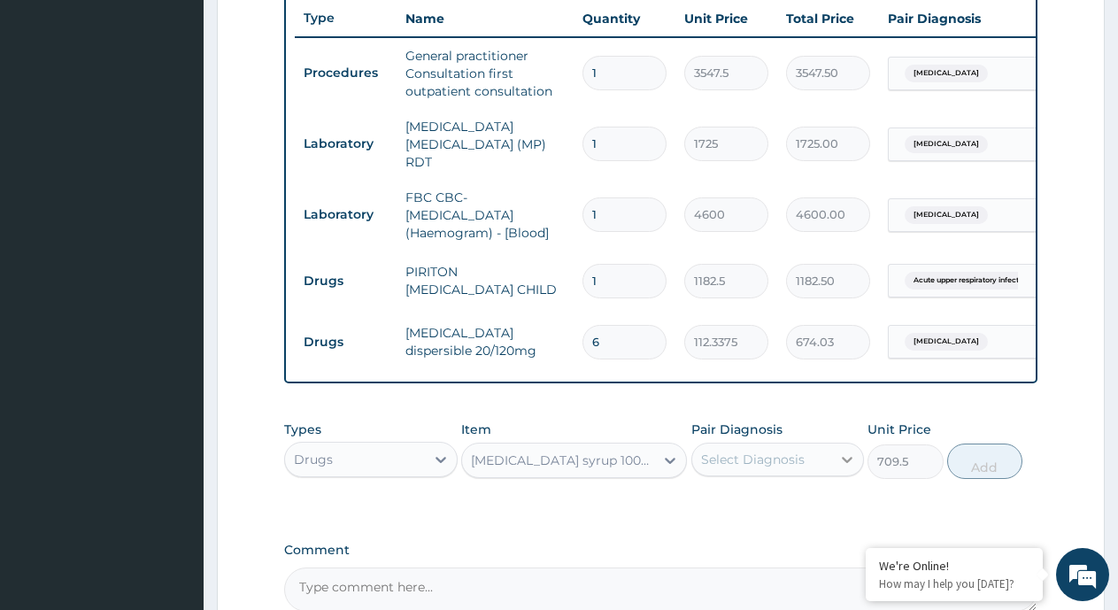
click at [838, 467] on div at bounding box center [847, 460] width 32 height 32
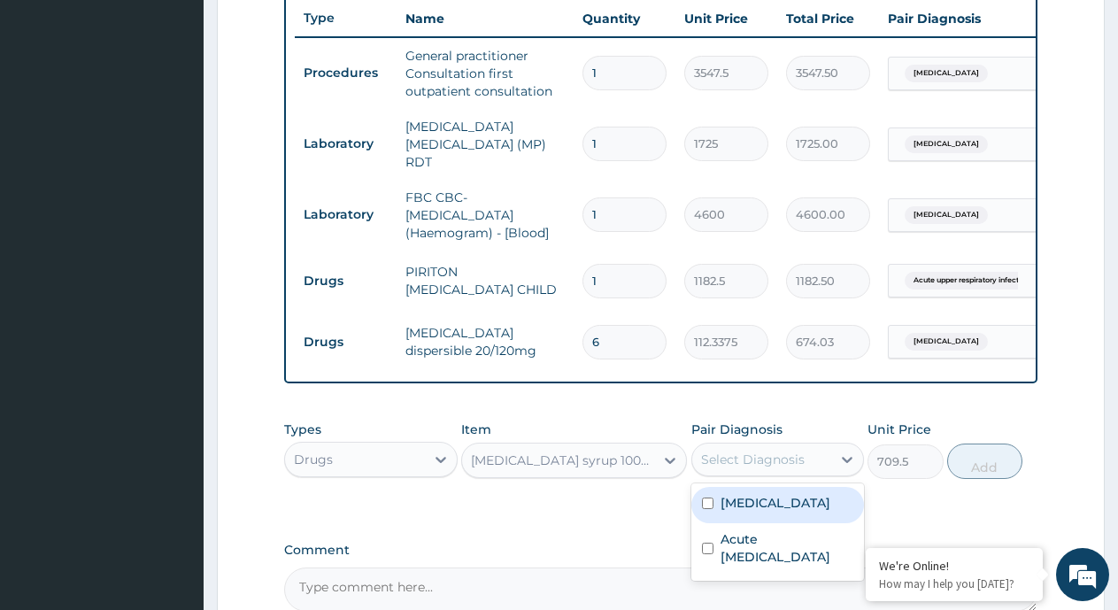
click at [766, 509] on div "[MEDICAL_DATA]" at bounding box center [778, 505] width 174 height 36
checkbox input "true"
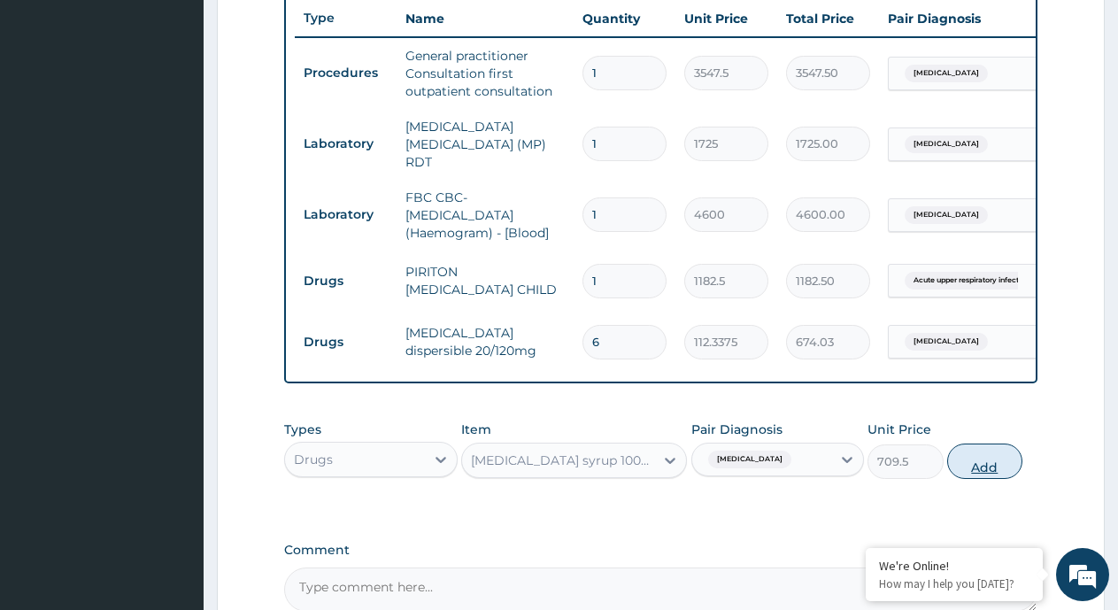
click at [988, 469] on button "Add" at bounding box center [984, 461] width 75 height 35
type input "0"
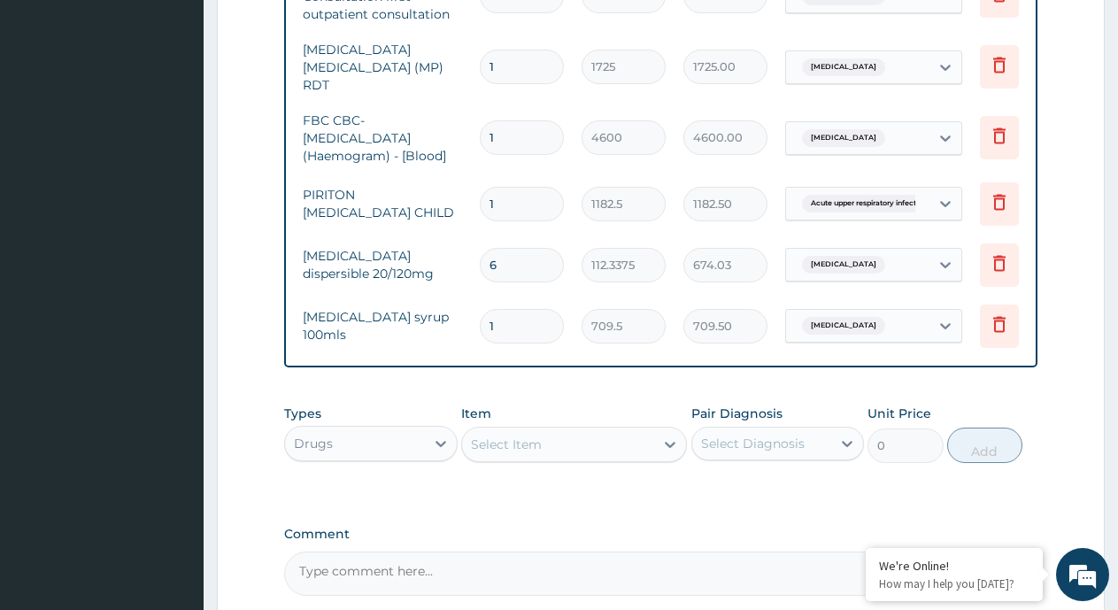
scroll to position [0, 135]
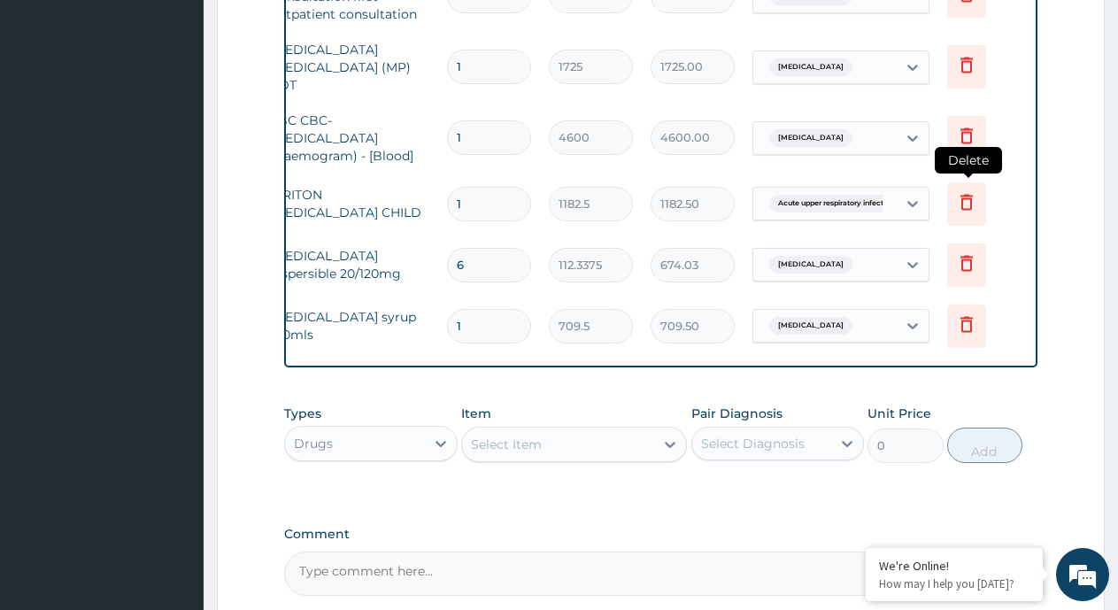
click at [968, 191] on icon at bounding box center [966, 201] width 21 height 21
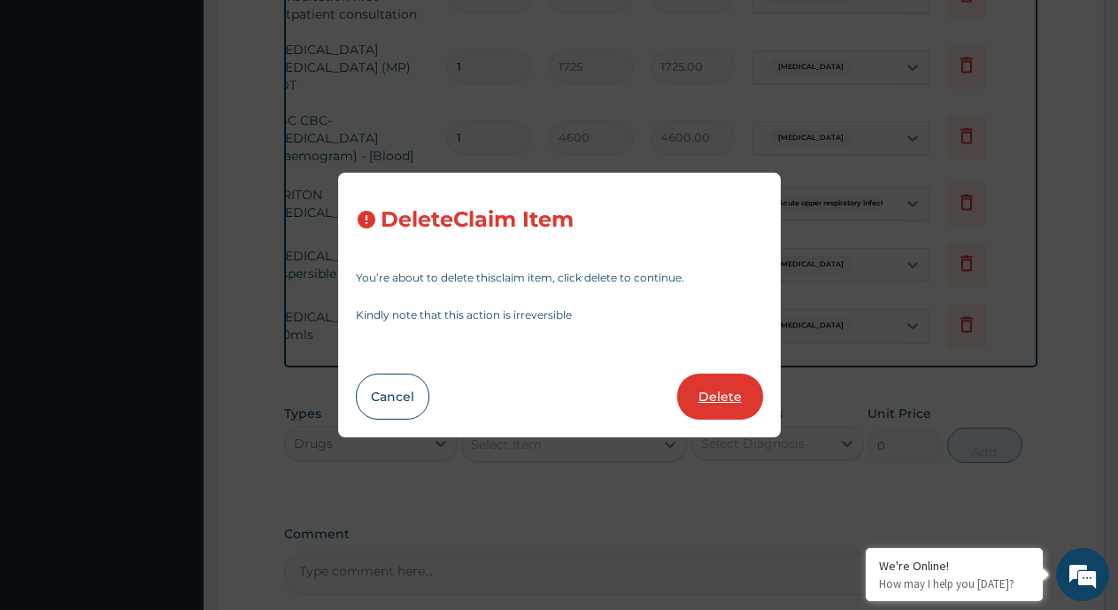
click at [717, 390] on button "Delete" at bounding box center [720, 397] width 86 height 46
type input "6"
type input "112.3375"
type input "674.03"
type input "1"
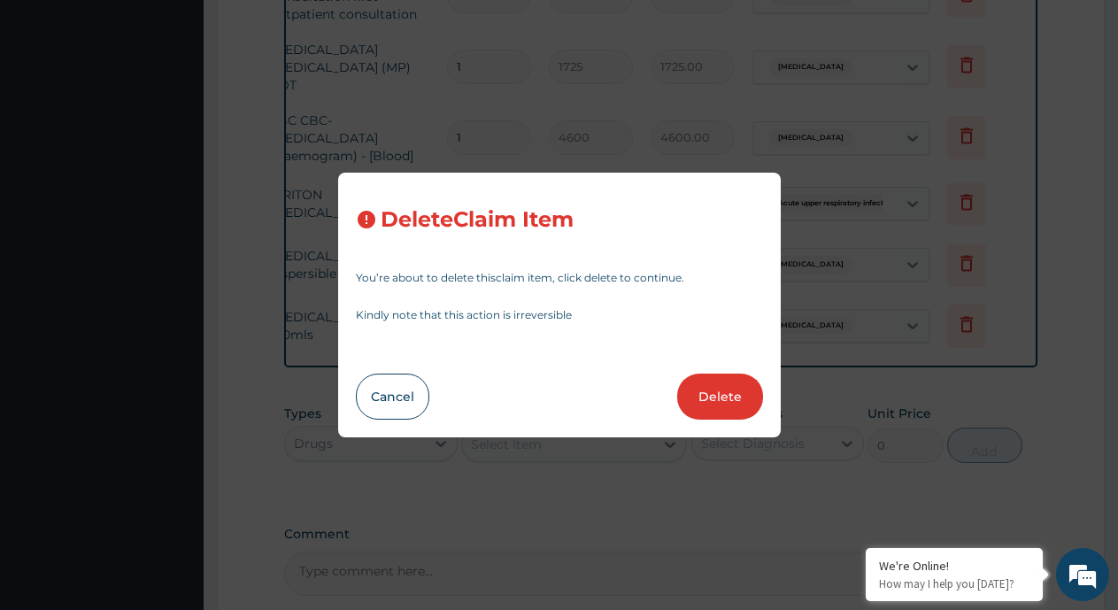
type input "709.5"
type input "709.50"
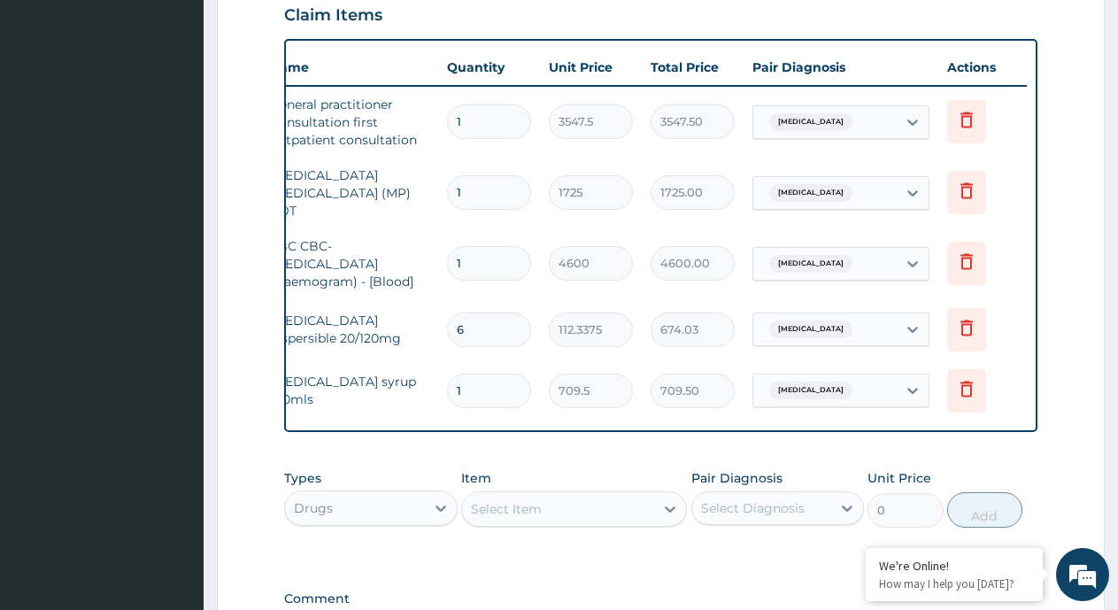
scroll to position [861, 0]
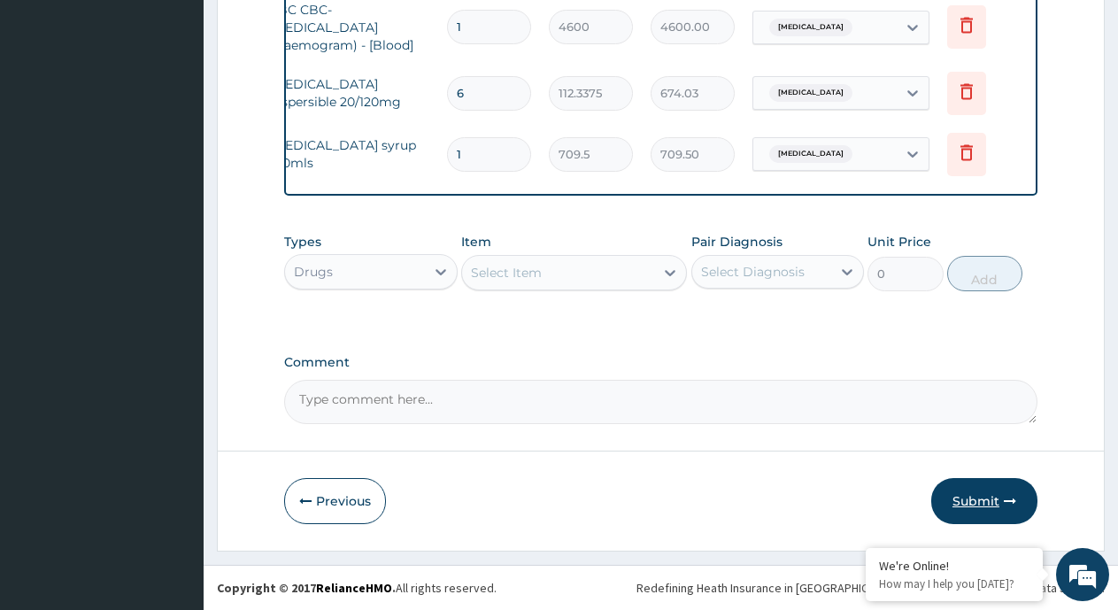
click at [968, 500] on button "Submit" at bounding box center [984, 501] width 106 height 46
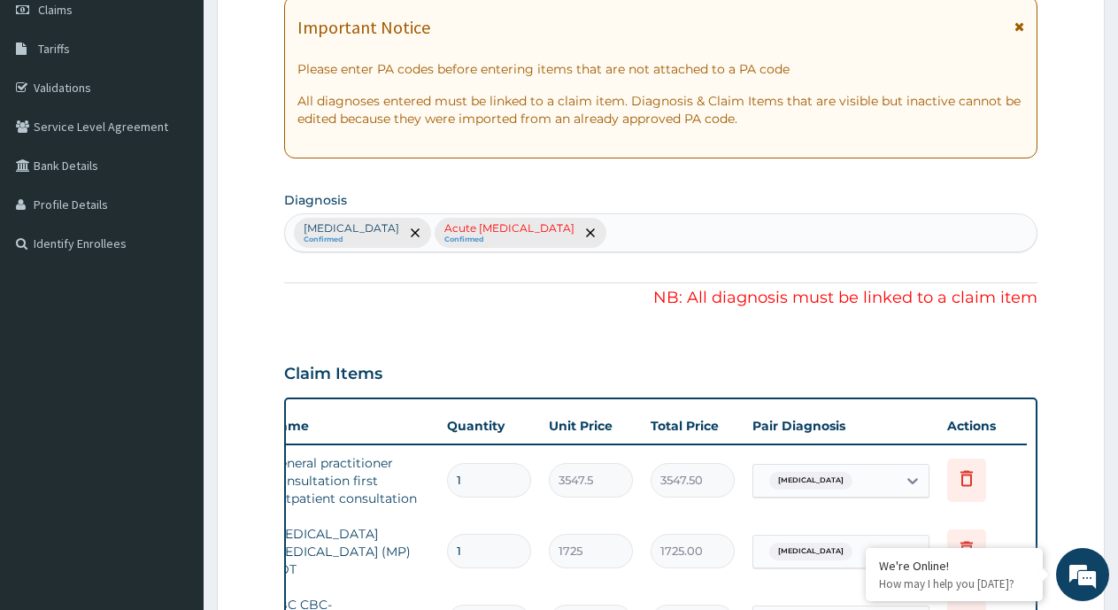
scroll to position [242, 0]
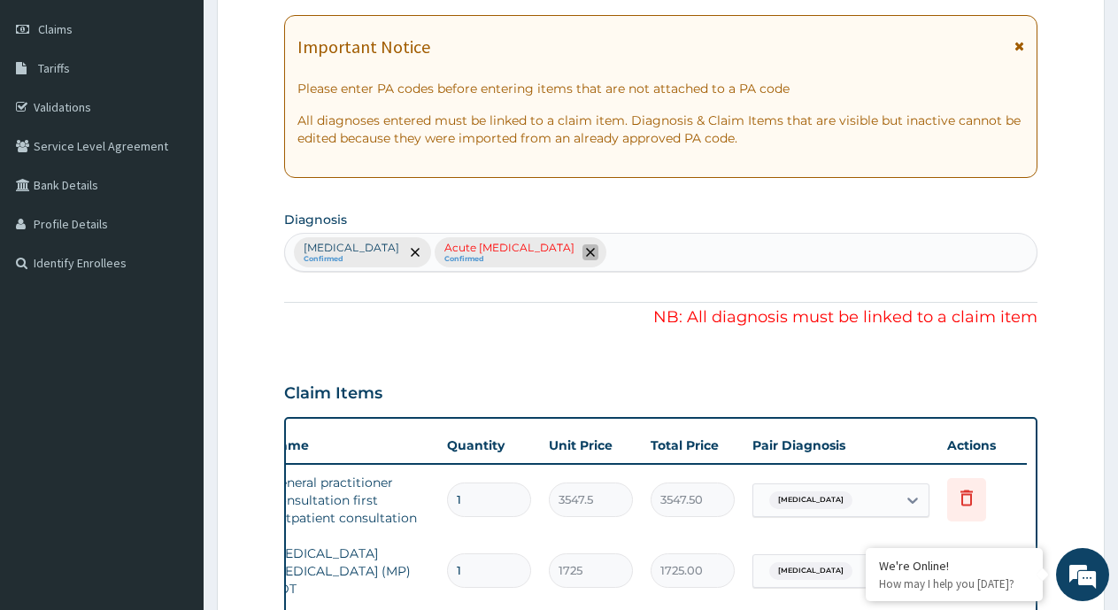
click at [586, 251] on icon "remove selection option" at bounding box center [590, 252] width 9 height 9
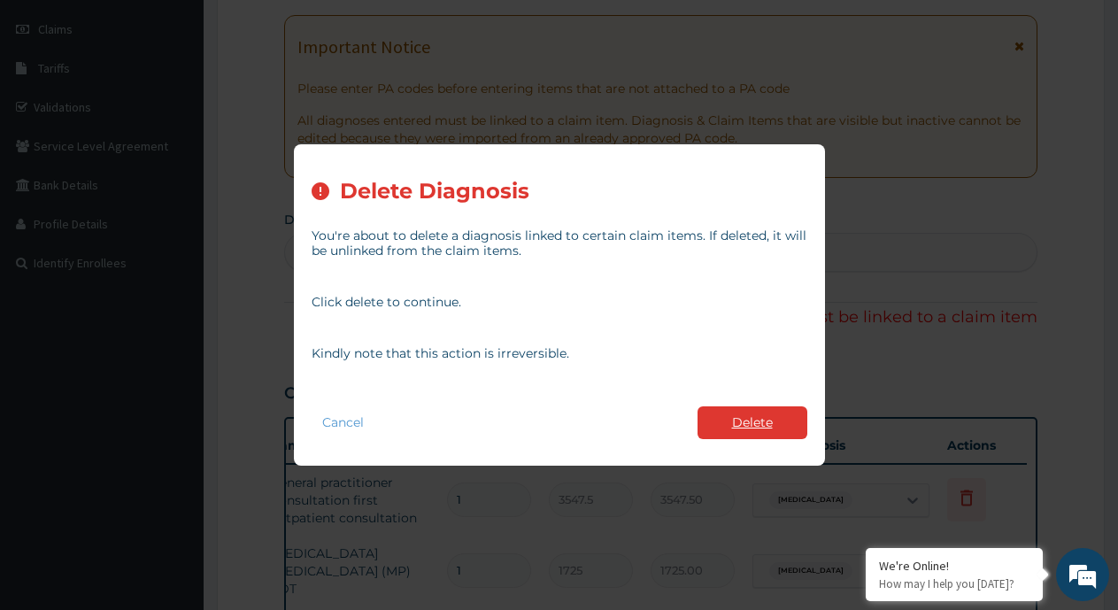
click at [755, 423] on button "Delete" at bounding box center [753, 422] width 110 height 33
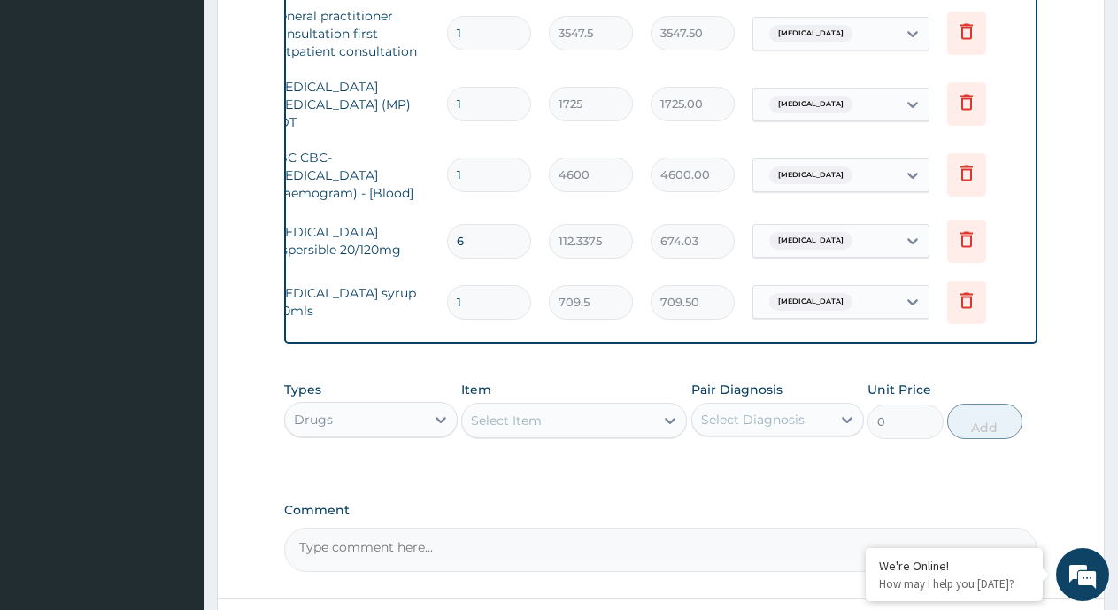
scroll to position [861, 0]
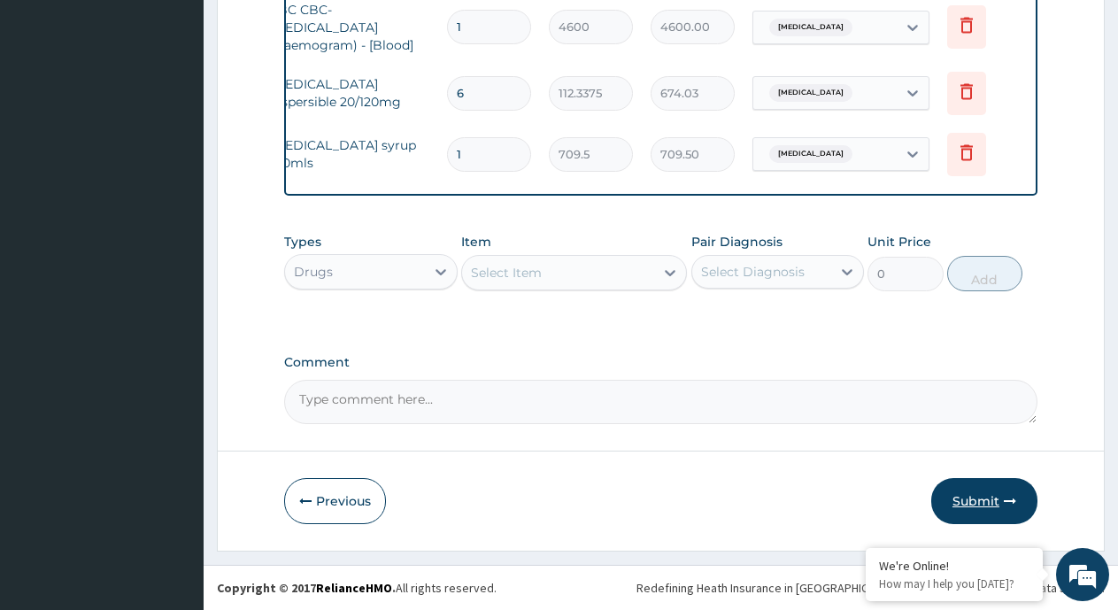
click at [979, 500] on button "Submit" at bounding box center [984, 501] width 106 height 46
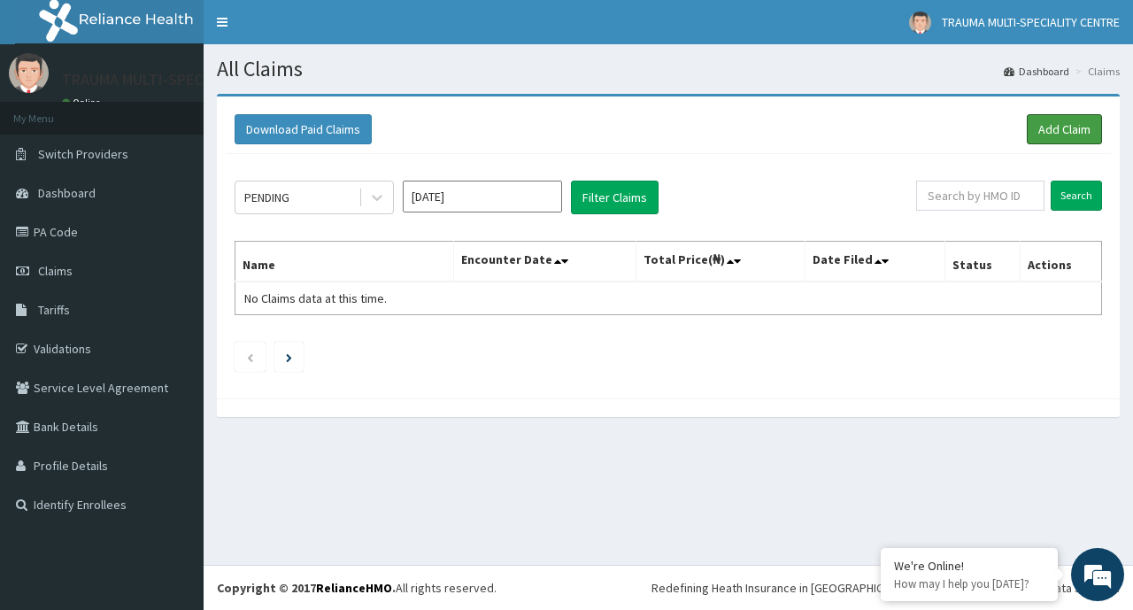
drag, startPoint x: 1066, startPoint y: 125, endPoint x: 715, endPoint y: 228, distance: 366.5
click at [1066, 124] on link "Add Claim" at bounding box center [1064, 129] width 75 height 30
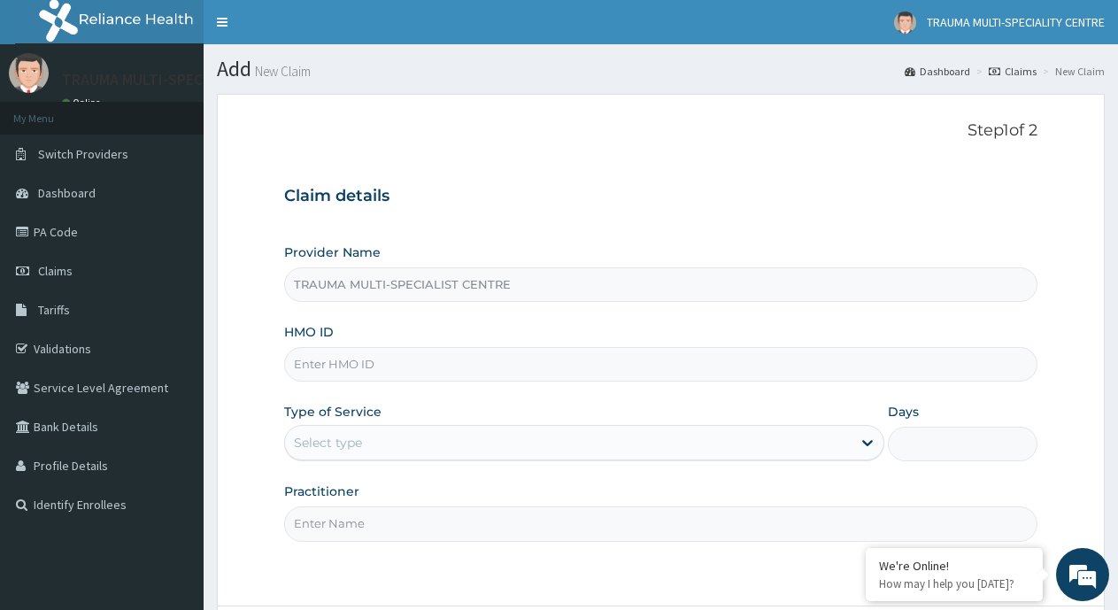
click at [364, 275] on input "TRAUMA MULTI-SPECIALIST CENTRE" at bounding box center [660, 284] width 753 height 35
click at [381, 368] on input "HMO ID" at bounding box center [660, 364] width 753 height 35
type input "LGL/10039/E"
click at [834, 444] on div "Select type" at bounding box center [568, 443] width 566 height 28
type input "1"
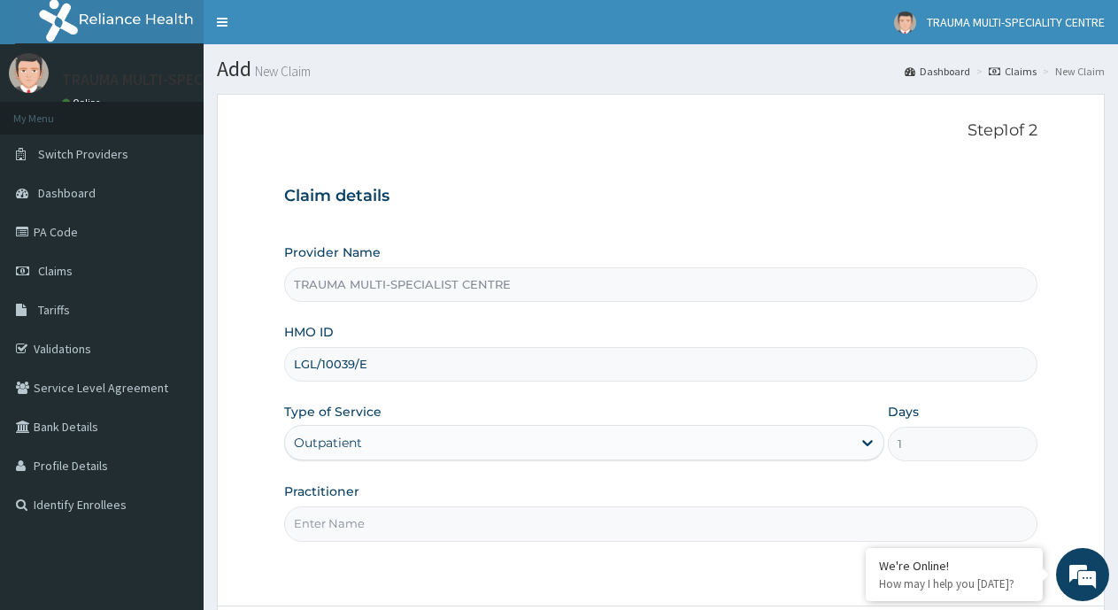
click at [410, 526] on input "Practitioner" at bounding box center [660, 523] width 753 height 35
type input "d"
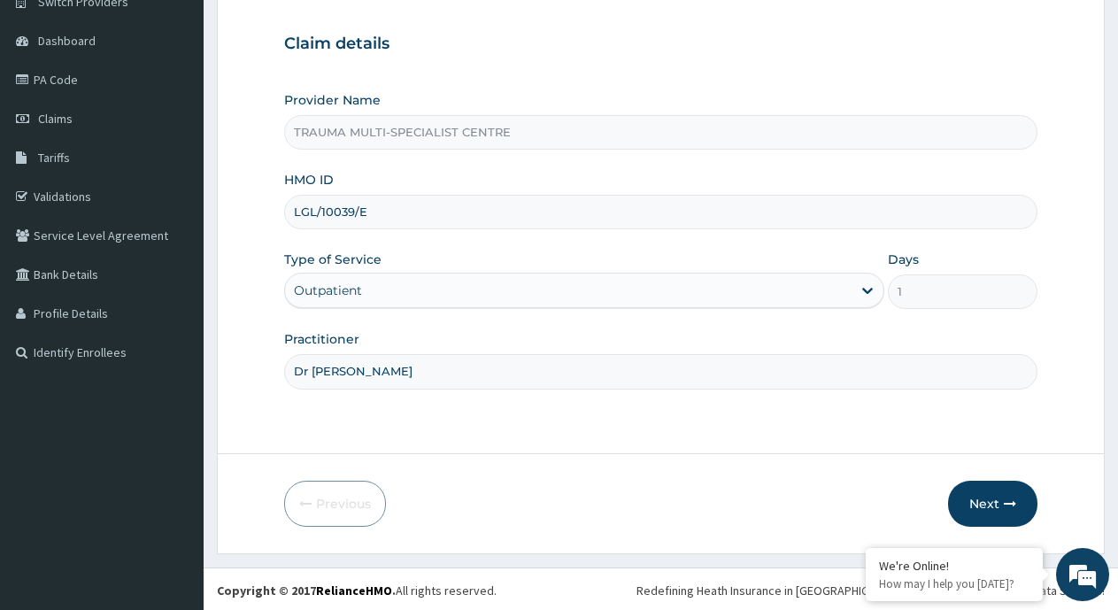
scroll to position [155, 0]
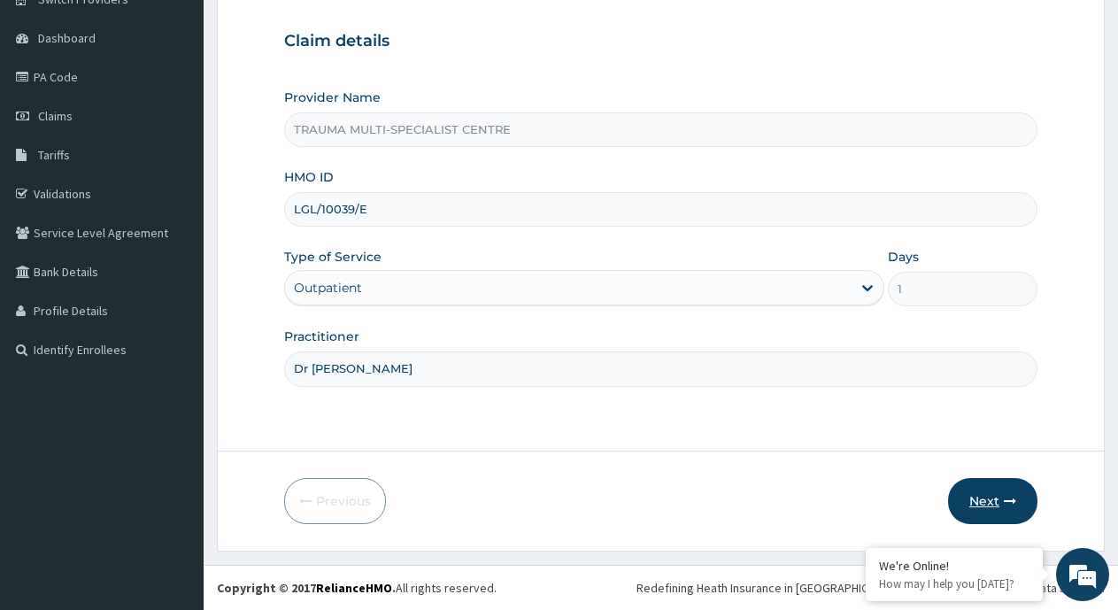
type input "Dr philipa"
click at [987, 496] on button "Next" at bounding box center [992, 501] width 89 height 46
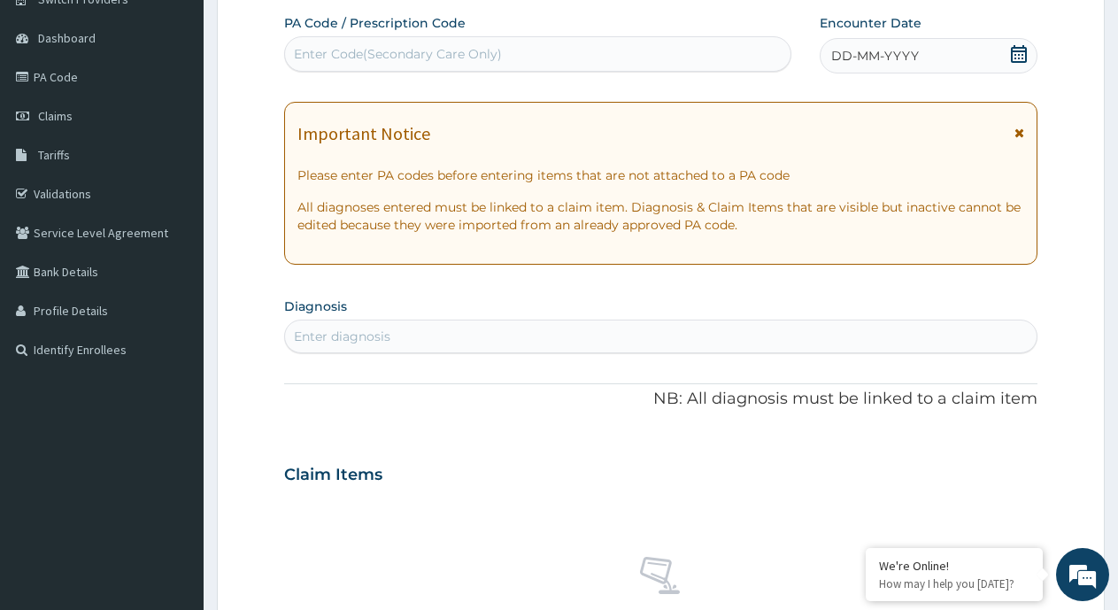
click at [422, 331] on div "Enter diagnosis" at bounding box center [661, 336] width 752 height 28
type input "upper respirat"
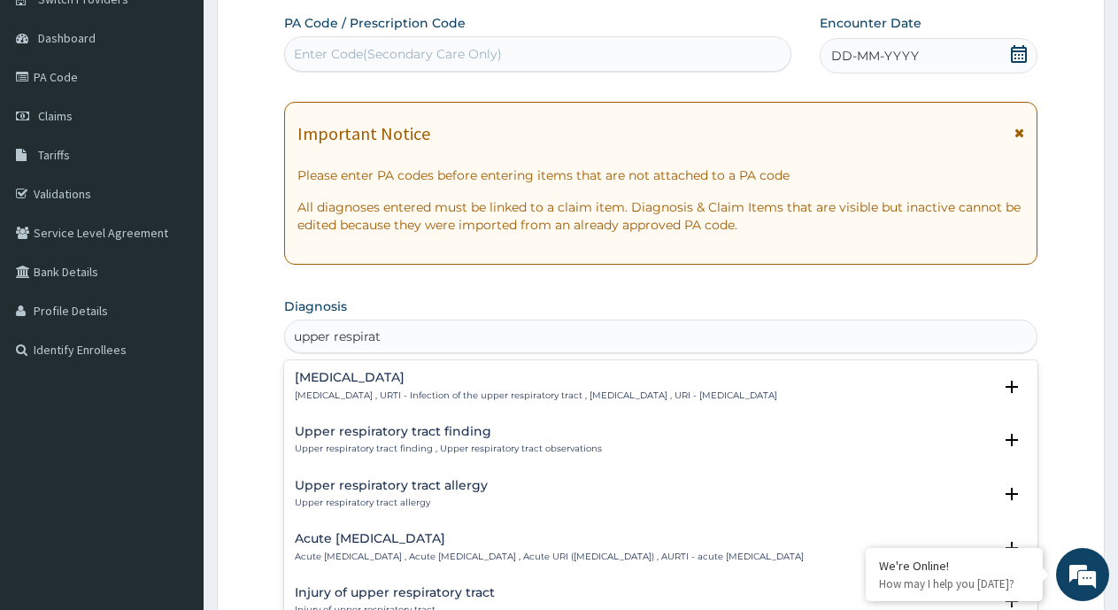
click at [394, 544] on h4 "Acute upper respiratory infection" at bounding box center [549, 538] width 509 height 13
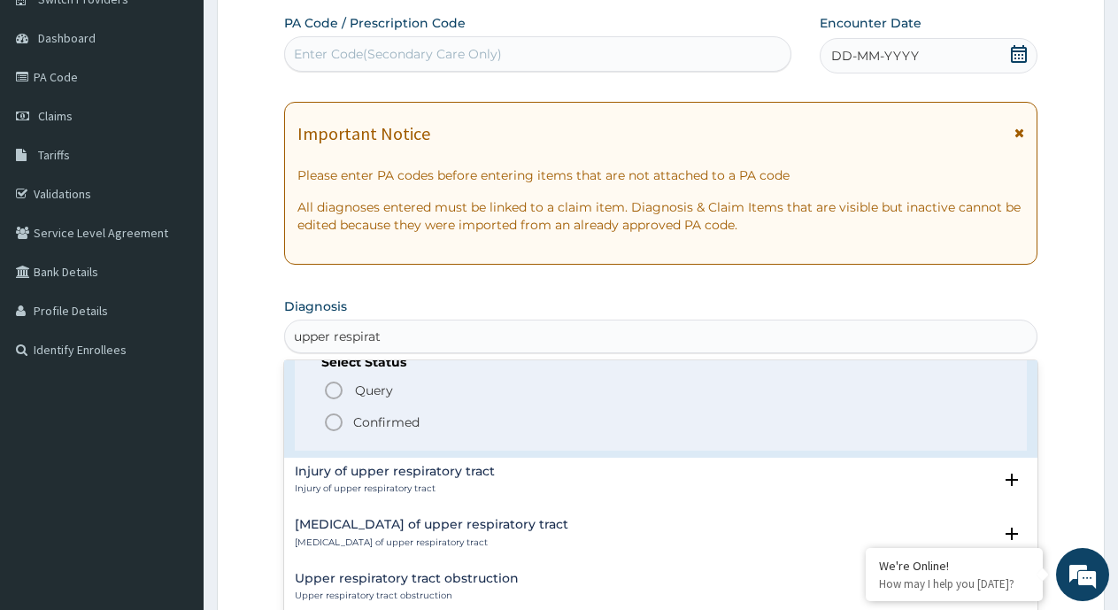
scroll to position [266, 0]
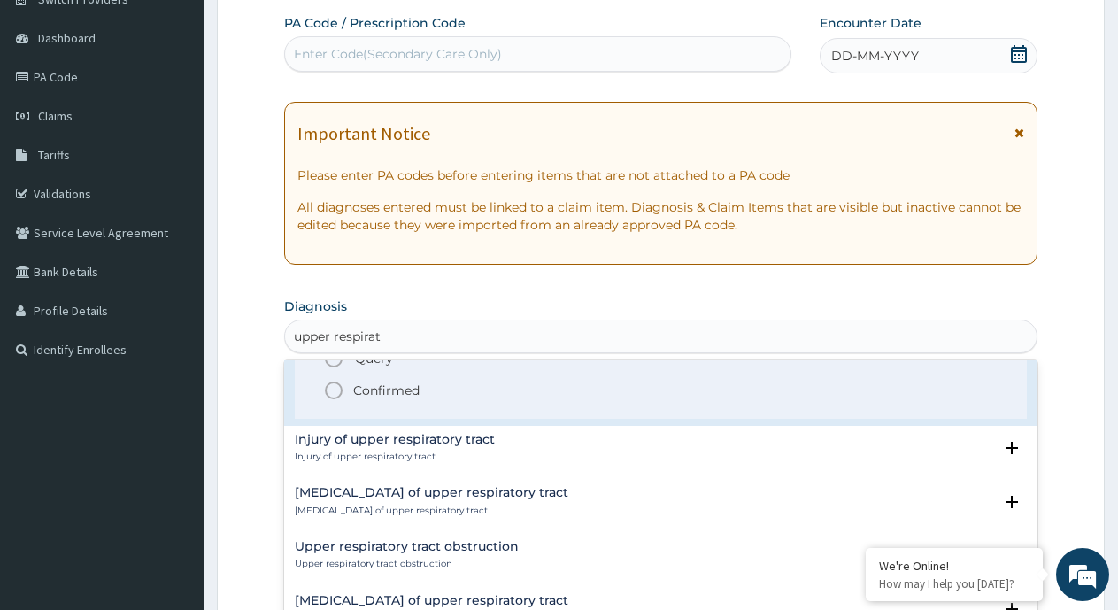
click at [367, 399] on p "Confirmed" at bounding box center [386, 391] width 66 height 18
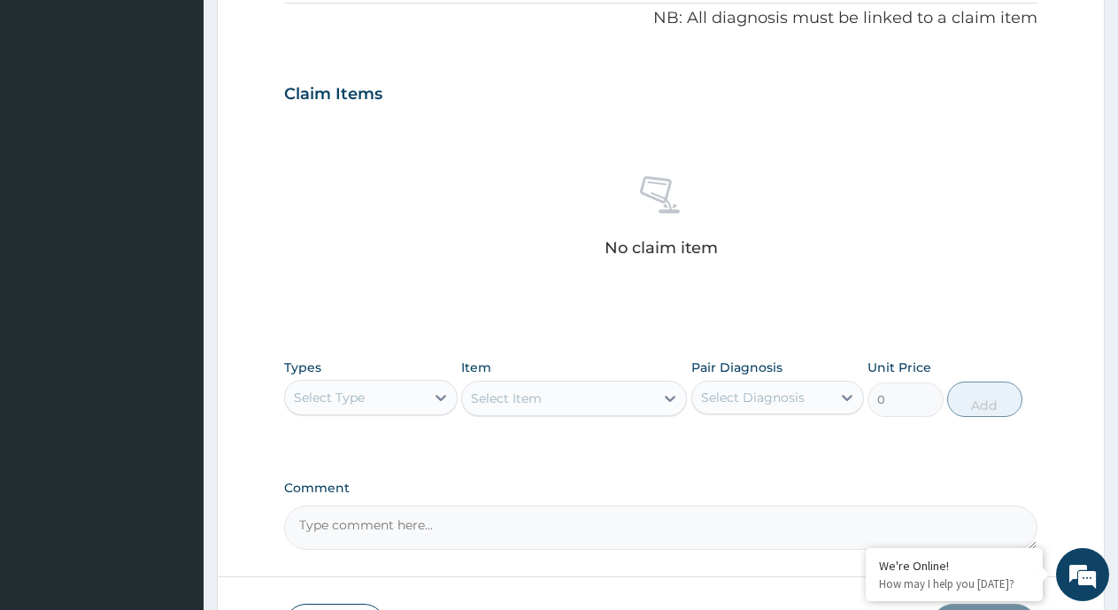
scroll to position [598, 0]
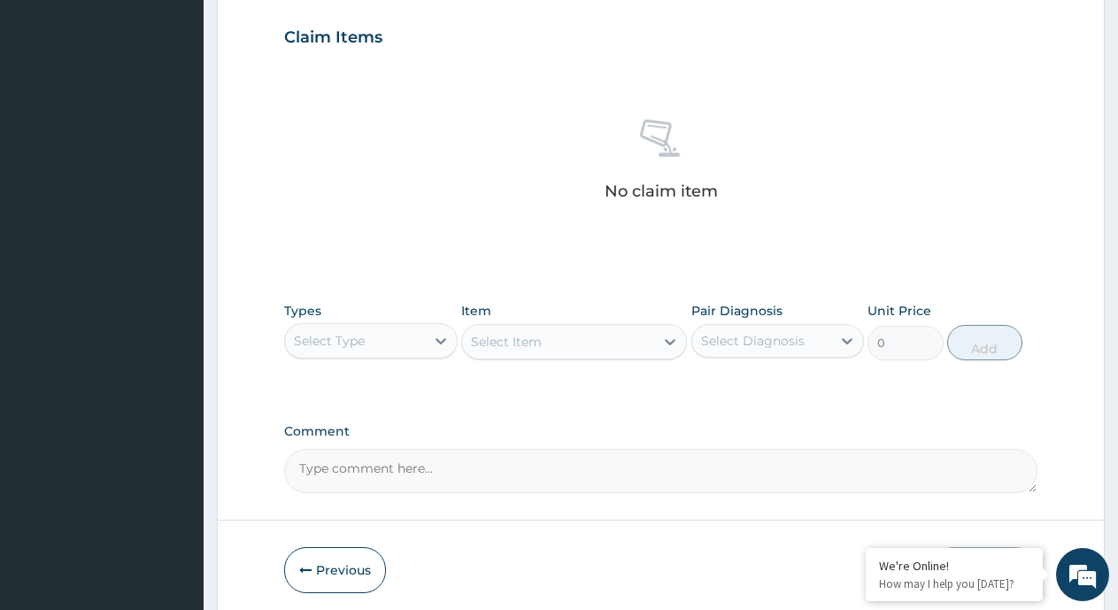
click at [421, 342] on div "Select Type" at bounding box center [355, 341] width 140 height 28
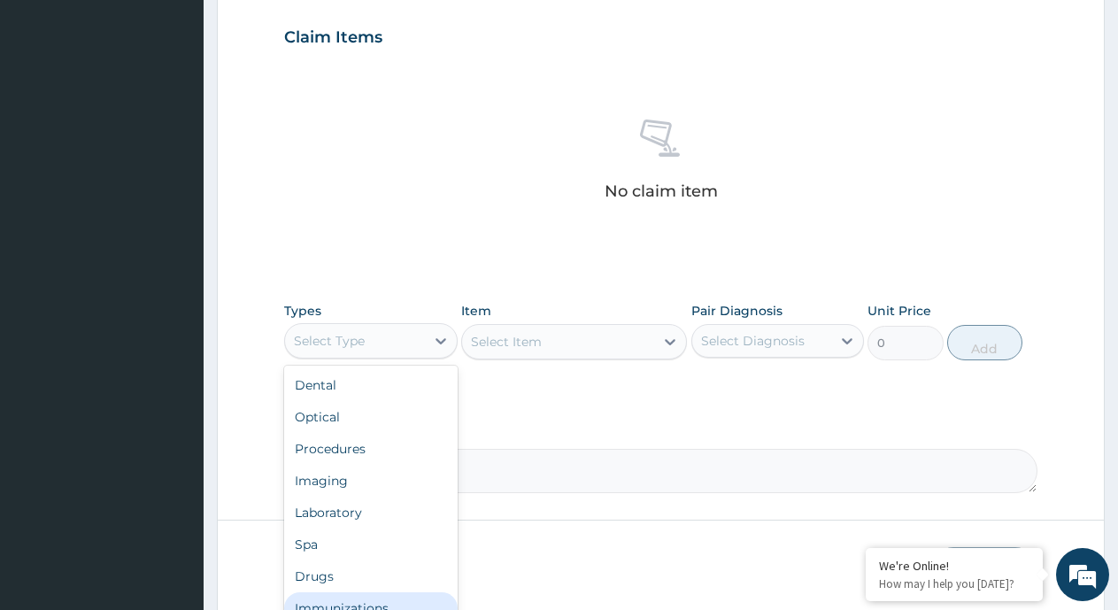
scroll to position [60, 0]
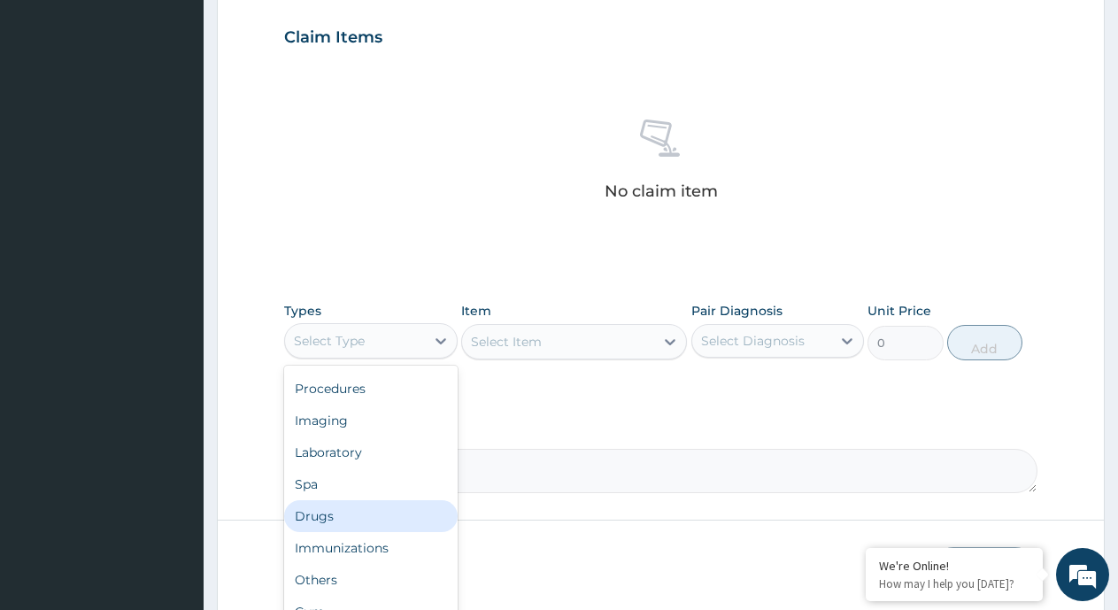
click at [341, 508] on div "Drugs" at bounding box center [371, 516] width 174 height 32
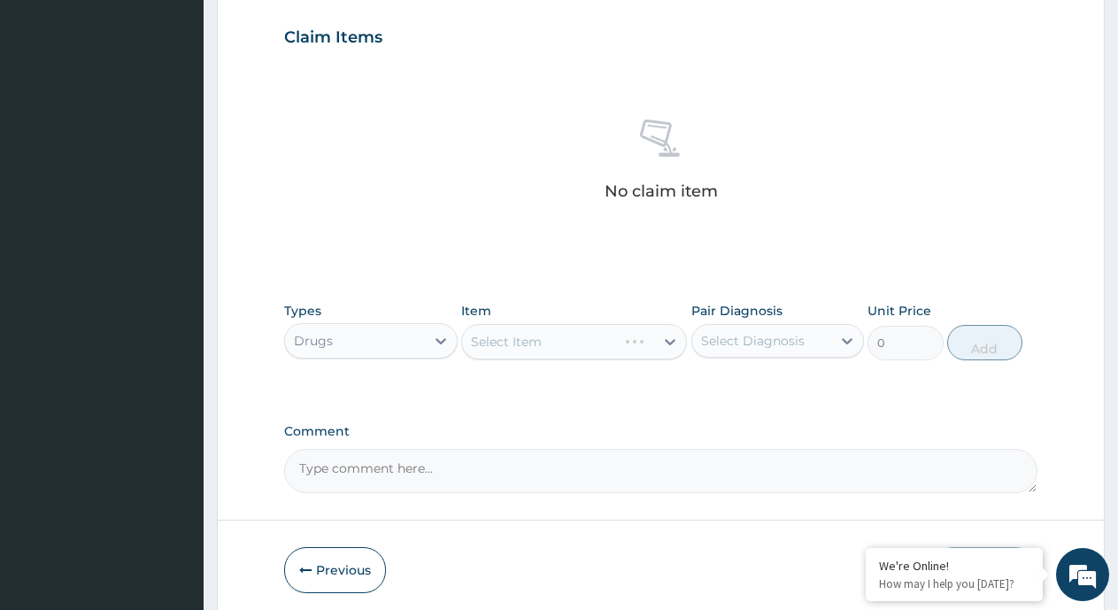
click at [774, 343] on div "Select Diagnosis" at bounding box center [753, 341] width 104 height 18
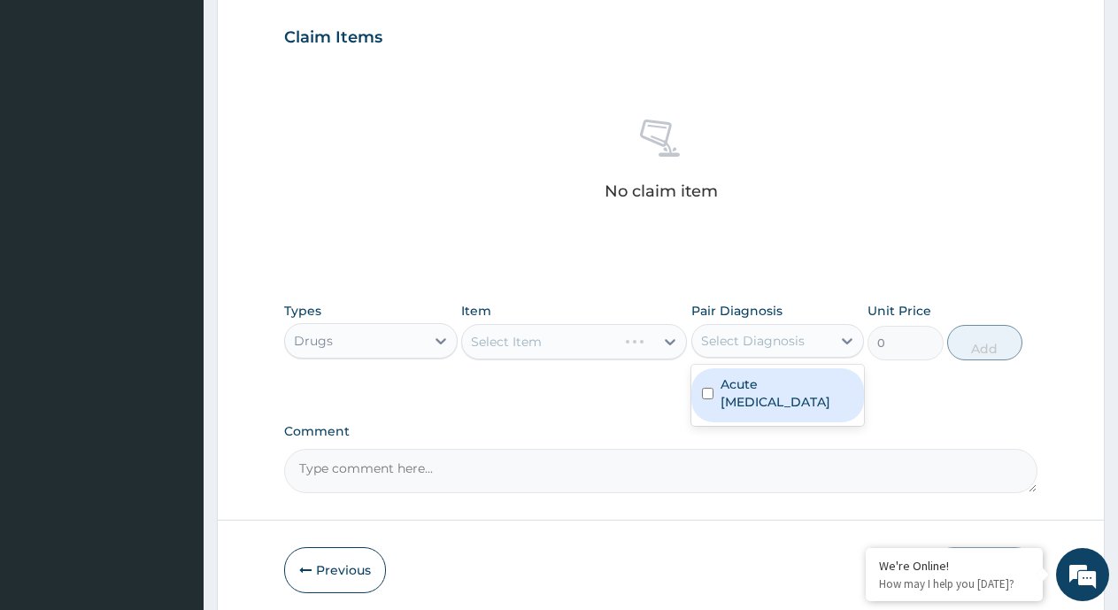
click at [753, 398] on label "Acute upper respiratory infection" at bounding box center [788, 392] width 134 height 35
checkbox input "true"
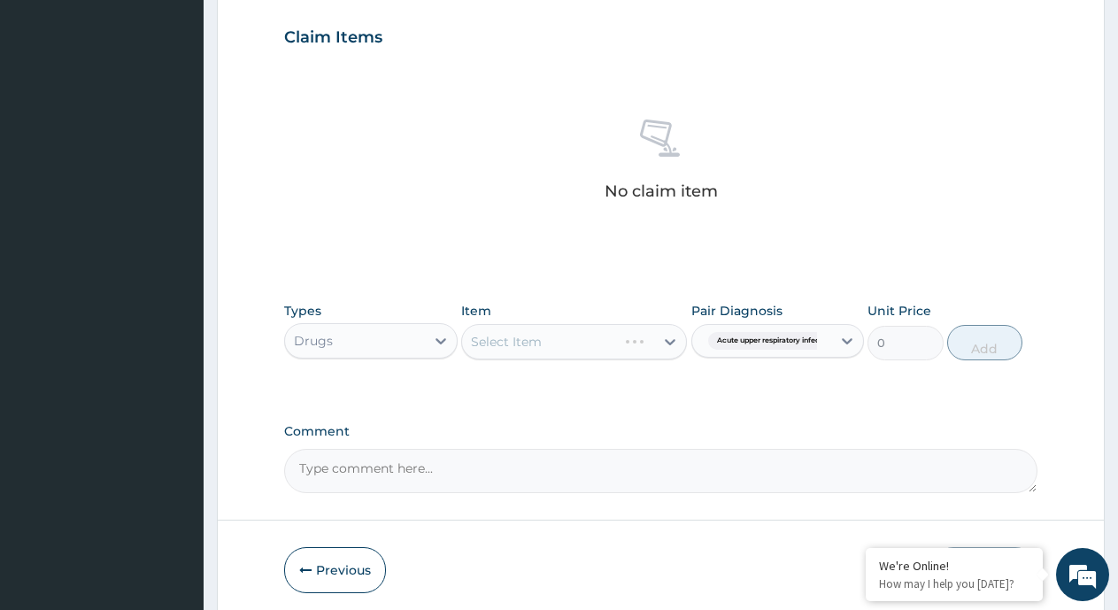
click at [662, 344] on div "Select Item" at bounding box center [574, 341] width 226 height 35
click at [638, 345] on div "Select Item" at bounding box center [558, 342] width 192 height 28
click at [606, 340] on div "Select Item" at bounding box center [558, 342] width 192 height 28
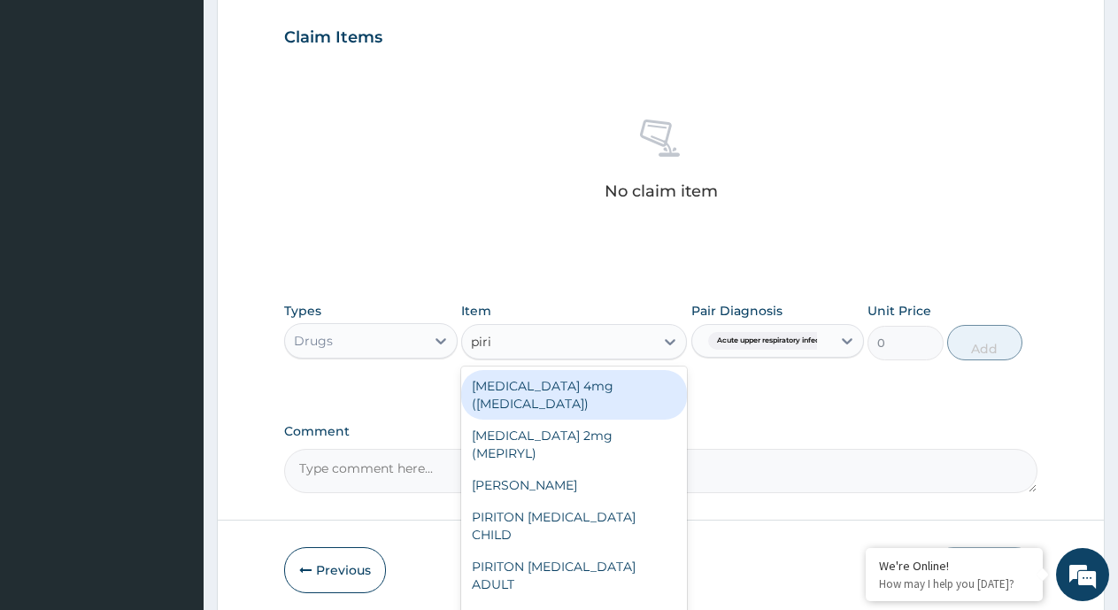
type input "pirit"
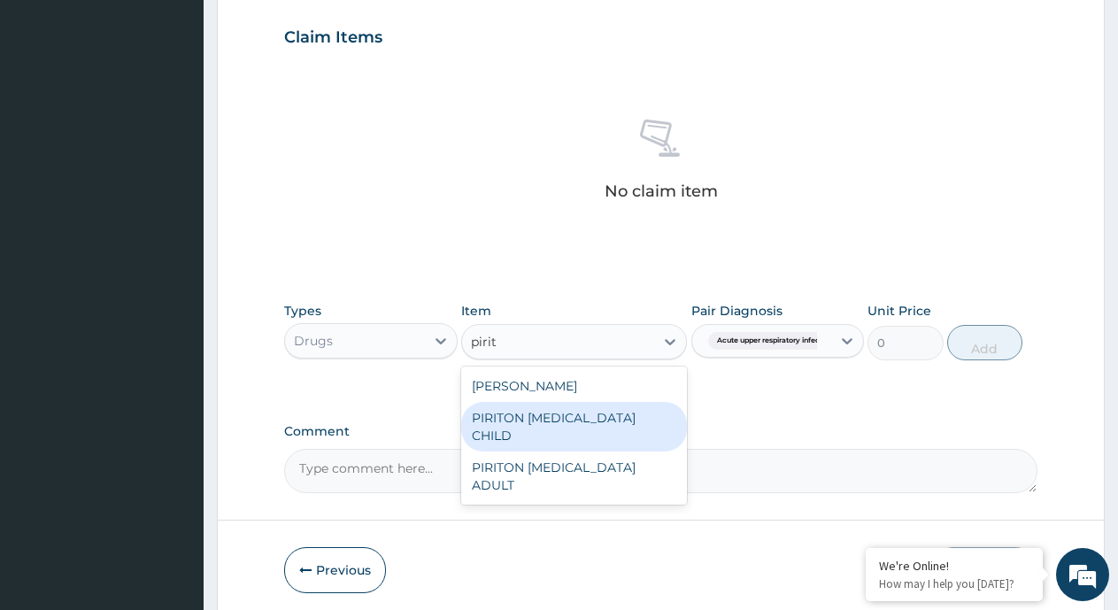
click at [570, 413] on div "PIRITON EXPECTORANT CHILD" at bounding box center [574, 427] width 226 height 50
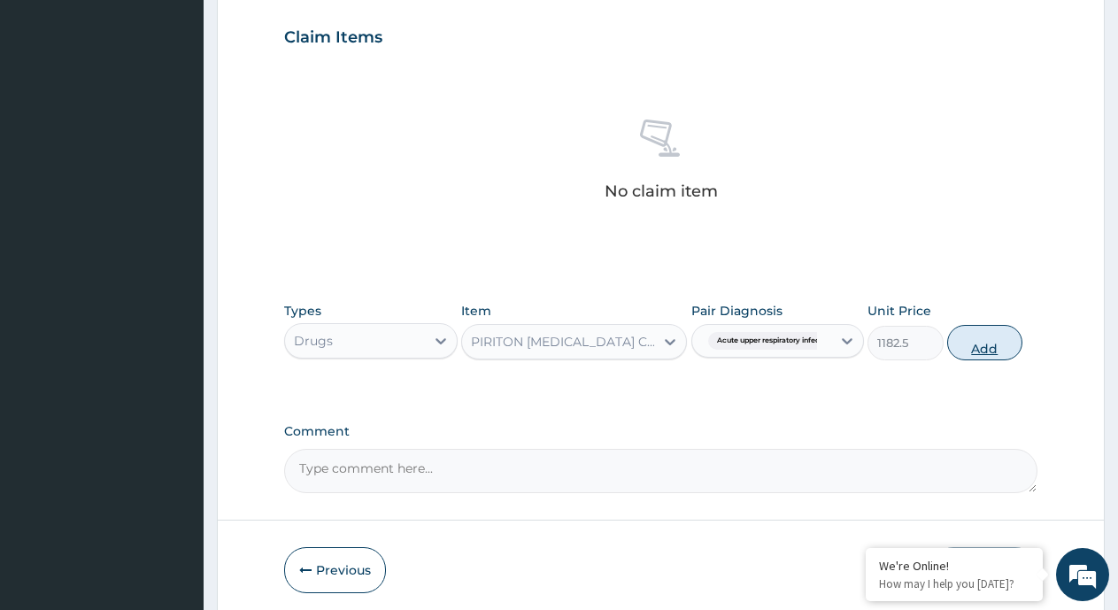
click at [982, 349] on button "Add" at bounding box center [984, 342] width 75 height 35
type input "0"
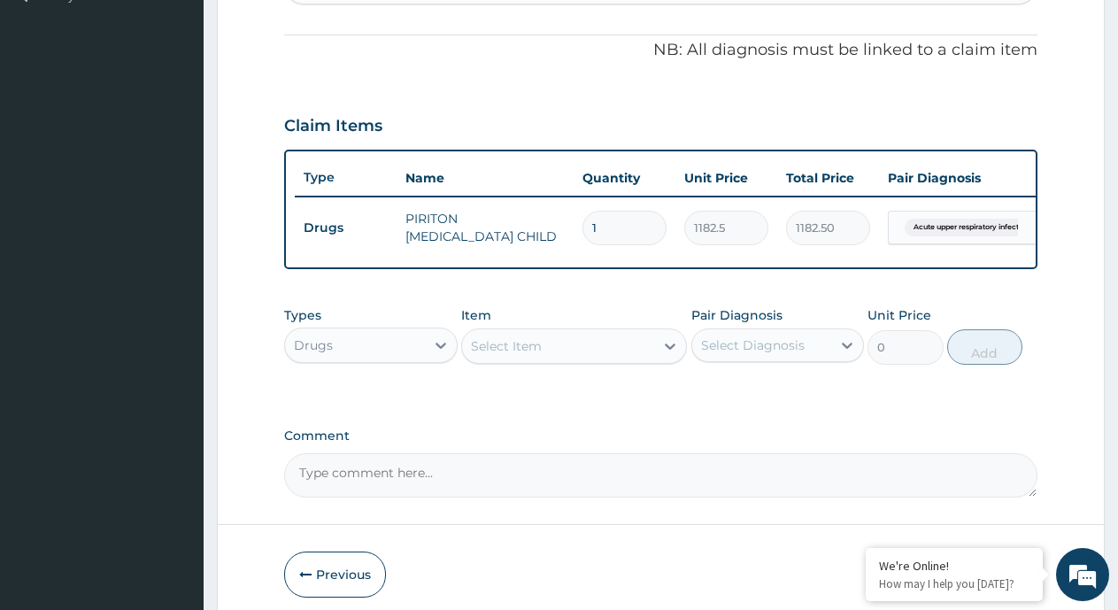
scroll to position [598, 0]
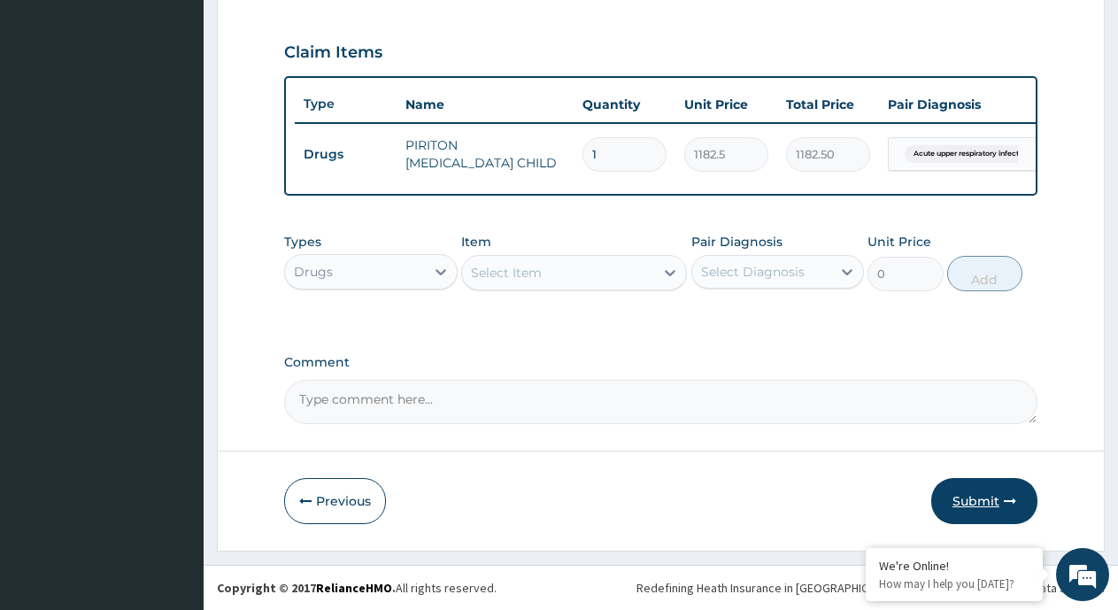
click at [971, 501] on button "Submit" at bounding box center [984, 501] width 106 height 46
click at [970, 500] on button "Submit" at bounding box center [984, 501] width 106 height 46
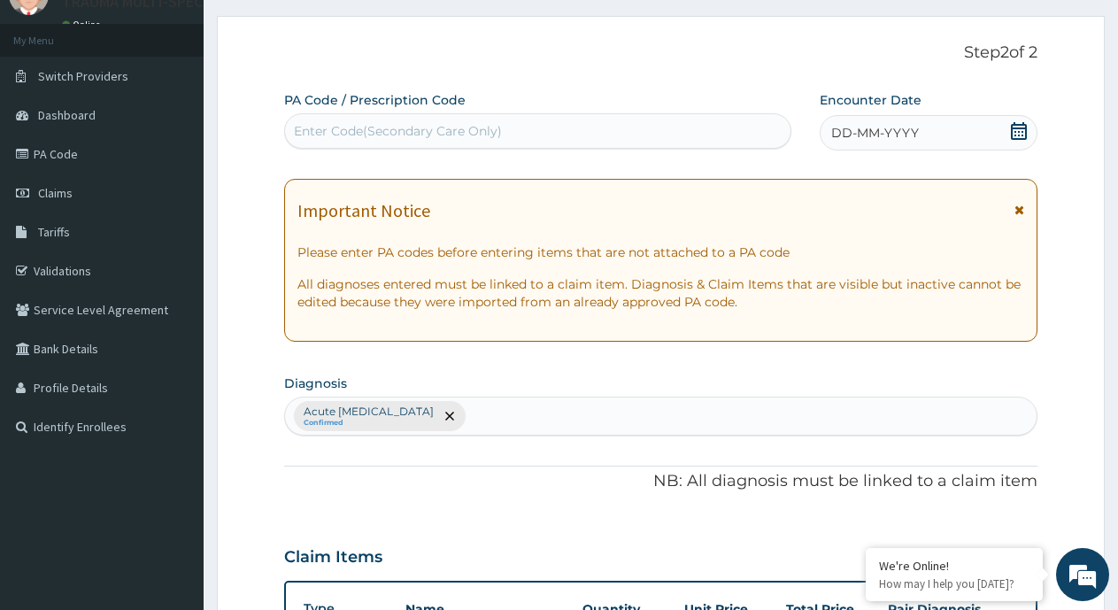
scroll to position [0, 0]
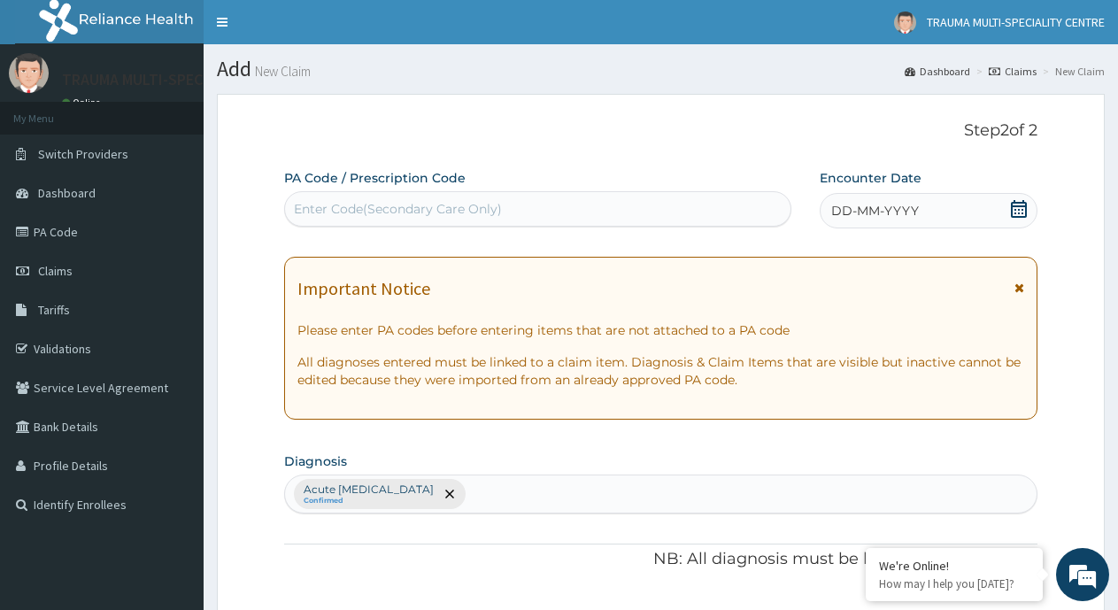
click at [1019, 209] on icon at bounding box center [1019, 209] width 16 height 18
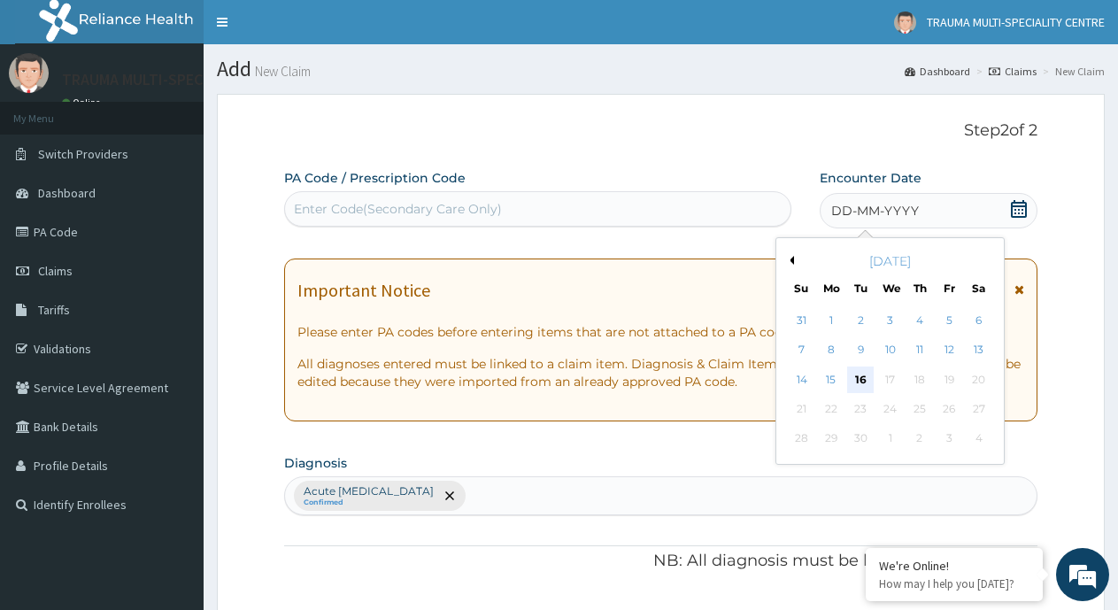
click at [860, 379] on div "16" at bounding box center [861, 380] width 27 height 27
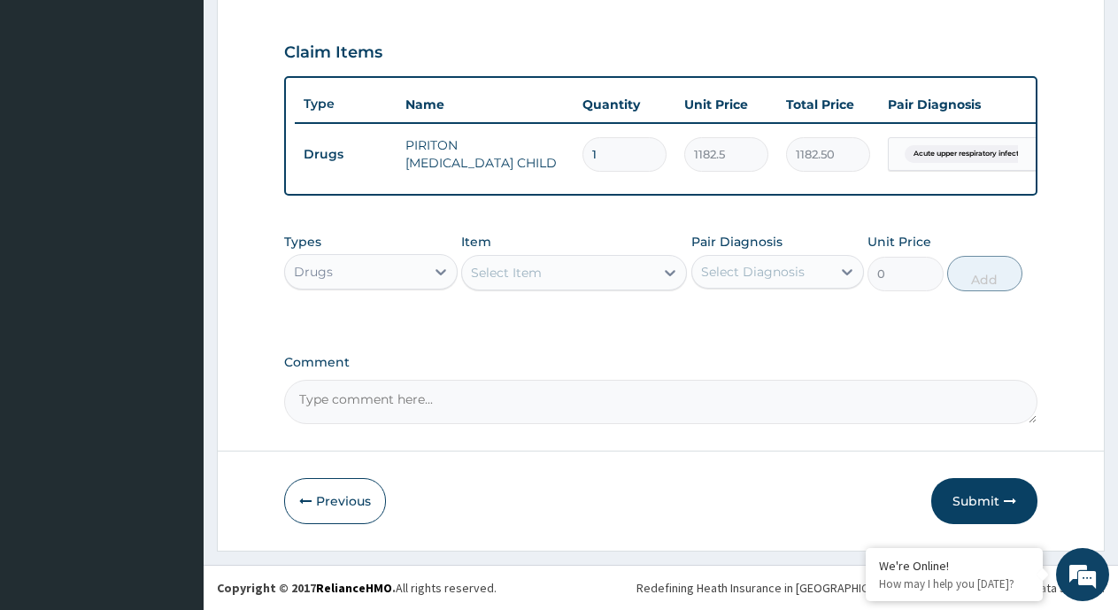
scroll to position [598, 0]
click at [971, 492] on button "Submit" at bounding box center [984, 501] width 106 height 46
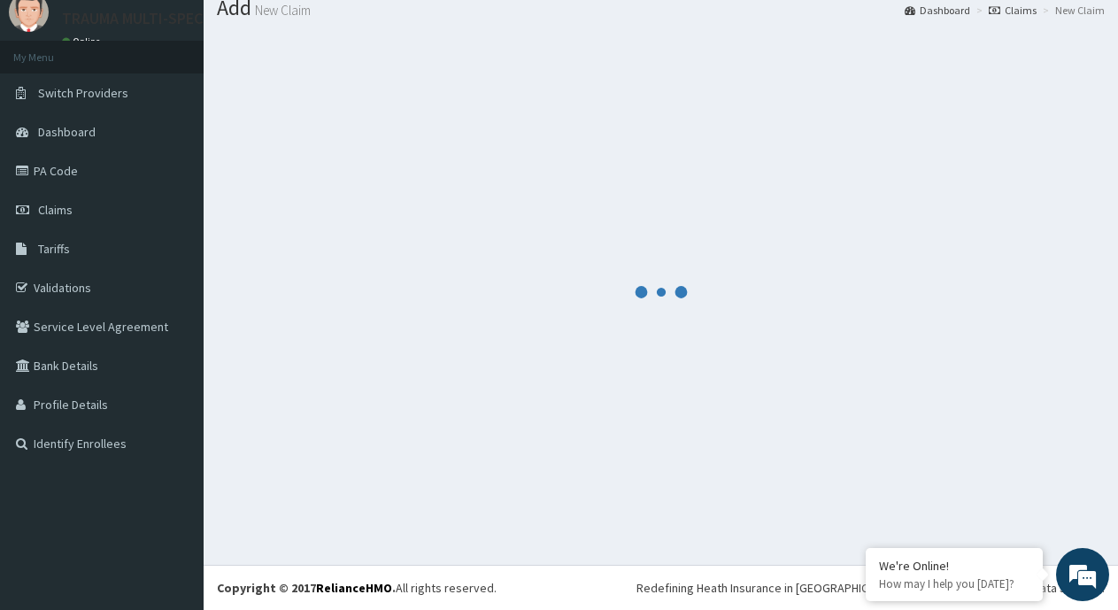
scroll to position [61, 0]
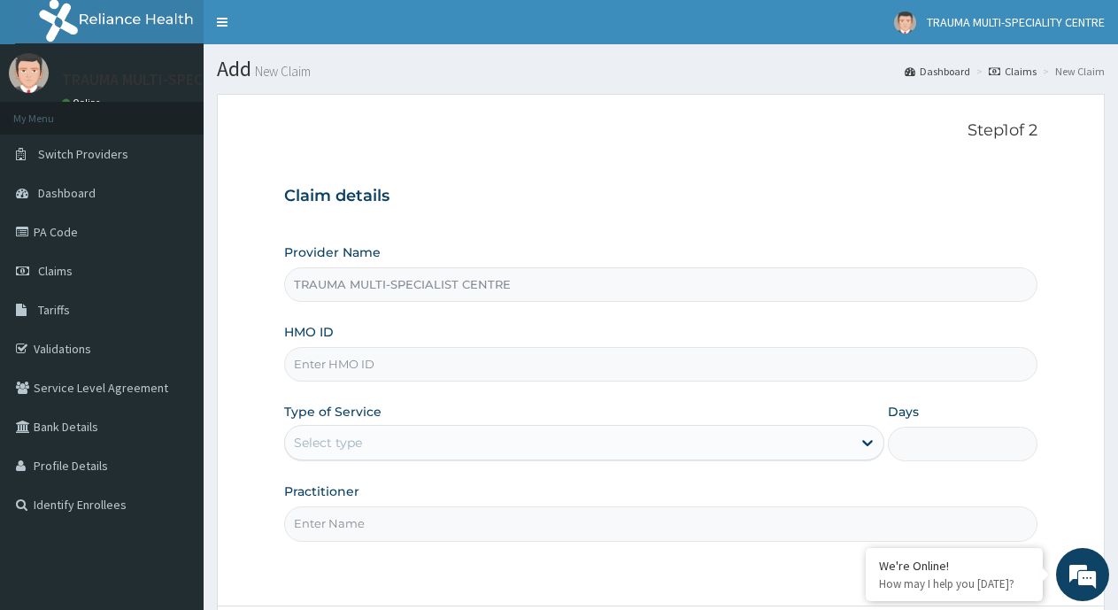
click at [313, 361] on input "HMO ID" at bounding box center [660, 364] width 753 height 35
type input "LGL/10039/B"
click at [448, 443] on div "Select type" at bounding box center [568, 443] width 566 height 28
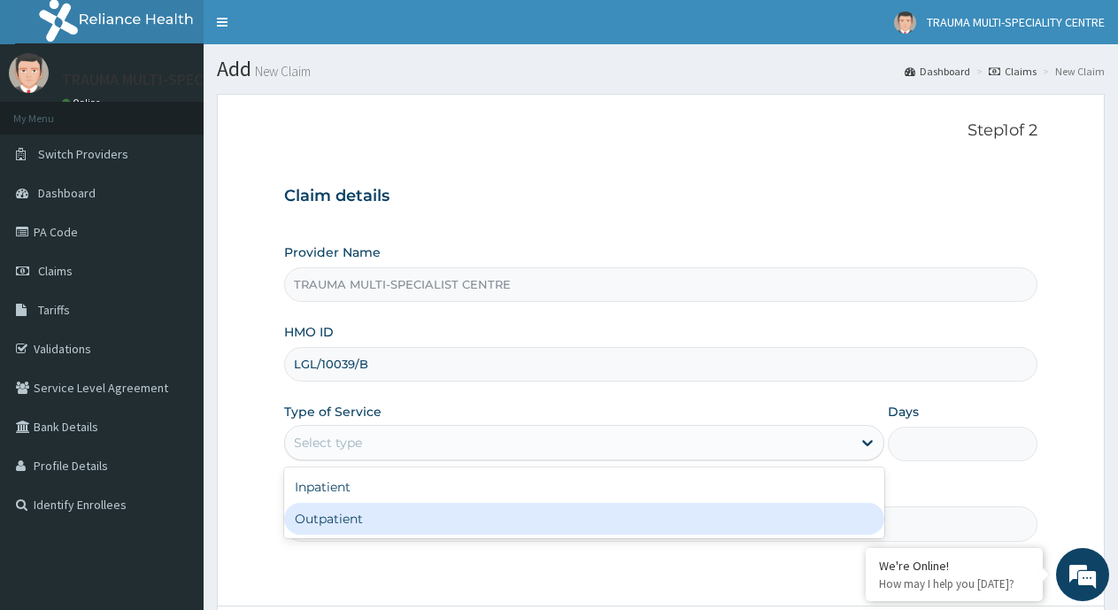
click at [379, 521] on div "Outpatient" at bounding box center [583, 519] width 599 height 32
type input "1"
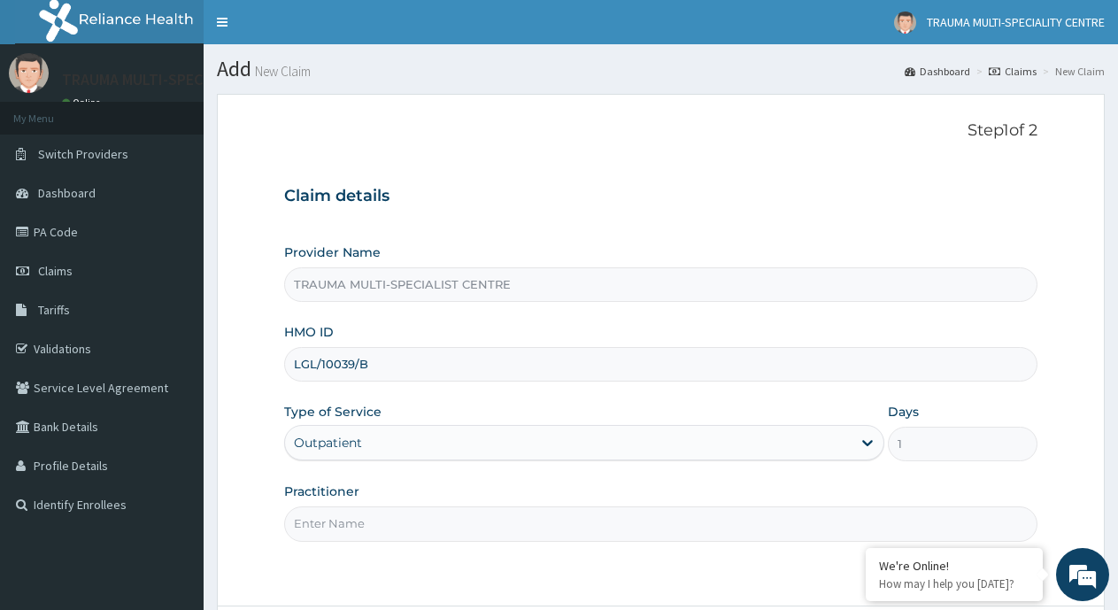
click at [352, 521] on input "Practitioner" at bounding box center [660, 523] width 753 height 35
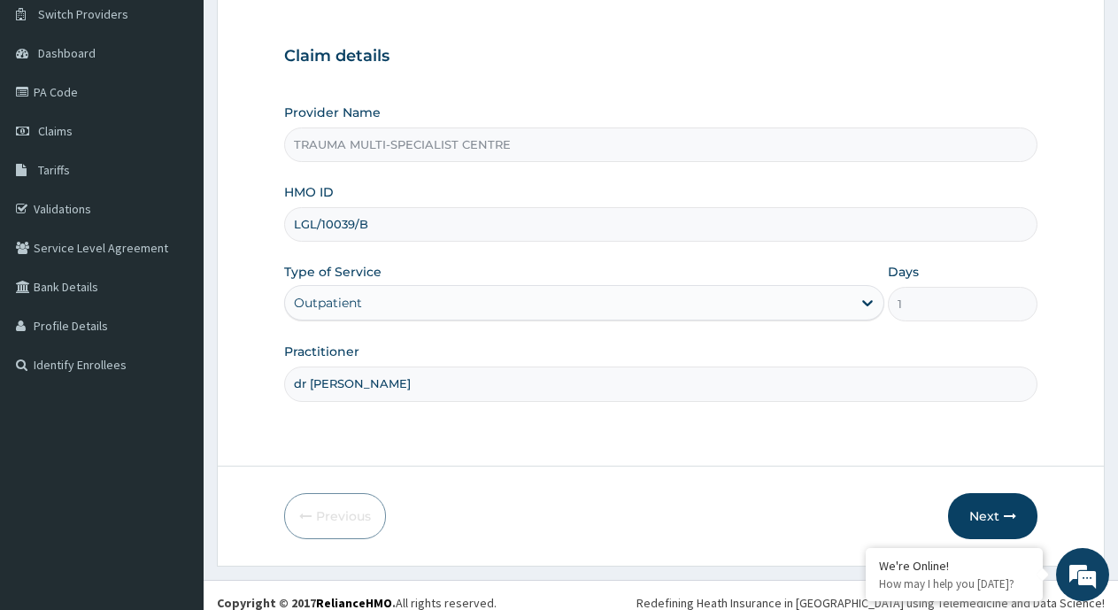
scroll to position [155, 0]
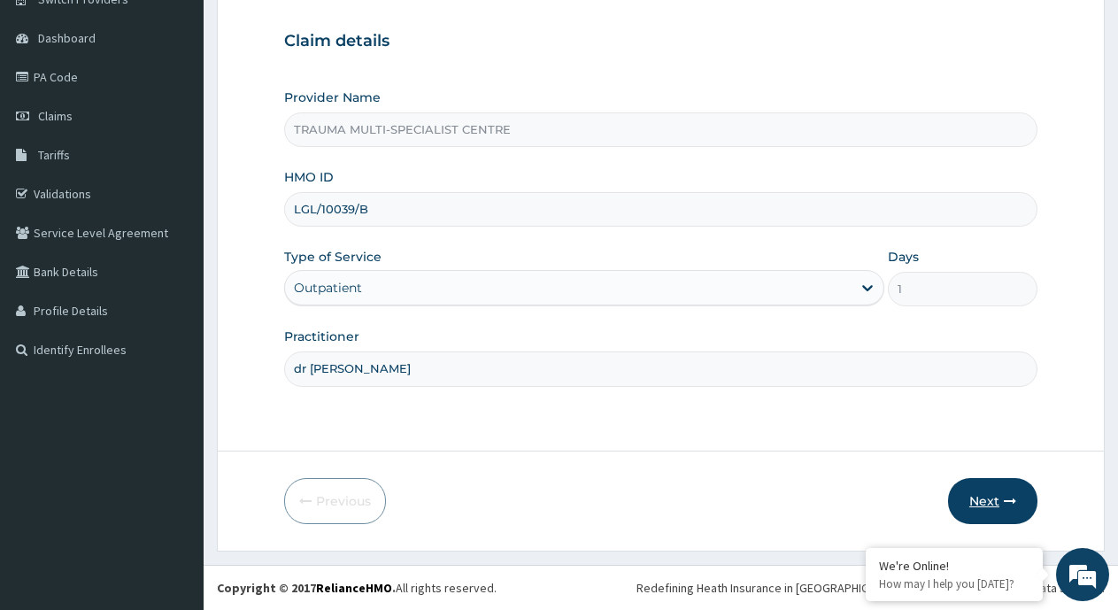
type input "dr philipa"
click at [982, 498] on button "Next" at bounding box center [992, 501] width 89 height 46
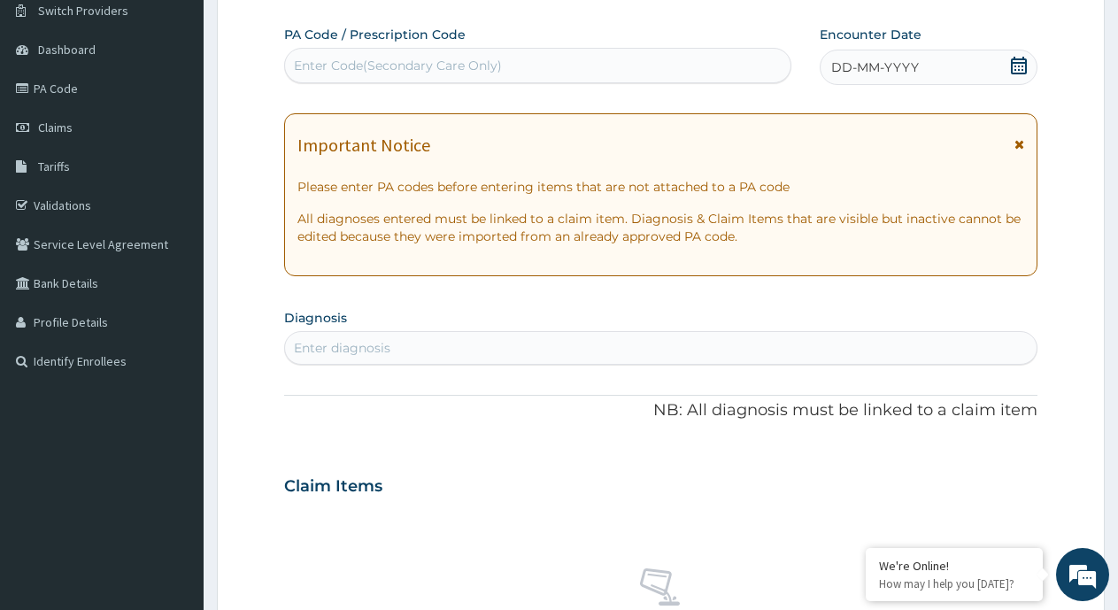
scroll to position [0, 0]
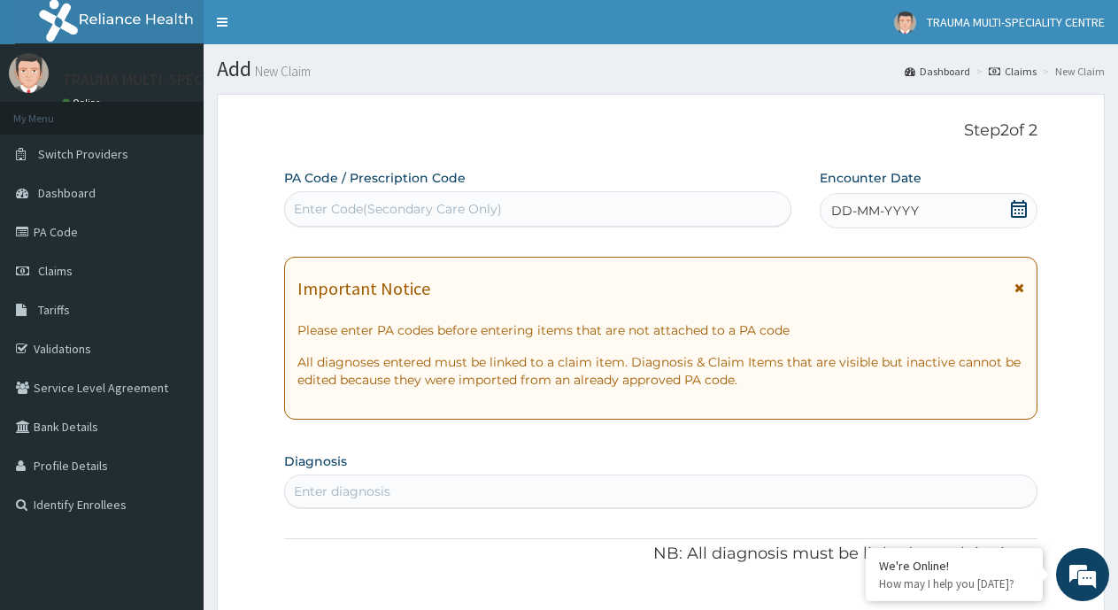
click at [1019, 210] on icon at bounding box center [1019, 209] width 16 height 18
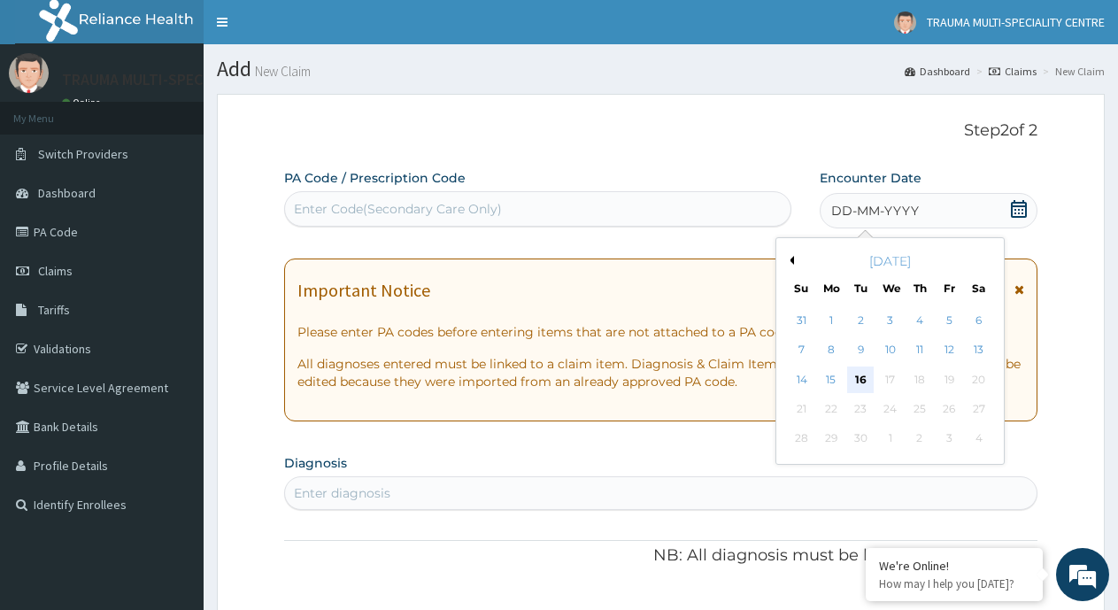
click at [859, 378] on div "16" at bounding box center [861, 380] width 27 height 27
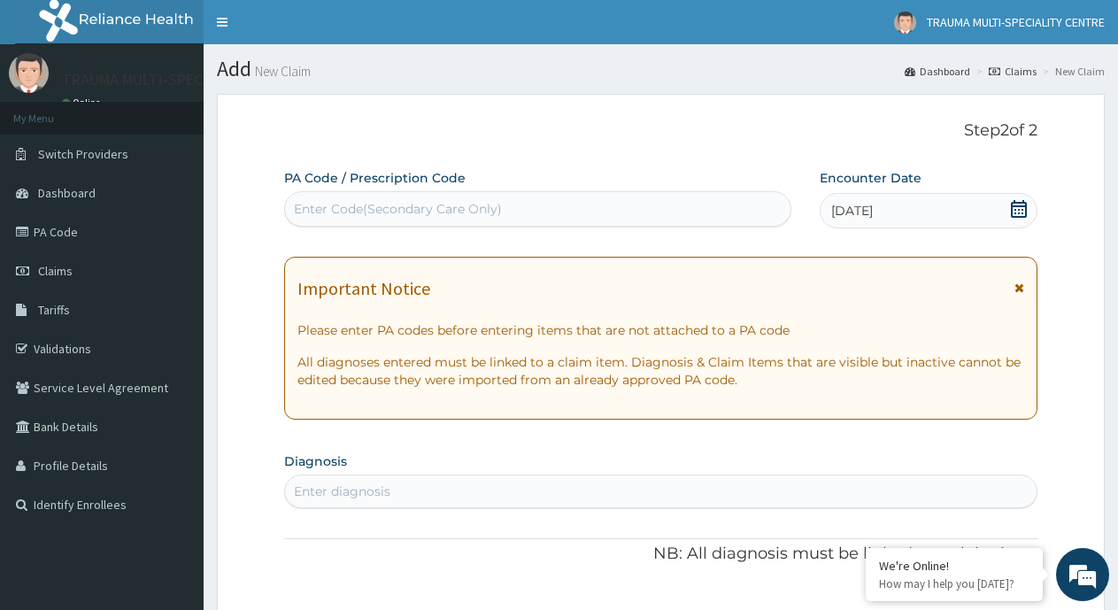
click at [359, 487] on div "Enter diagnosis" at bounding box center [342, 492] width 97 height 18
type input "malaria"
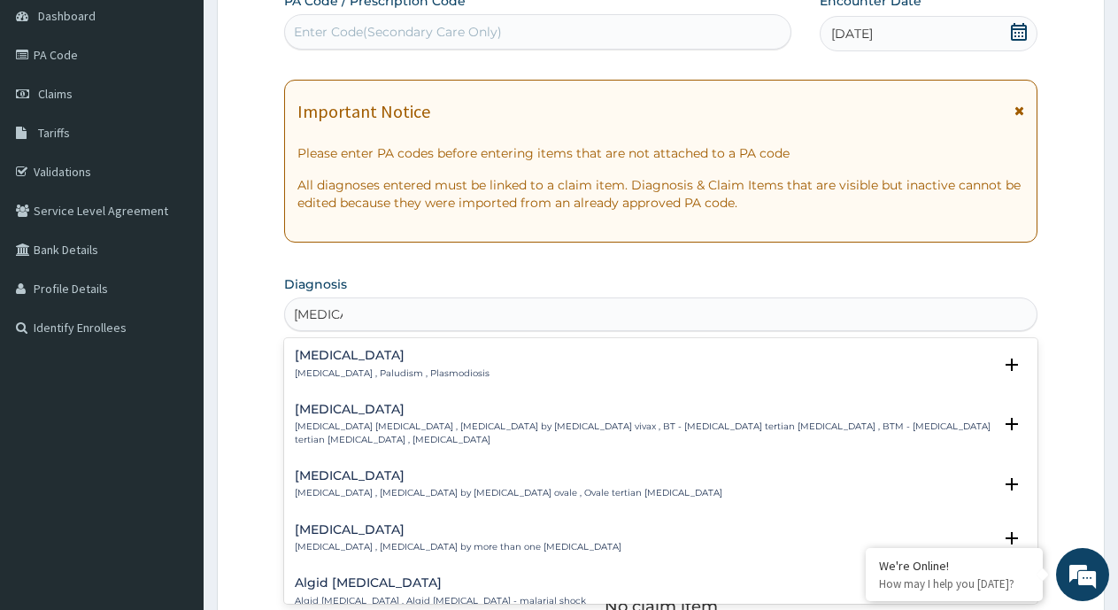
click at [361, 364] on div "Malaria Malaria , Paludism , Plasmodiosis" at bounding box center [392, 364] width 195 height 31
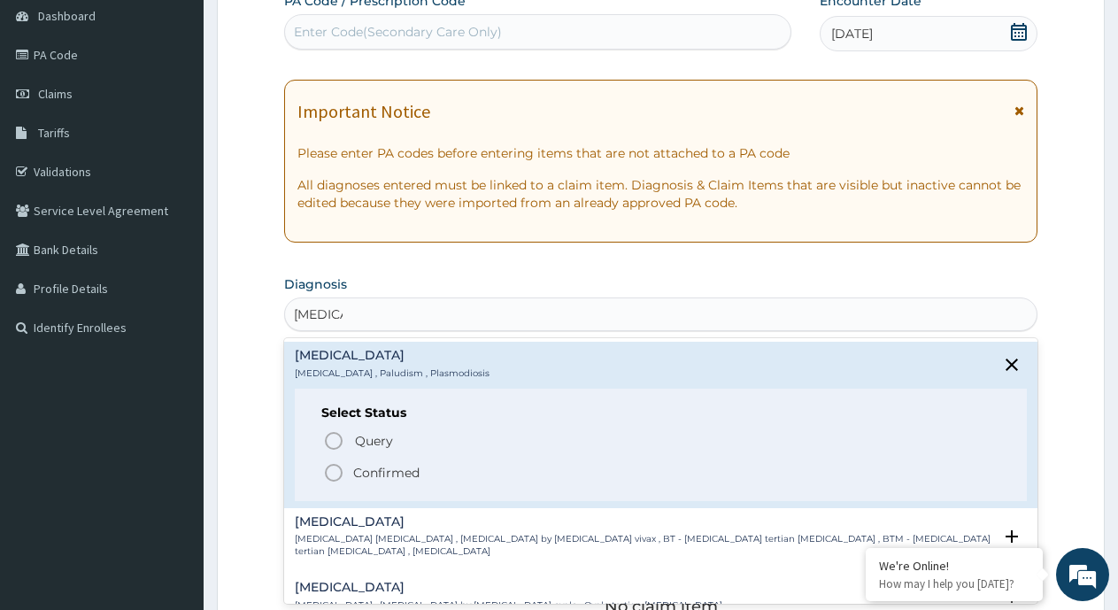
click at [362, 473] on p "Confirmed" at bounding box center [386, 473] width 66 height 18
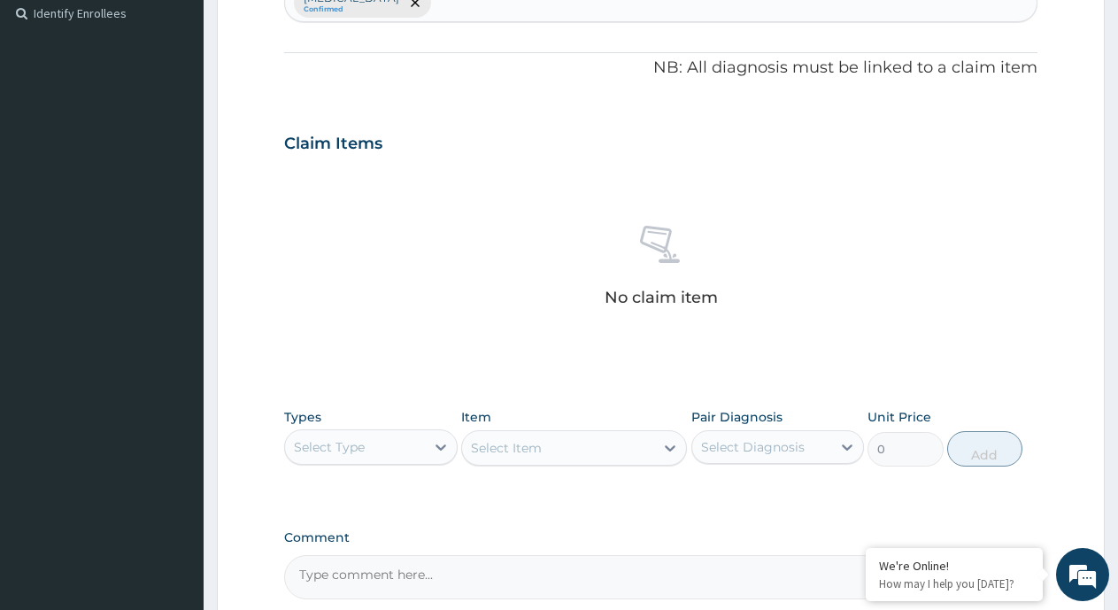
scroll to position [531, 0]
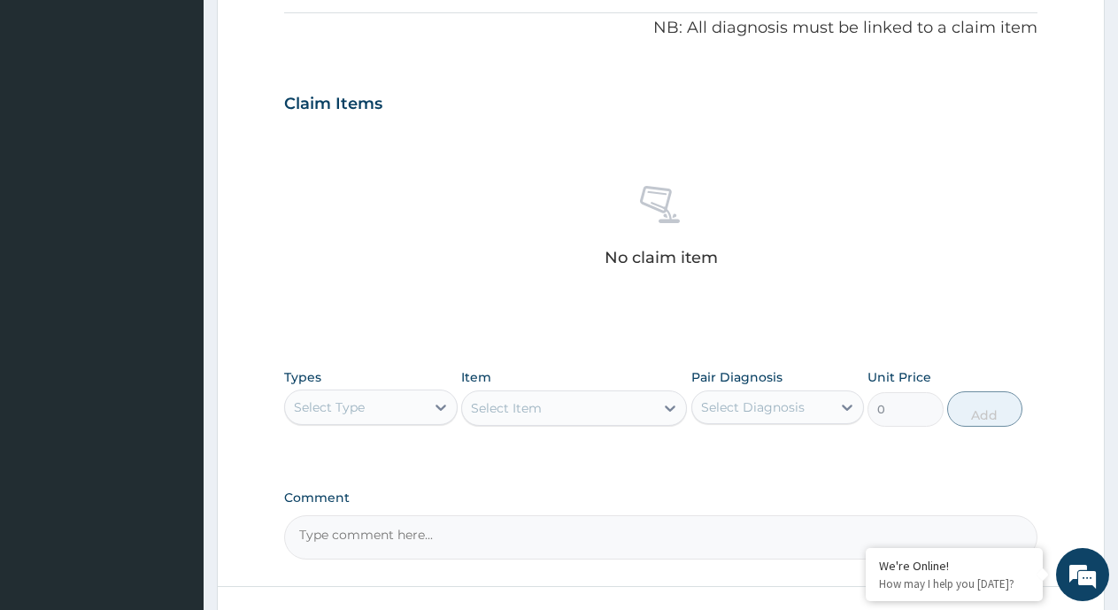
click at [411, 407] on div "Select Type" at bounding box center [355, 407] width 140 height 28
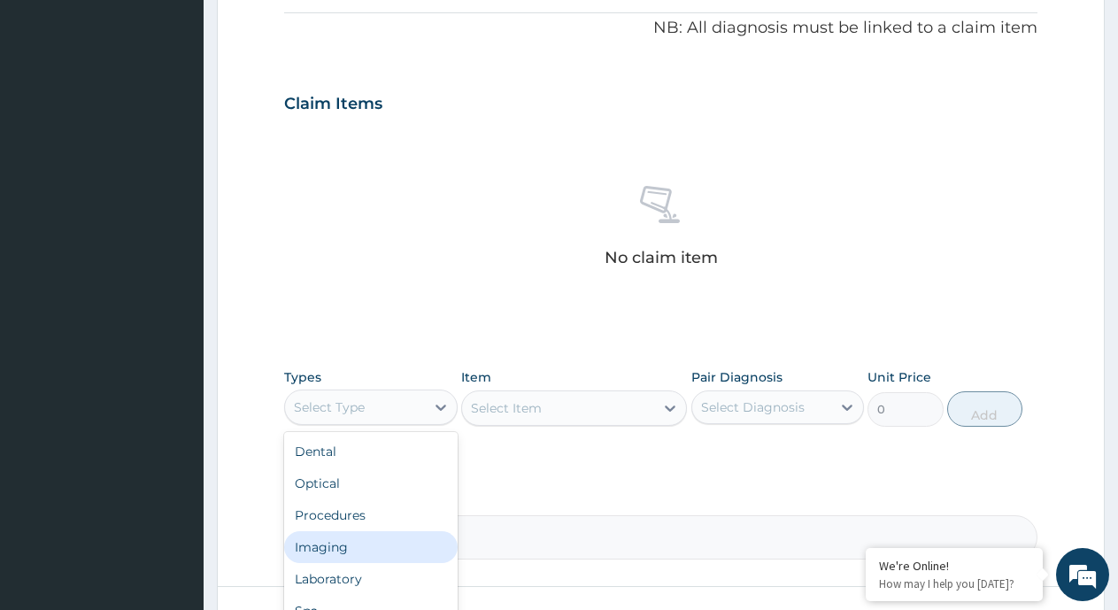
scroll to position [60, 0]
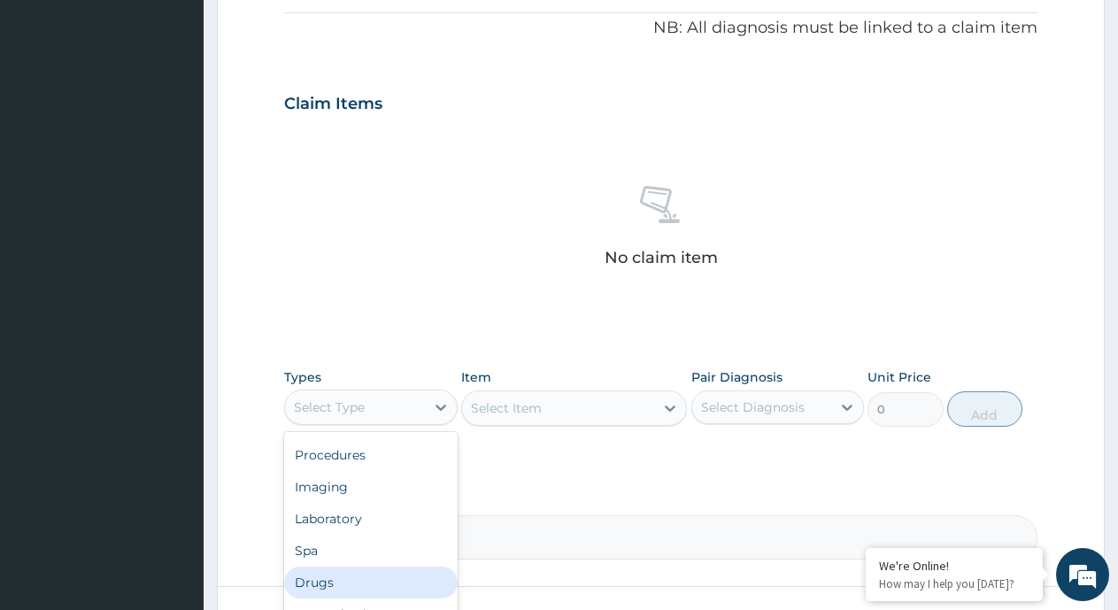
click at [328, 584] on div "Drugs" at bounding box center [371, 583] width 174 height 32
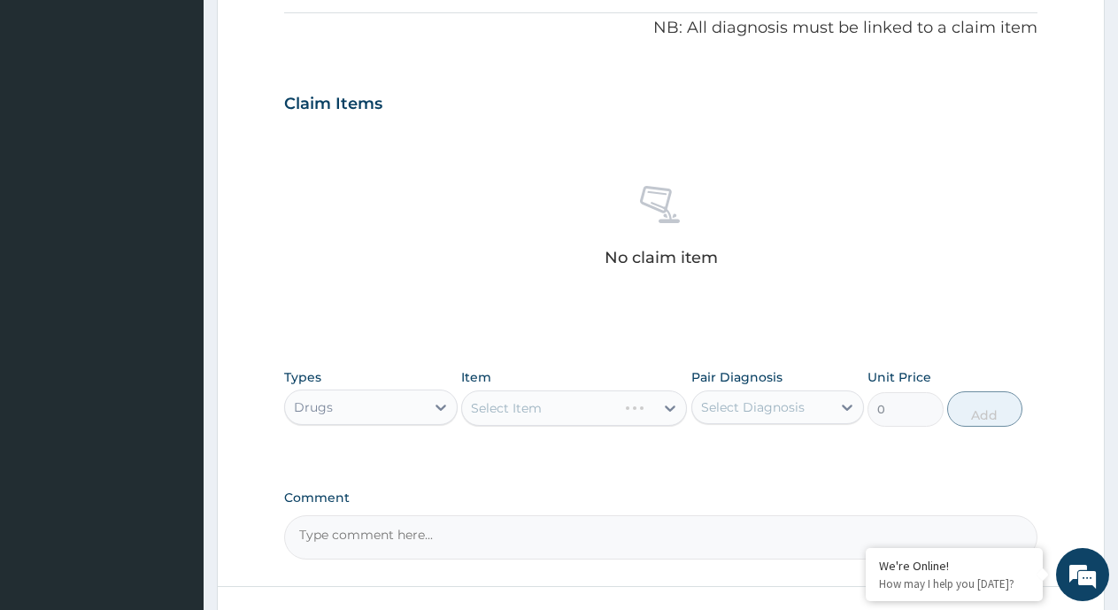
click at [777, 410] on div "Select Diagnosis" at bounding box center [753, 407] width 104 height 18
click at [751, 450] on label "Malaria" at bounding box center [776, 451] width 110 height 18
checkbox input "true"
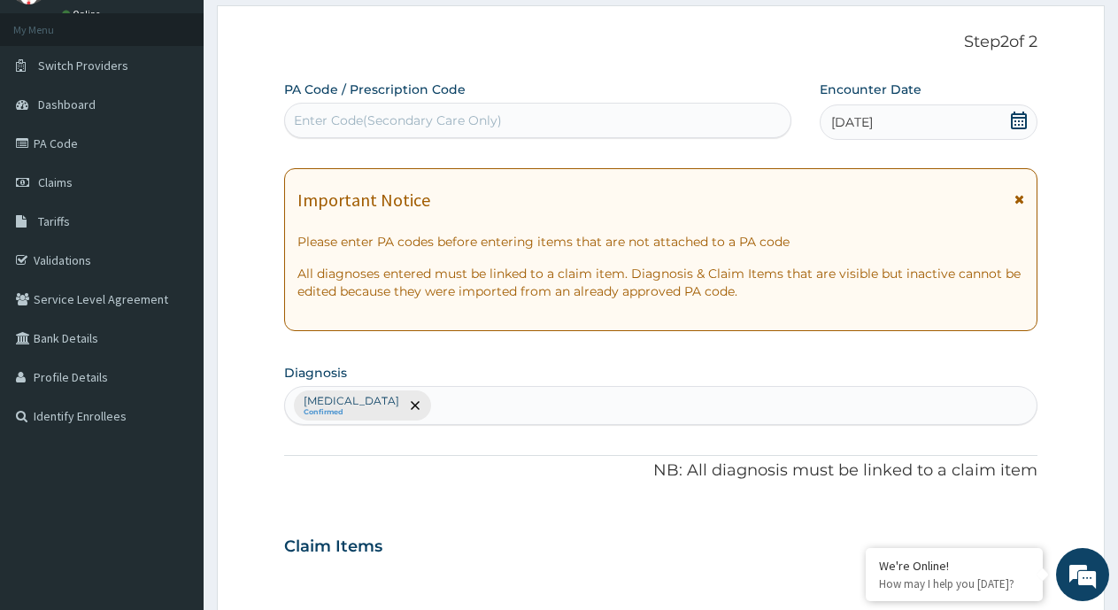
scroll to position [620, 0]
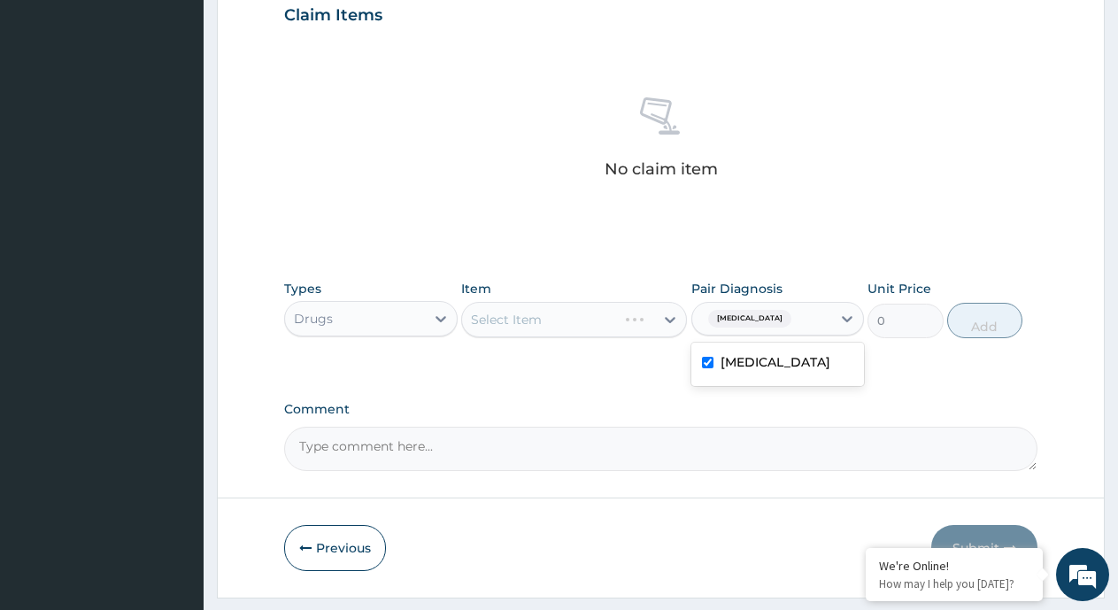
click at [614, 359] on div "Types Drugs Item Select Item Pair Diagnosis option Malaria, selected. option Ma…" at bounding box center [660, 322] width 753 height 103
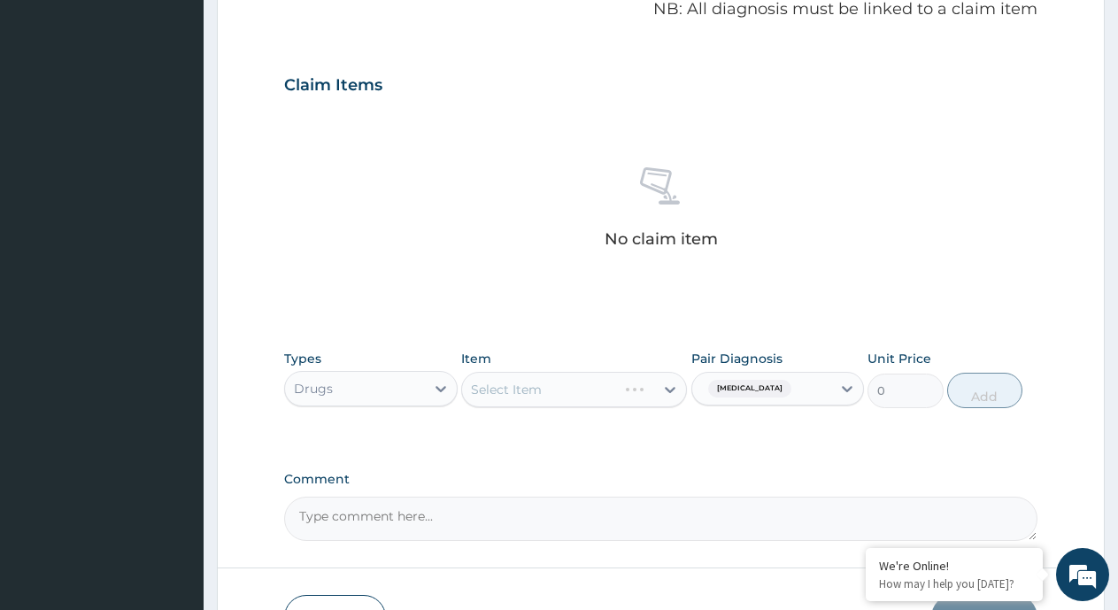
scroll to position [667, 0]
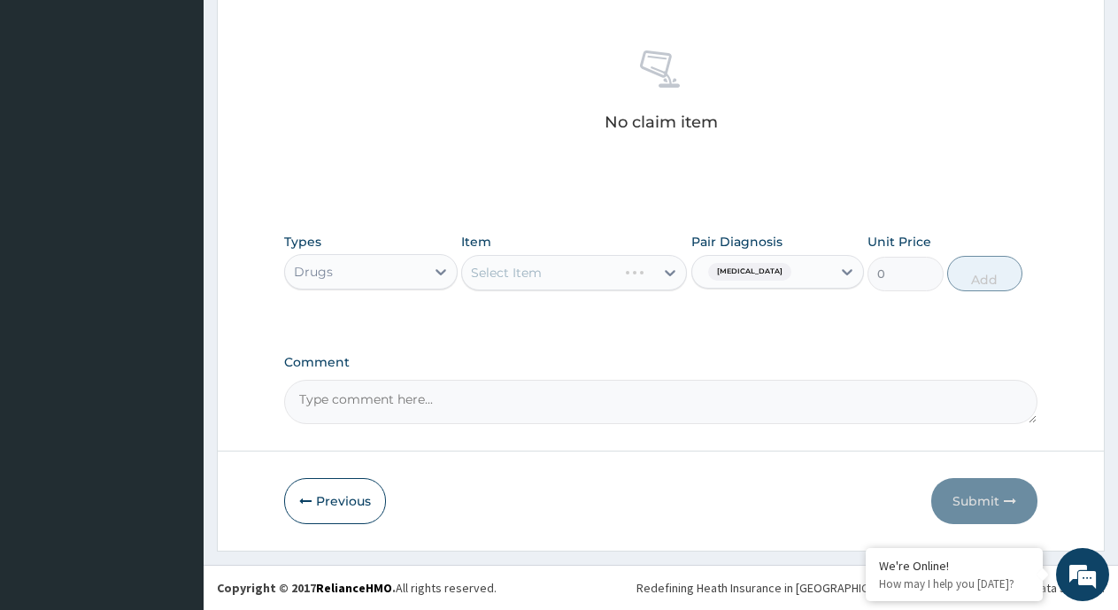
click at [663, 271] on div "Select Item" at bounding box center [574, 272] width 226 height 35
click at [653, 275] on div "Select Item" at bounding box center [558, 273] width 192 height 28
click at [671, 274] on icon at bounding box center [670, 273] width 11 height 6
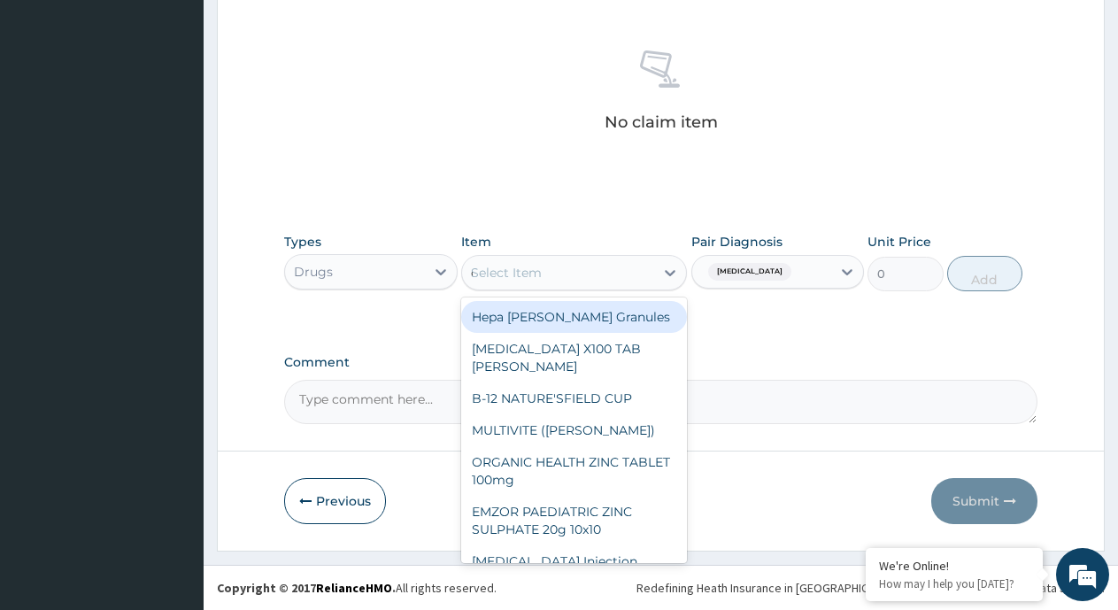
type input "diclo"
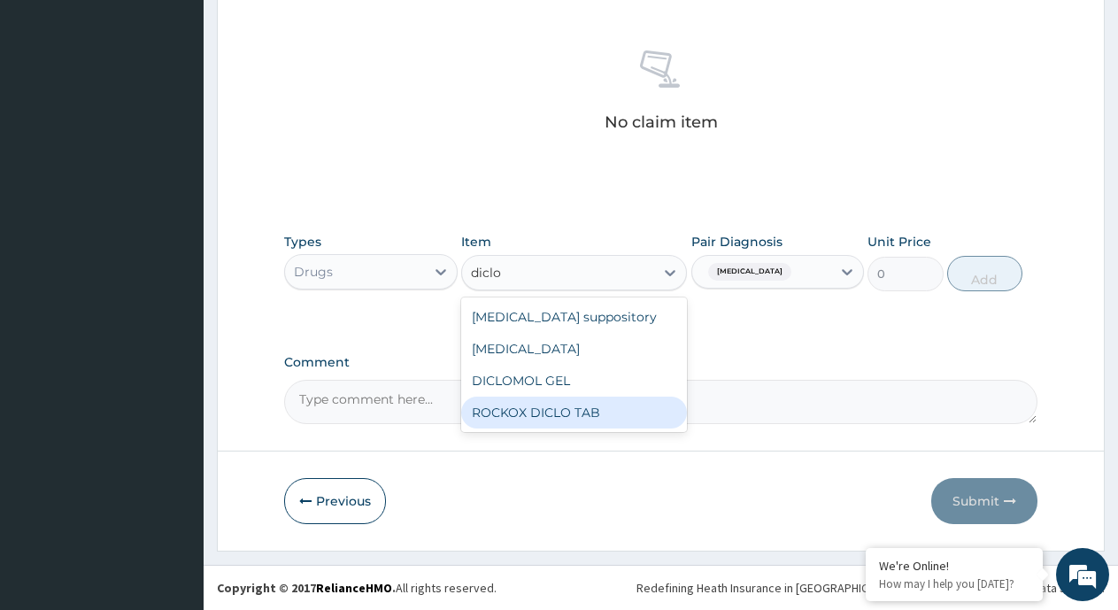
click at [569, 413] on div "ROCKOX DICLO TAB" at bounding box center [574, 413] width 226 height 32
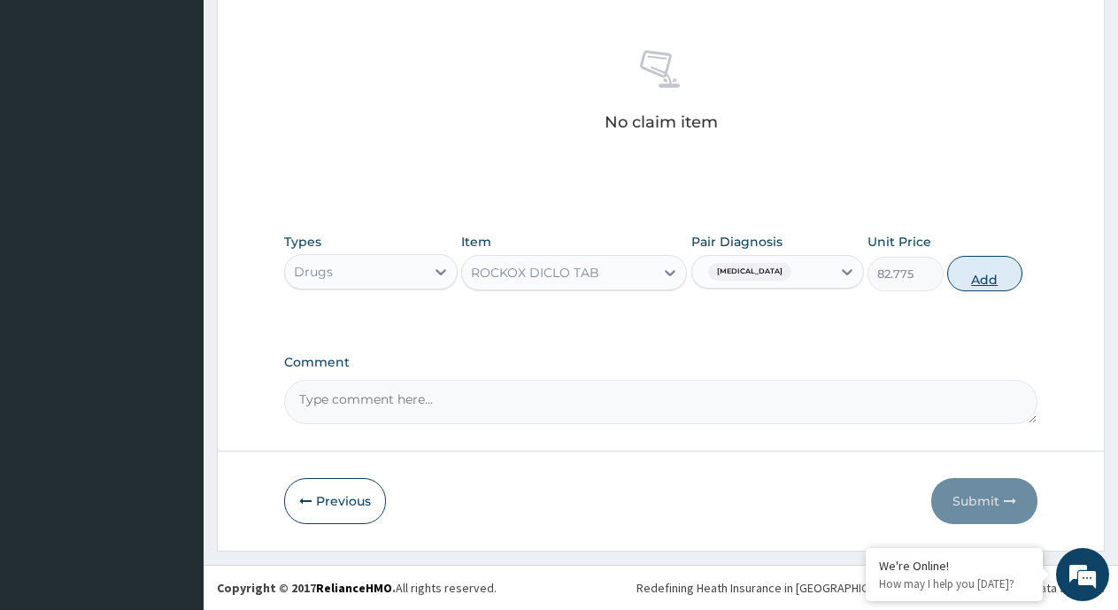
click at [978, 279] on button "Add" at bounding box center [984, 273] width 75 height 35
type input "0"
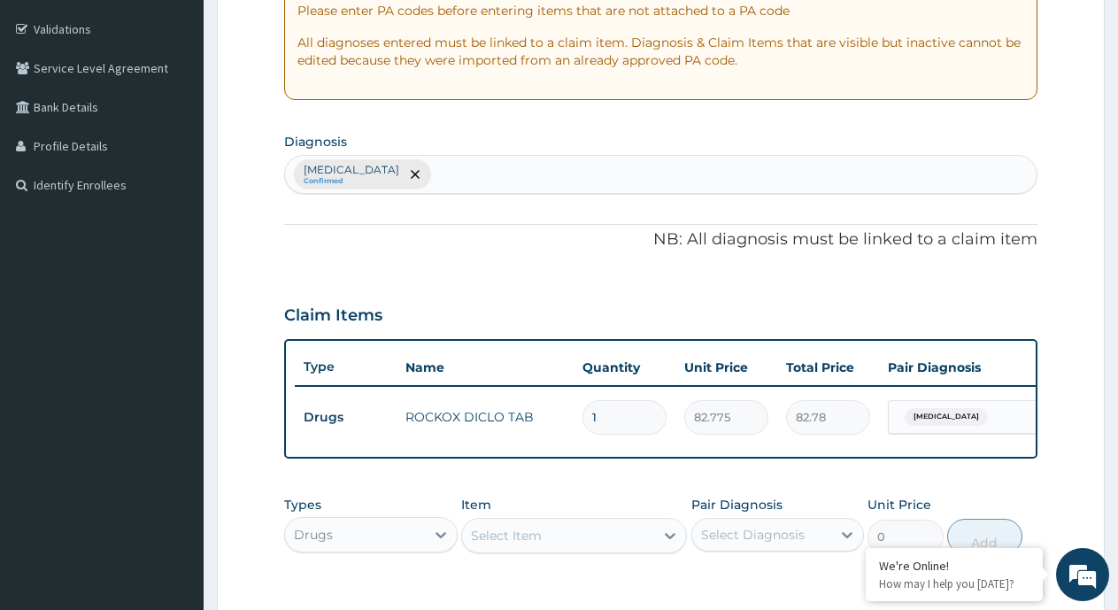
scroll to position [332, 0]
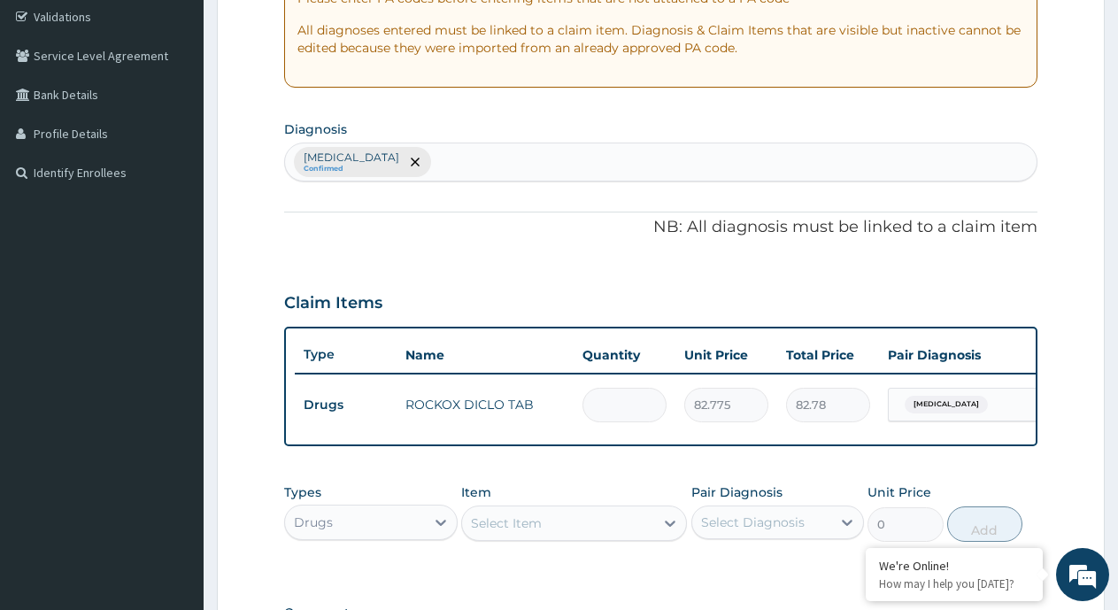
type input "0.00"
type input "6"
type input "496.65"
type input "6"
click at [672, 539] on div at bounding box center [670, 523] width 32 height 32
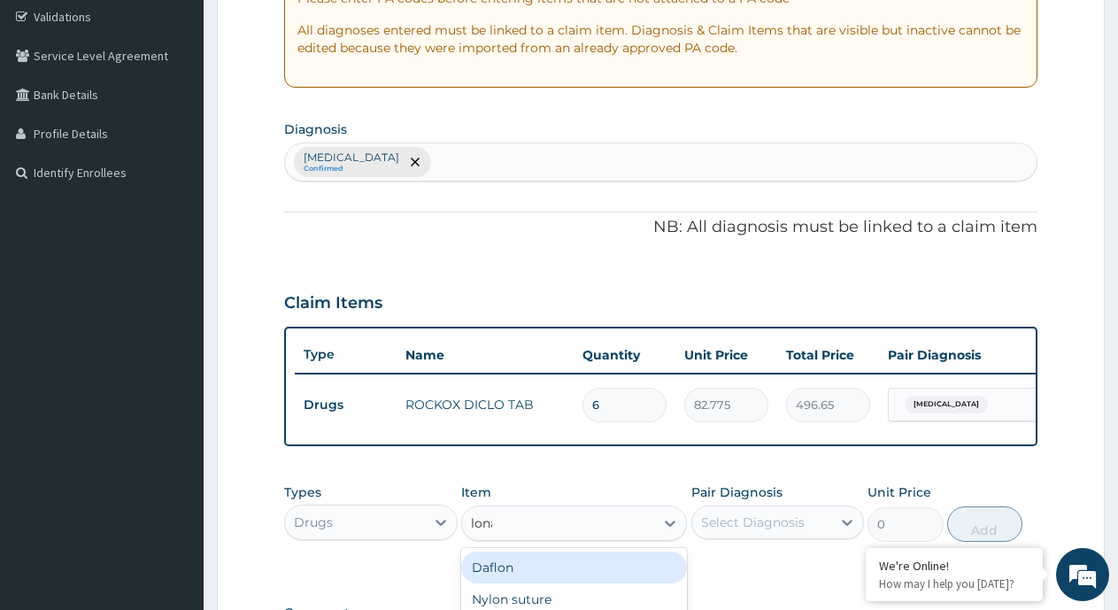
type input "lonart"
click at [584, 583] on div "LONART X6" at bounding box center [574, 568] width 226 height 32
type input "473"
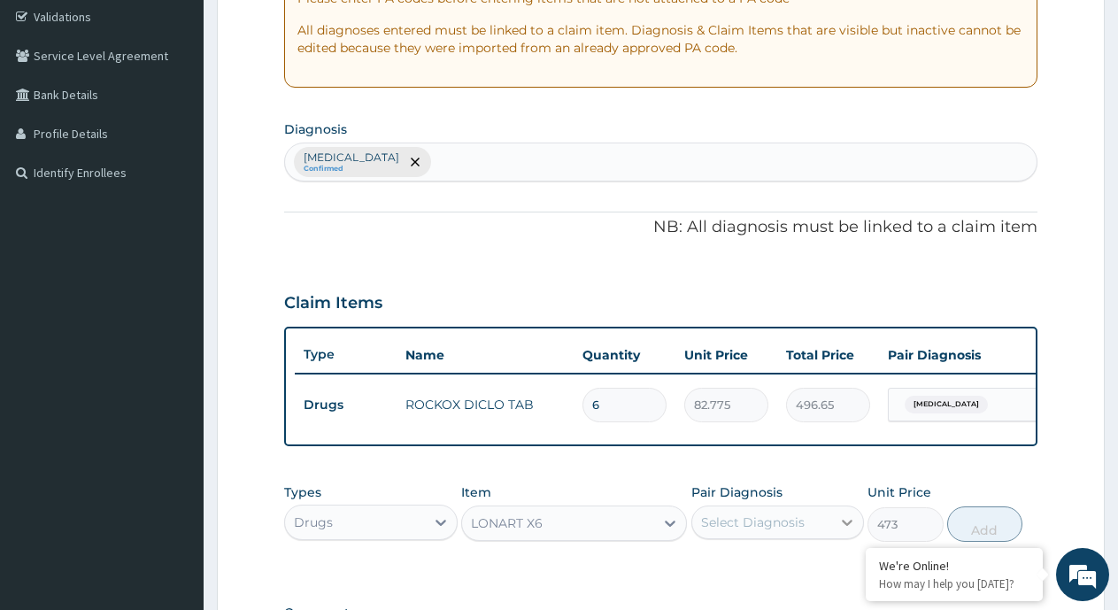
click at [846, 531] on icon at bounding box center [847, 523] width 18 height 18
click at [769, 586] on div "Malaria" at bounding box center [778, 568] width 174 height 36
checkbox input "true"
click at [992, 537] on button "Add" at bounding box center [984, 523] width 75 height 35
type input "0"
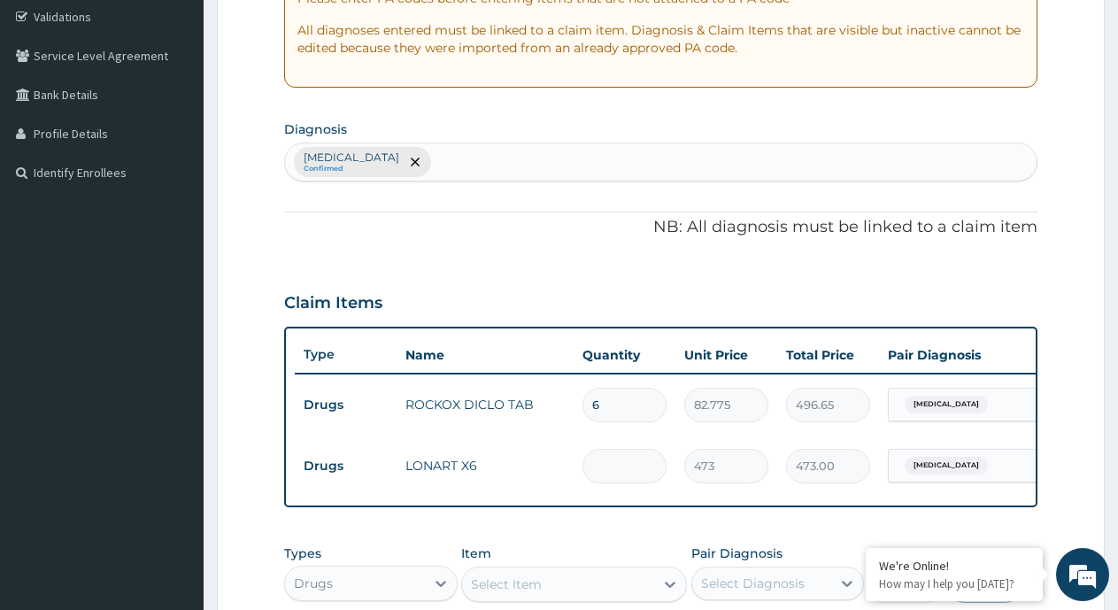
type input "0.00"
type input "6"
type input "2838.00"
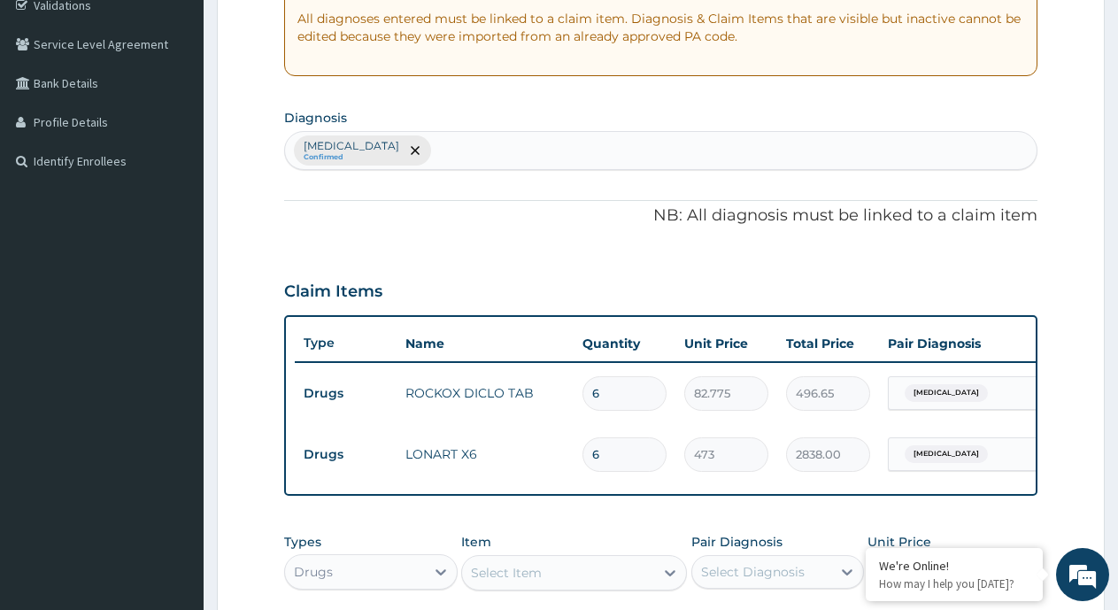
scroll to position [659, 0]
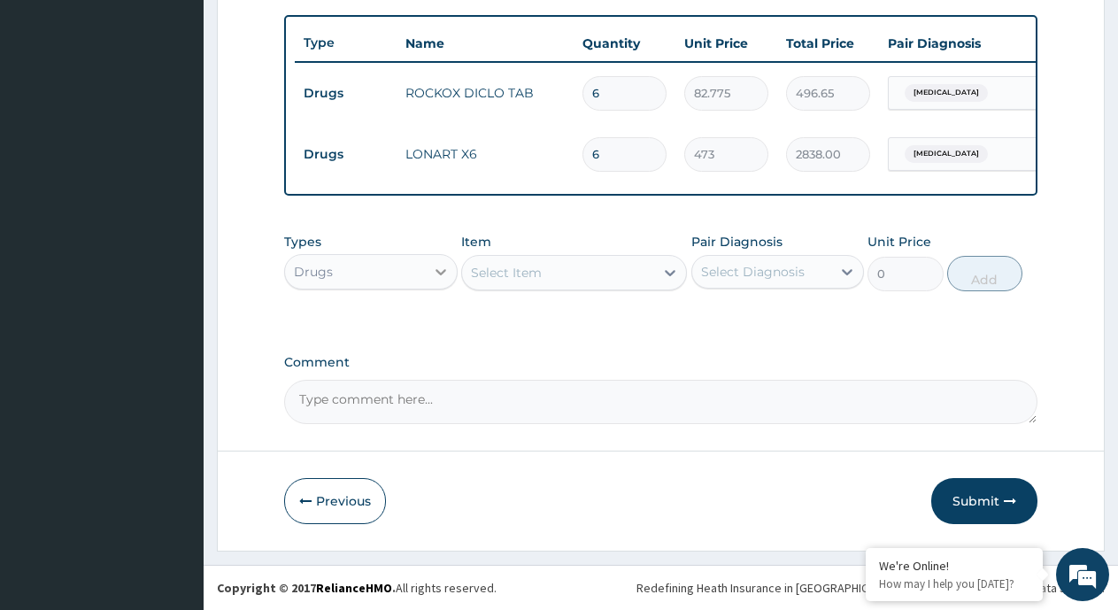
type input "6"
click at [438, 272] on icon at bounding box center [441, 272] width 11 height 6
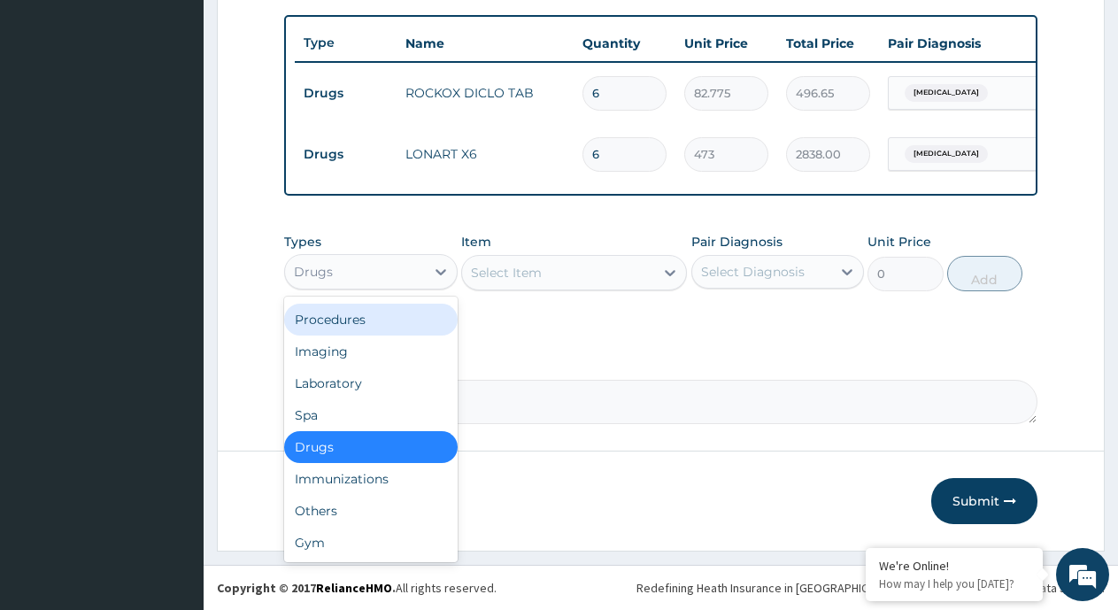
scroll to position [0, 0]
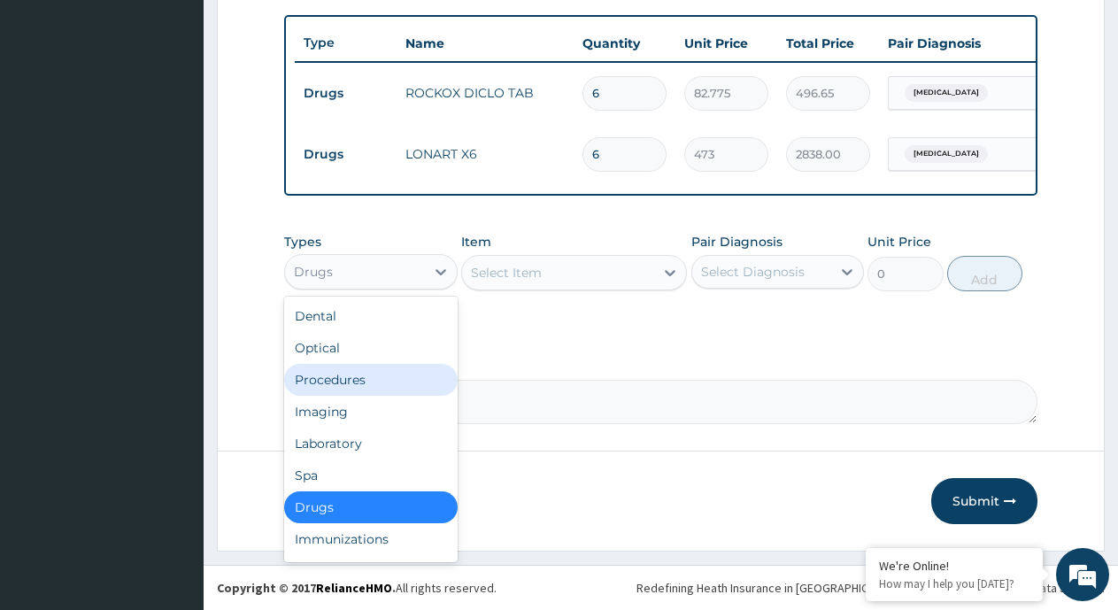
click at [364, 384] on div "Procedures" at bounding box center [371, 380] width 174 height 32
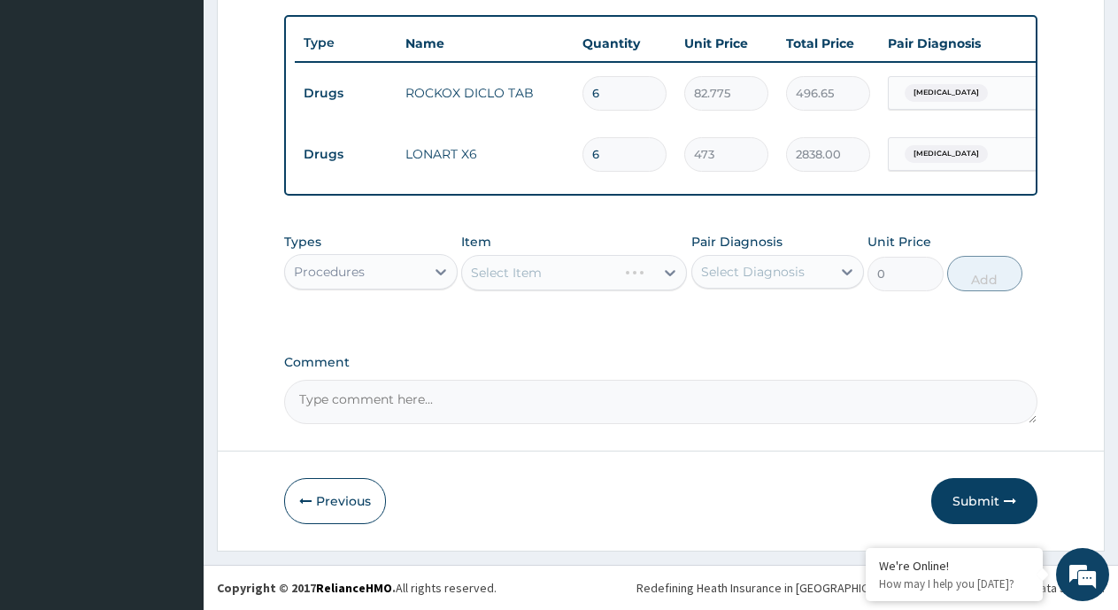
click at [823, 273] on div "Select Diagnosis" at bounding box center [762, 272] width 140 height 28
click at [775, 320] on div "[MEDICAL_DATA]" at bounding box center [778, 317] width 174 height 36
checkbox input "true"
click at [667, 268] on icon at bounding box center [670, 273] width 18 height 18
click at [640, 276] on div "Select Item" at bounding box center [558, 273] width 192 height 28
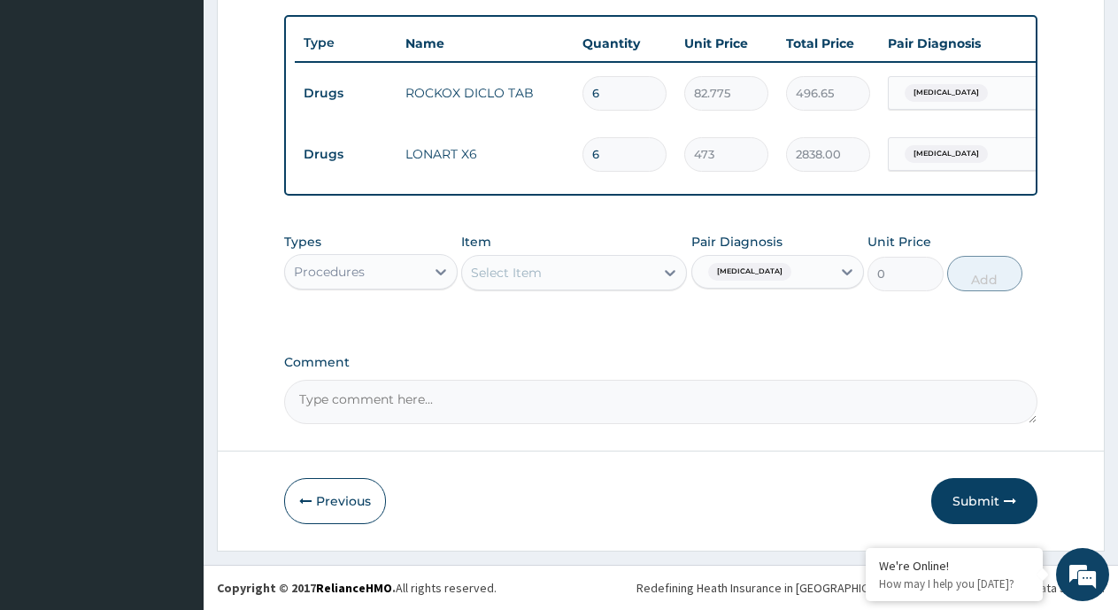
click at [640, 276] on div "Select Item" at bounding box center [558, 273] width 192 height 28
type input "cbc"
click at [540, 277] on div "Select Item" at bounding box center [558, 273] width 192 height 28
click at [546, 274] on div "Select Item" at bounding box center [558, 273] width 192 height 28
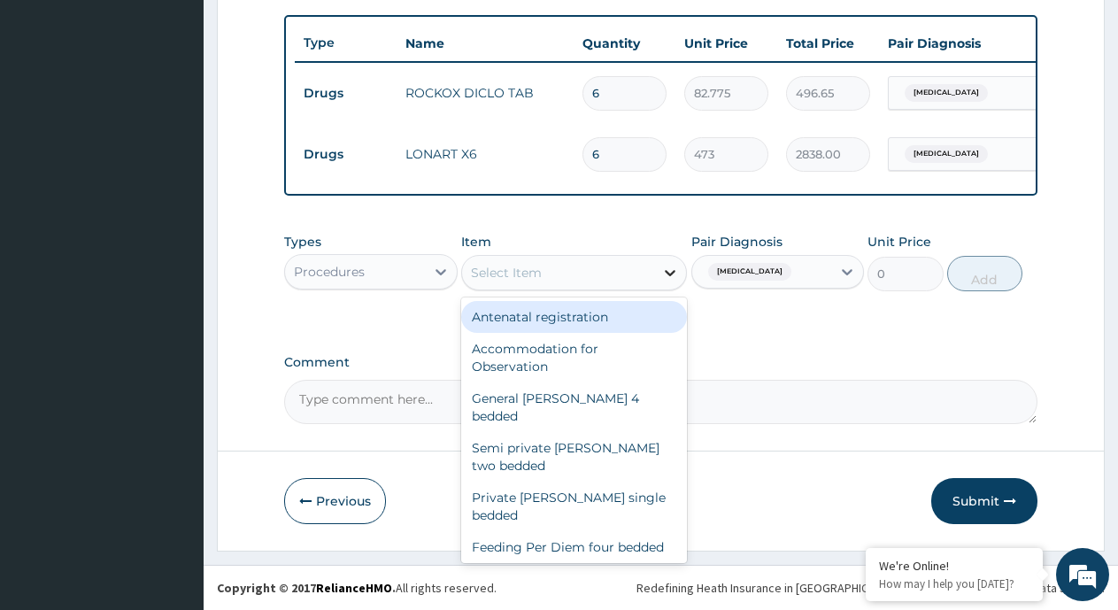
click at [670, 270] on icon at bounding box center [670, 273] width 18 height 18
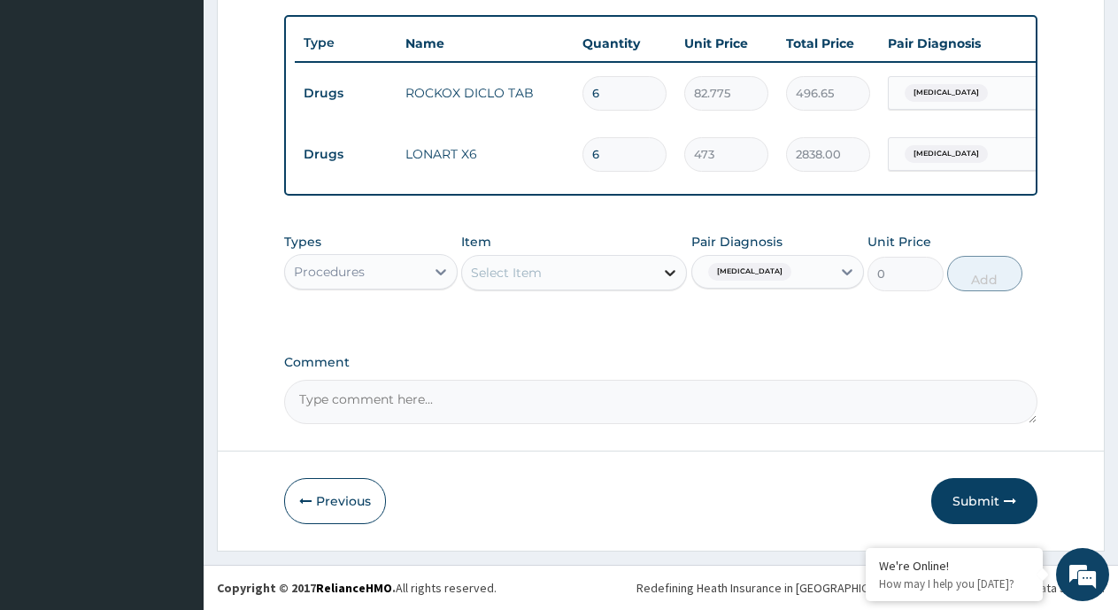
click at [670, 270] on icon at bounding box center [670, 273] width 18 height 18
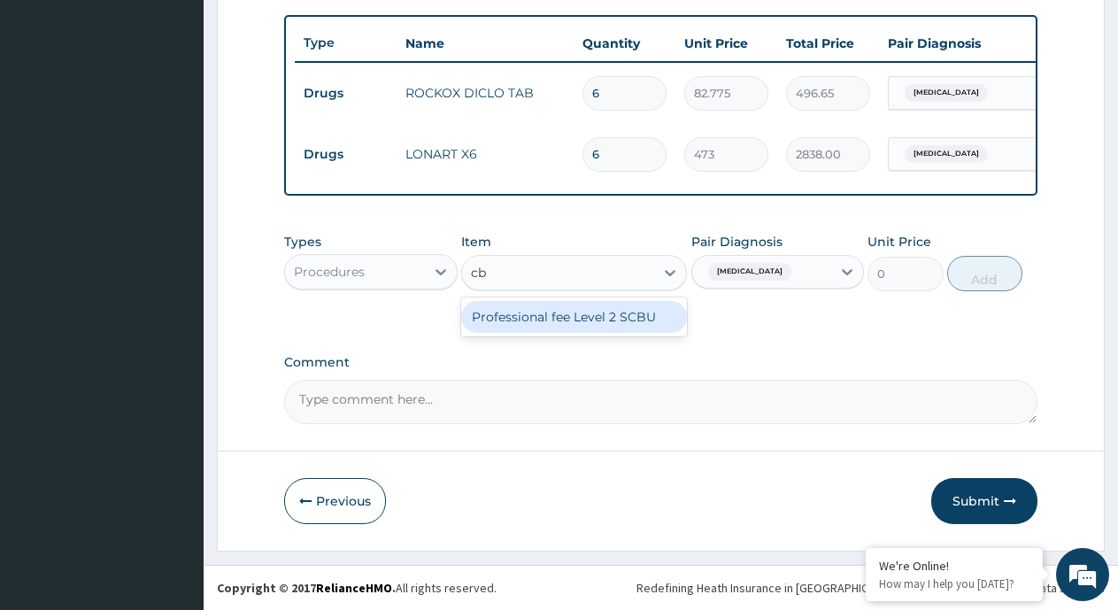
type input "c"
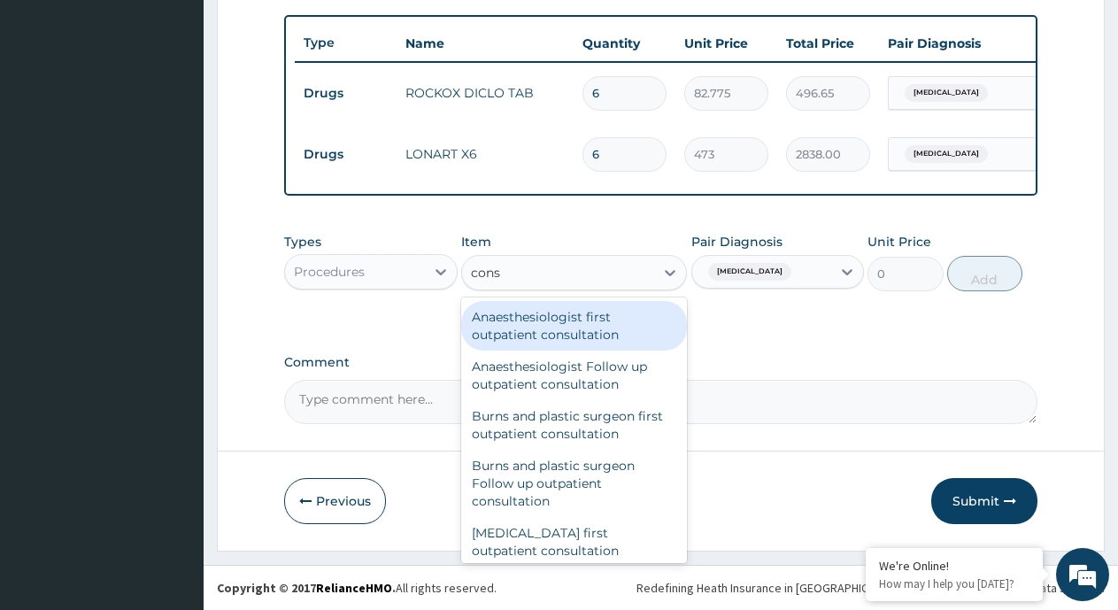
type input "consu"
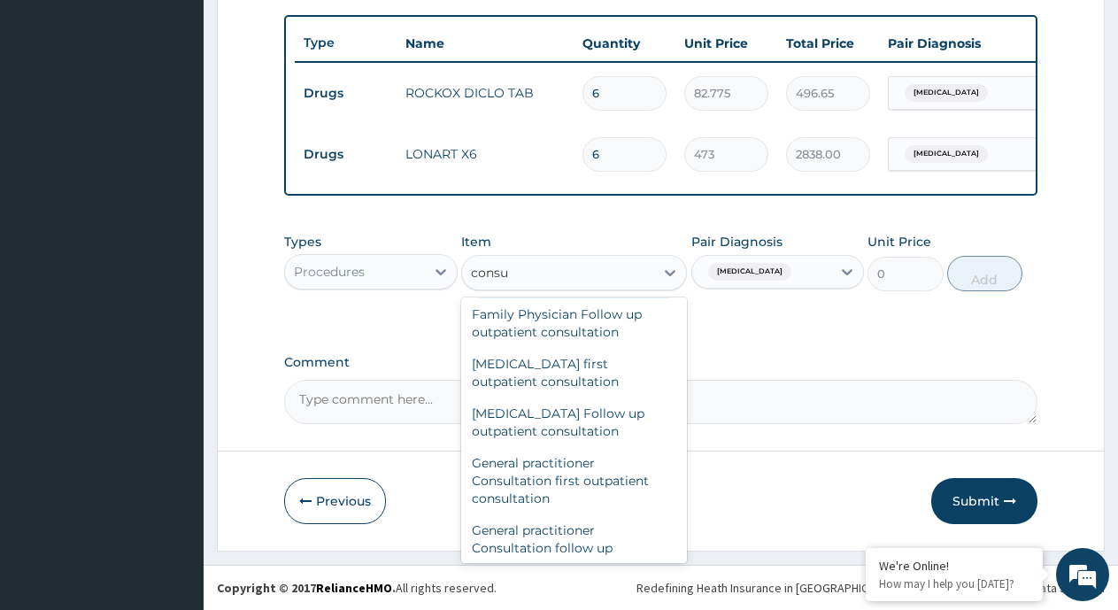
scroll to position [797, 0]
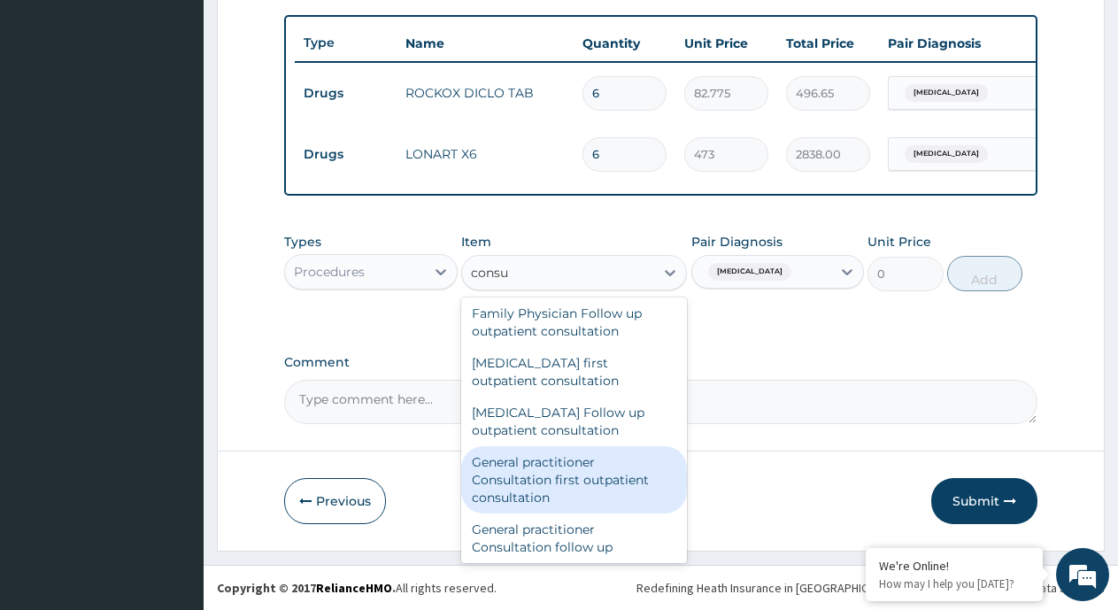
click at [572, 506] on div "General practitioner Consultation first outpatient consultation" at bounding box center [574, 479] width 226 height 67
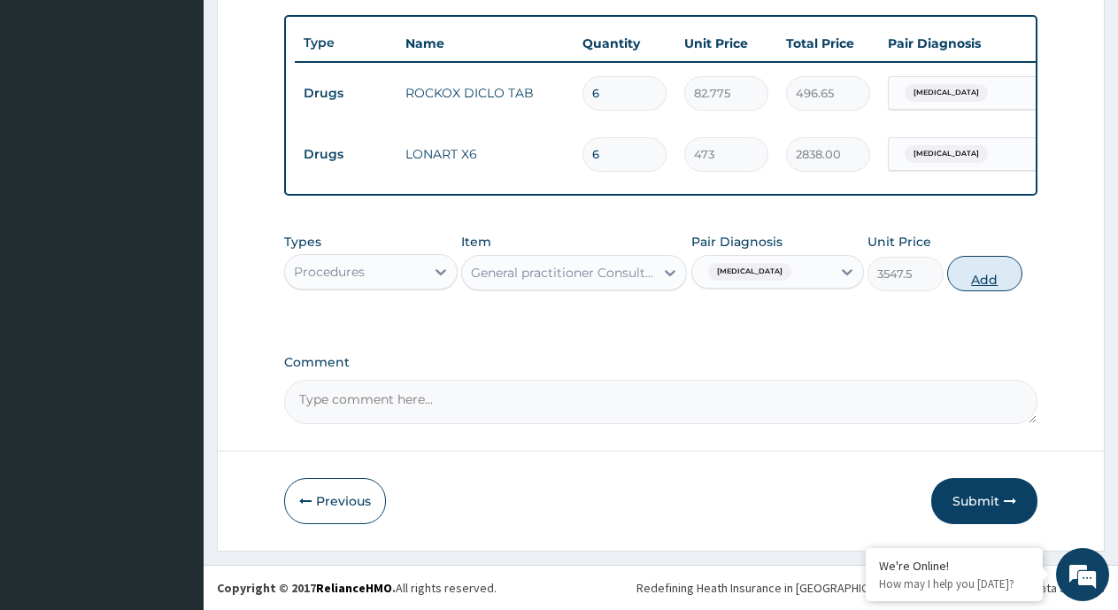
click at [986, 280] on button "Add" at bounding box center [984, 273] width 75 height 35
type input "0"
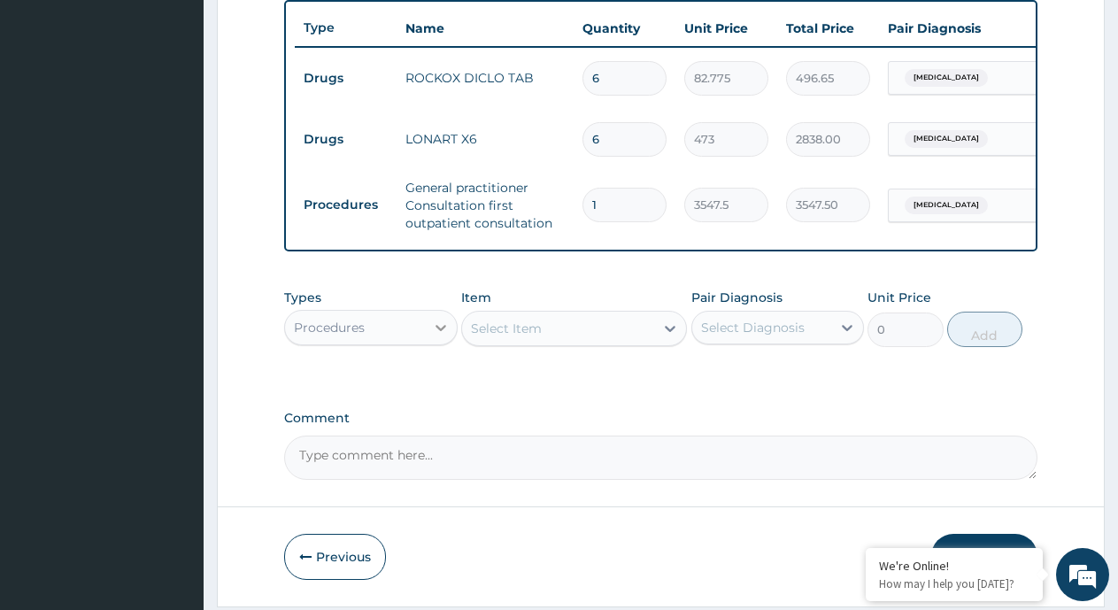
click at [442, 331] on icon at bounding box center [441, 328] width 11 height 6
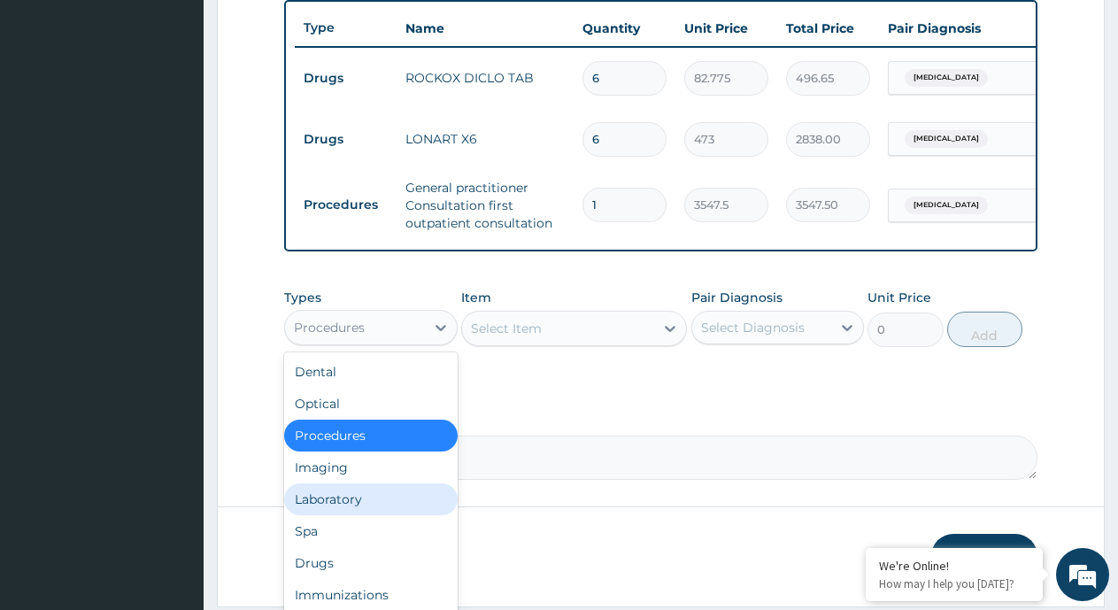
click at [380, 515] on div "Laboratory" at bounding box center [371, 499] width 174 height 32
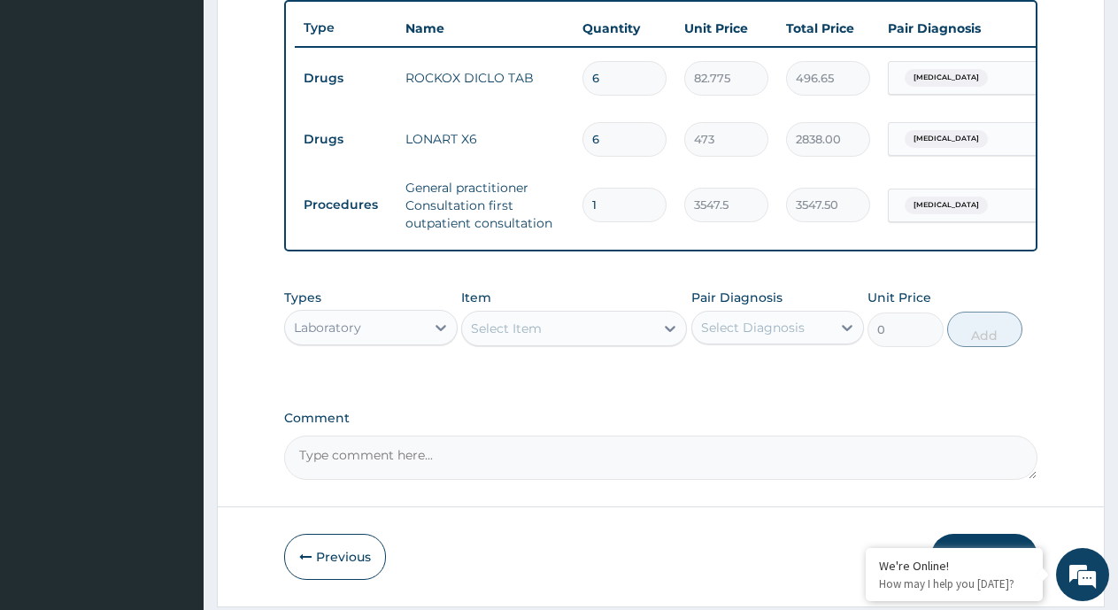
click at [670, 332] on icon at bounding box center [670, 329] width 11 height 6
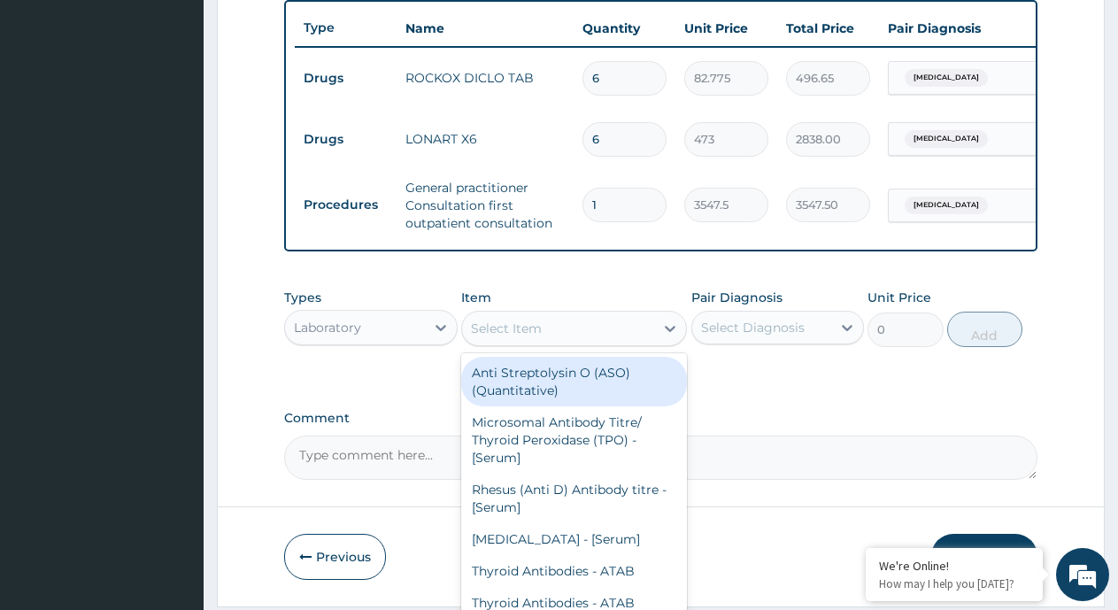
type input "f"
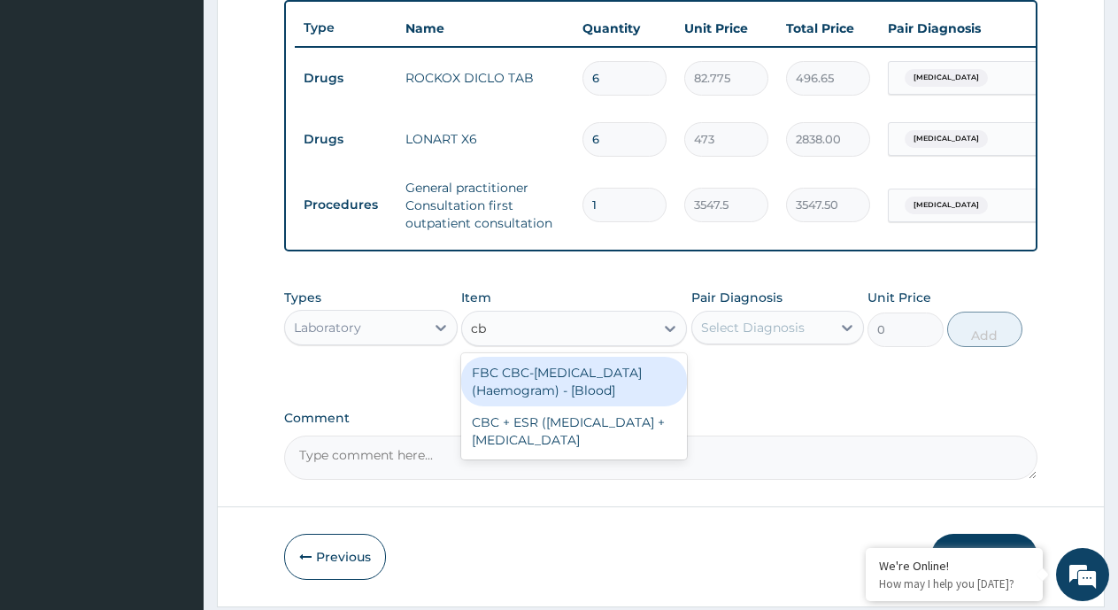
type input "cbc"
click at [617, 406] on div "FBC CBC-[MEDICAL_DATA] (Haemogram) - [Blood]" at bounding box center [574, 382] width 226 height 50
type input "4600"
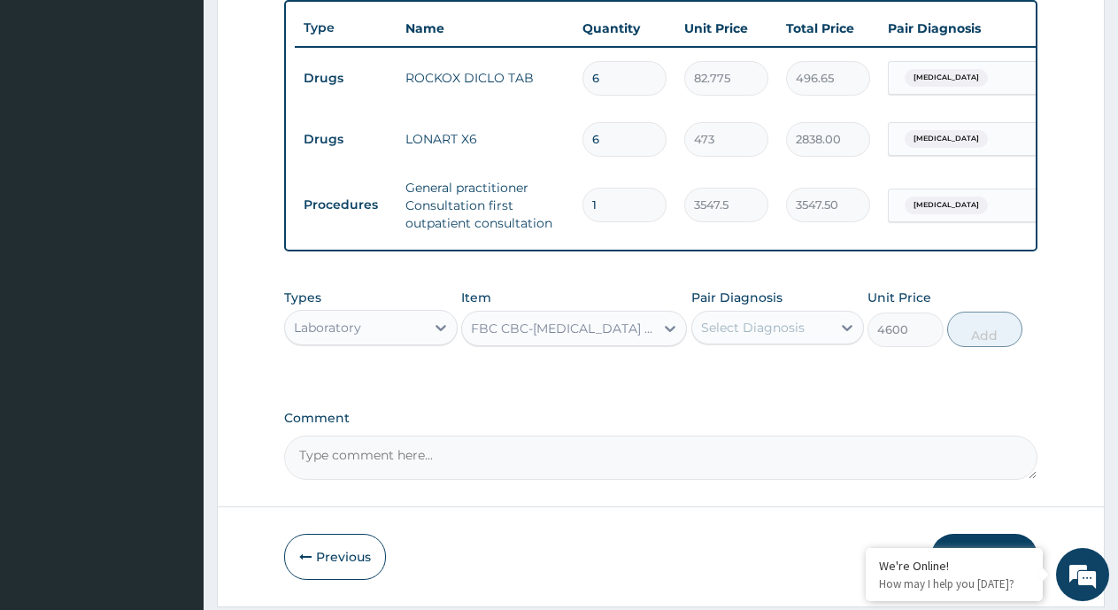
click at [807, 342] on div "Select Diagnosis" at bounding box center [762, 327] width 140 height 28
click at [774, 388] on div "[MEDICAL_DATA]" at bounding box center [778, 373] width 174 height 36
checkbox input "true"
click at [986, 343] on button "Add" at bounding box center [984, 329] width 75 height 35
type input "0"
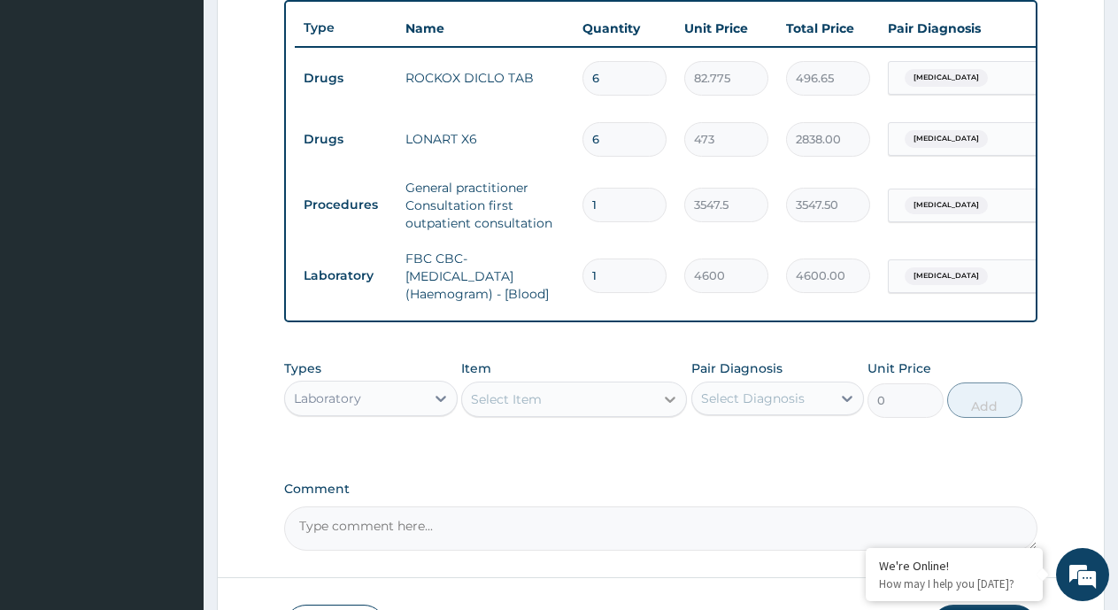
click at [664, 408] on icon at bounding box center [670, 399] width 18 height 18
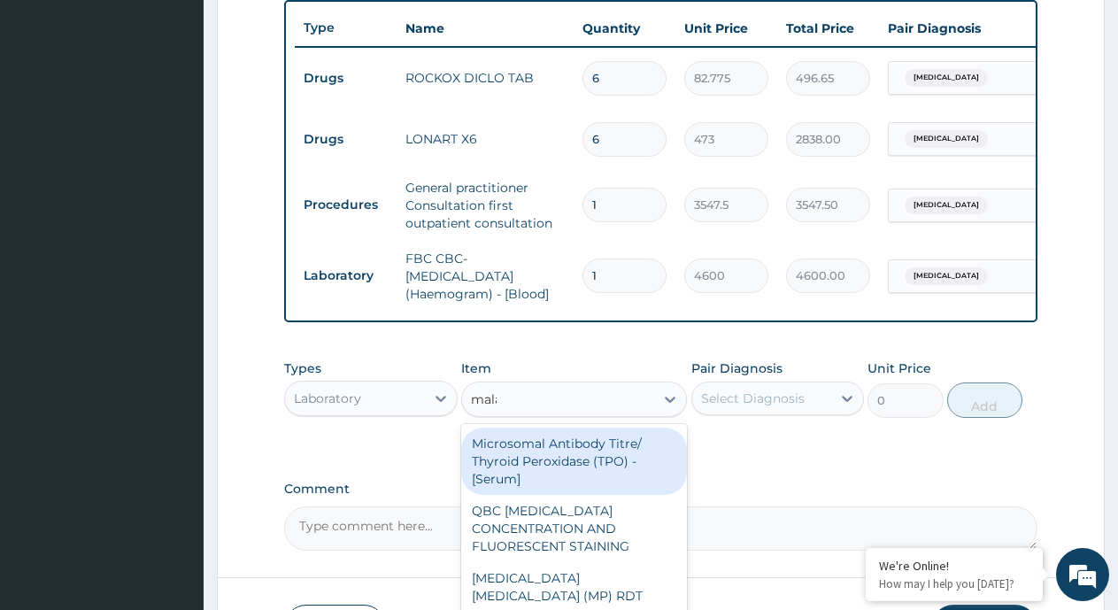
type input "malaria"
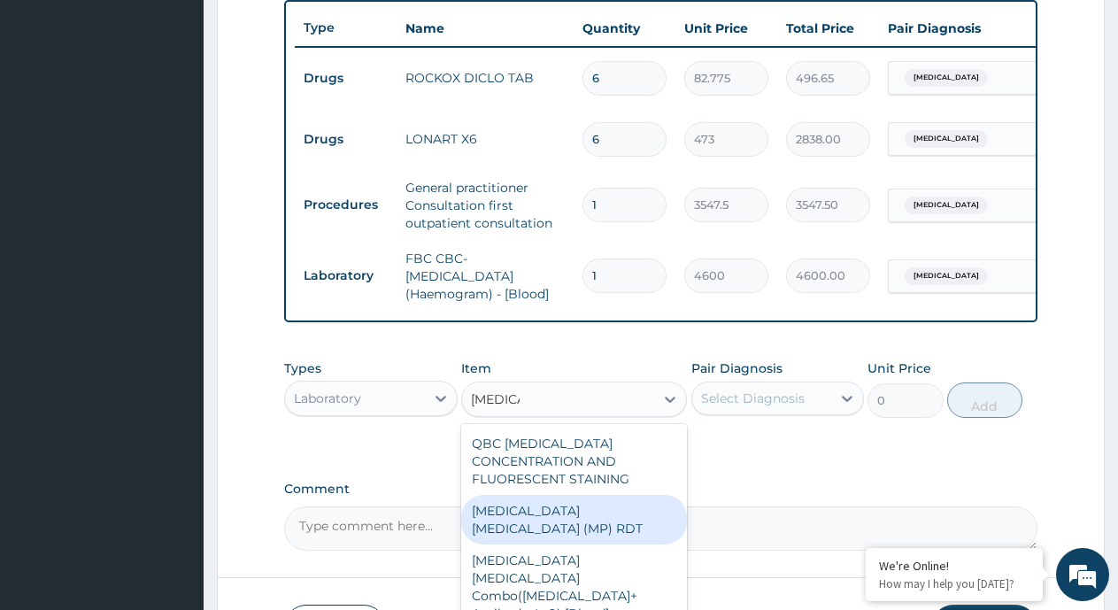
click at [589, 508] on div "[MEDICAL_DATA] [MEDICAL_DATA] (MP) RDT" at bounding box center [574, 520] width 226 height 50
type input "1725"
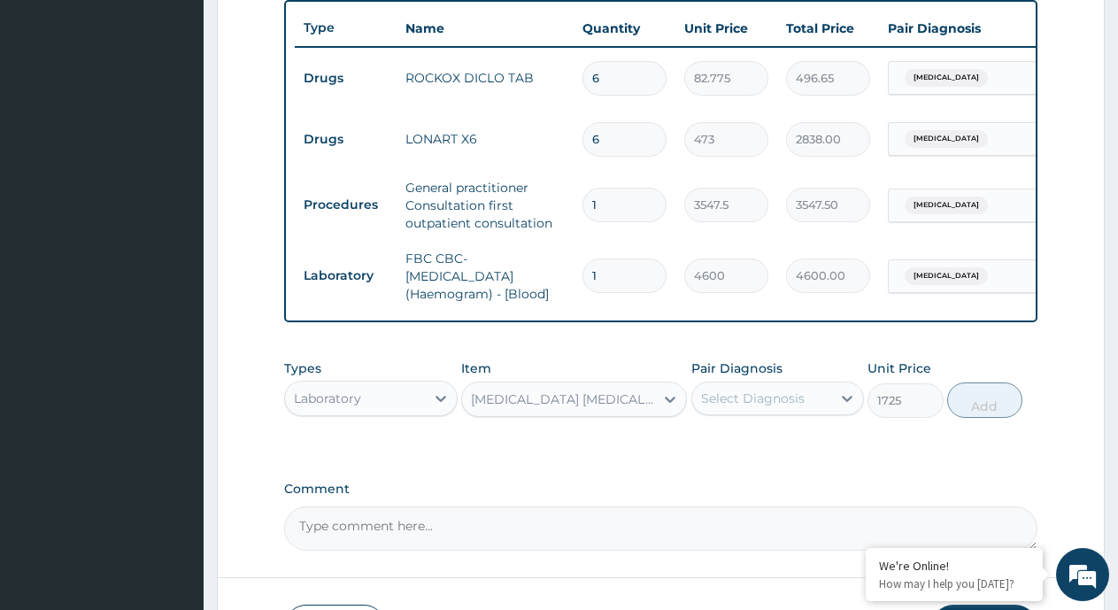
click at [829, 413] on div "Select Diagnosis" at bounding box center [762, 398] width 140 height 28
click at [761, 451] on label "[MEDICAL_DATA]" at bounding box center [776, 442] width 110 height 18
checkbox input "true"
click at [981, 418] on button "Add" at bounding box center [984, 399] width 75 height 35
type input "0"
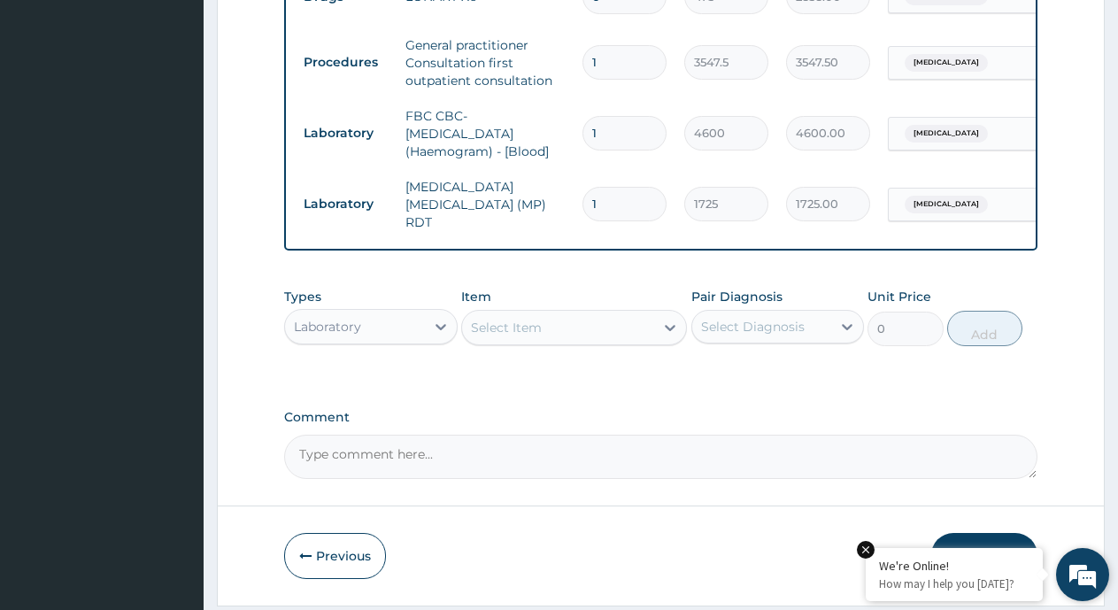
scroll to position [861, 0]
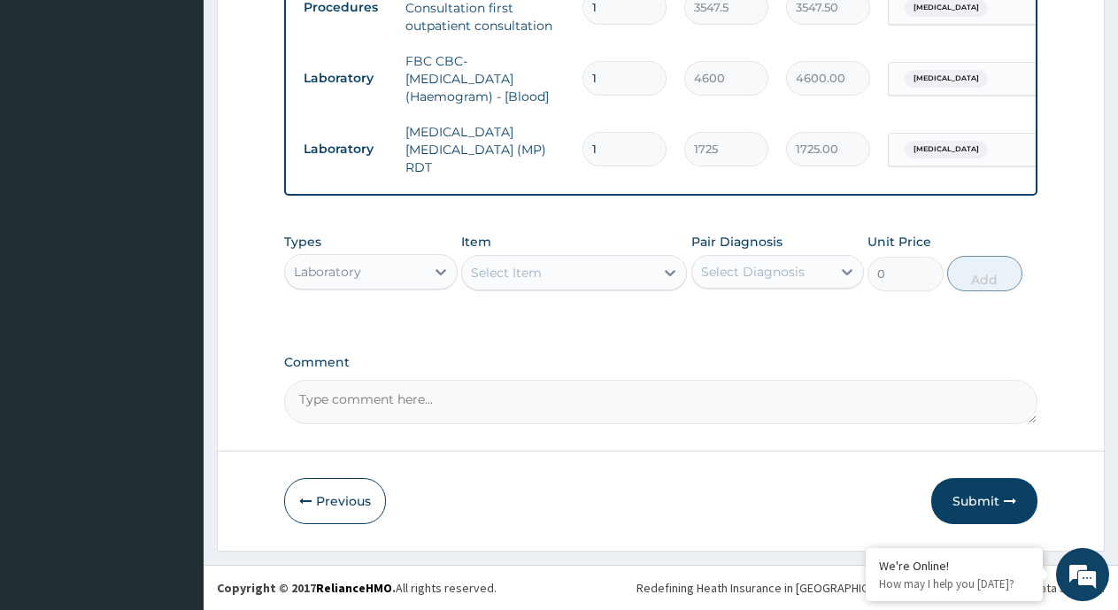
drag, startPoint x: 968, startPoint y: 498, endPoint x: 949, endPoint y: 477, distance: 27.6
click at [967, 486] on button "Submit" at bounding box center [984, 501] width 106 height 46
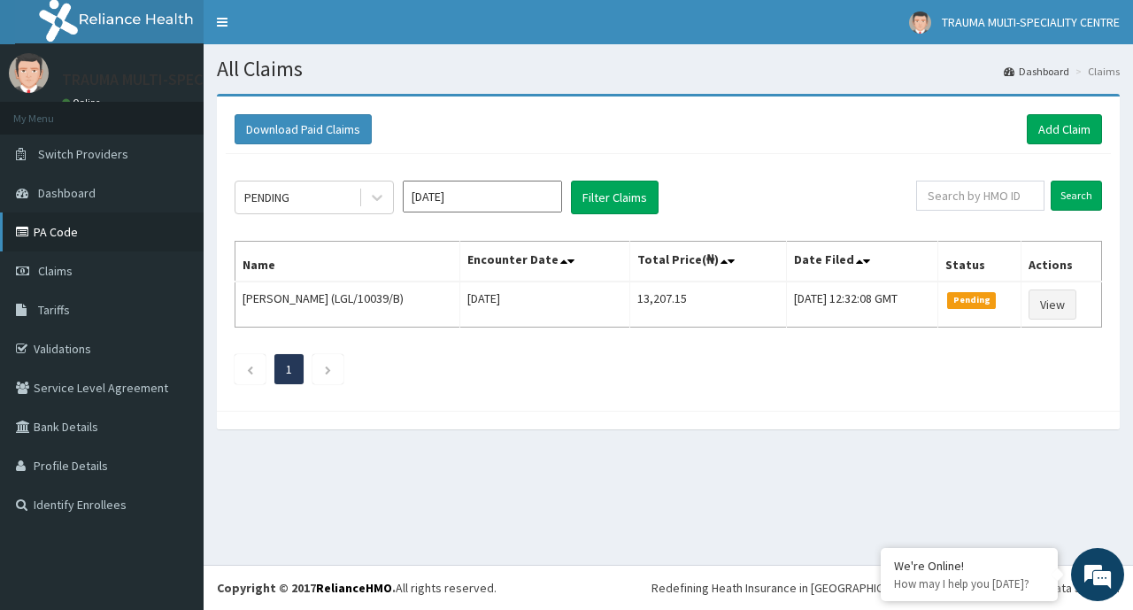
click at [90, 237] on link "PA Code" at bounding box center [102, 231] width 204 height 39
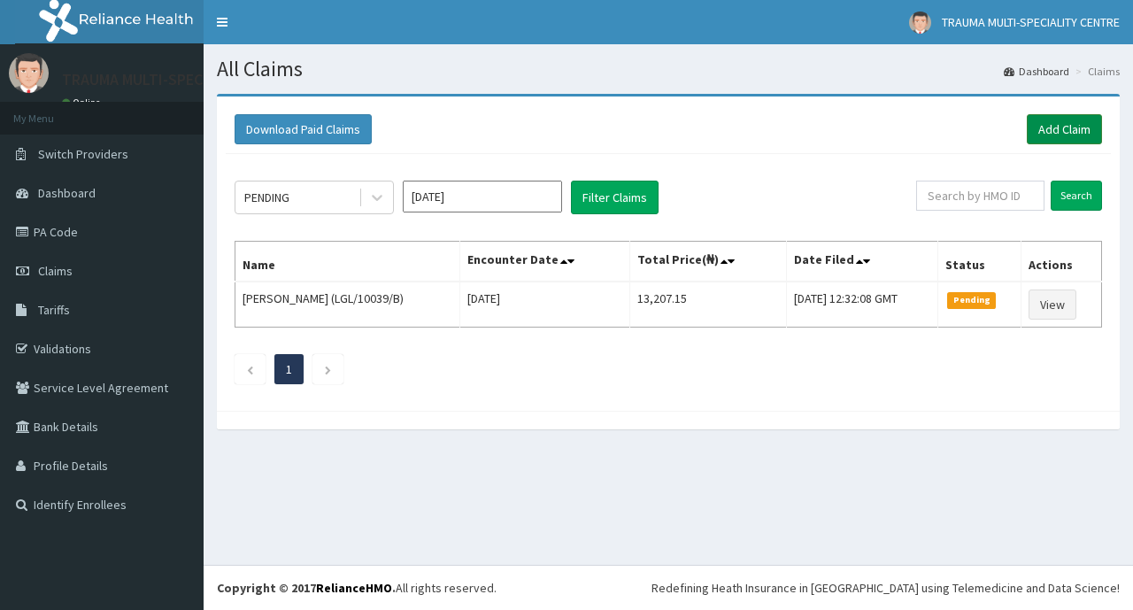
click at [1070, 132] on link "Add Claim" at bounding box center [1064, 129] width 75 height 30
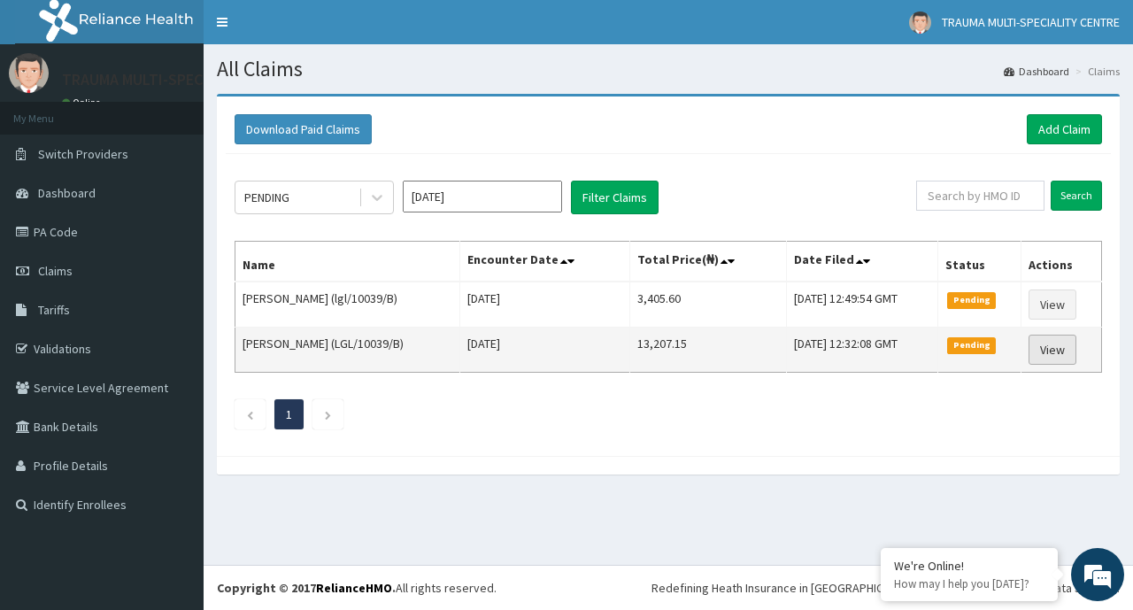
click at [1057, 353] on link "View" at bounding box center [1053, 350] width 48 height 30
